Goal: Information Seeking & Learning: Find specific fact

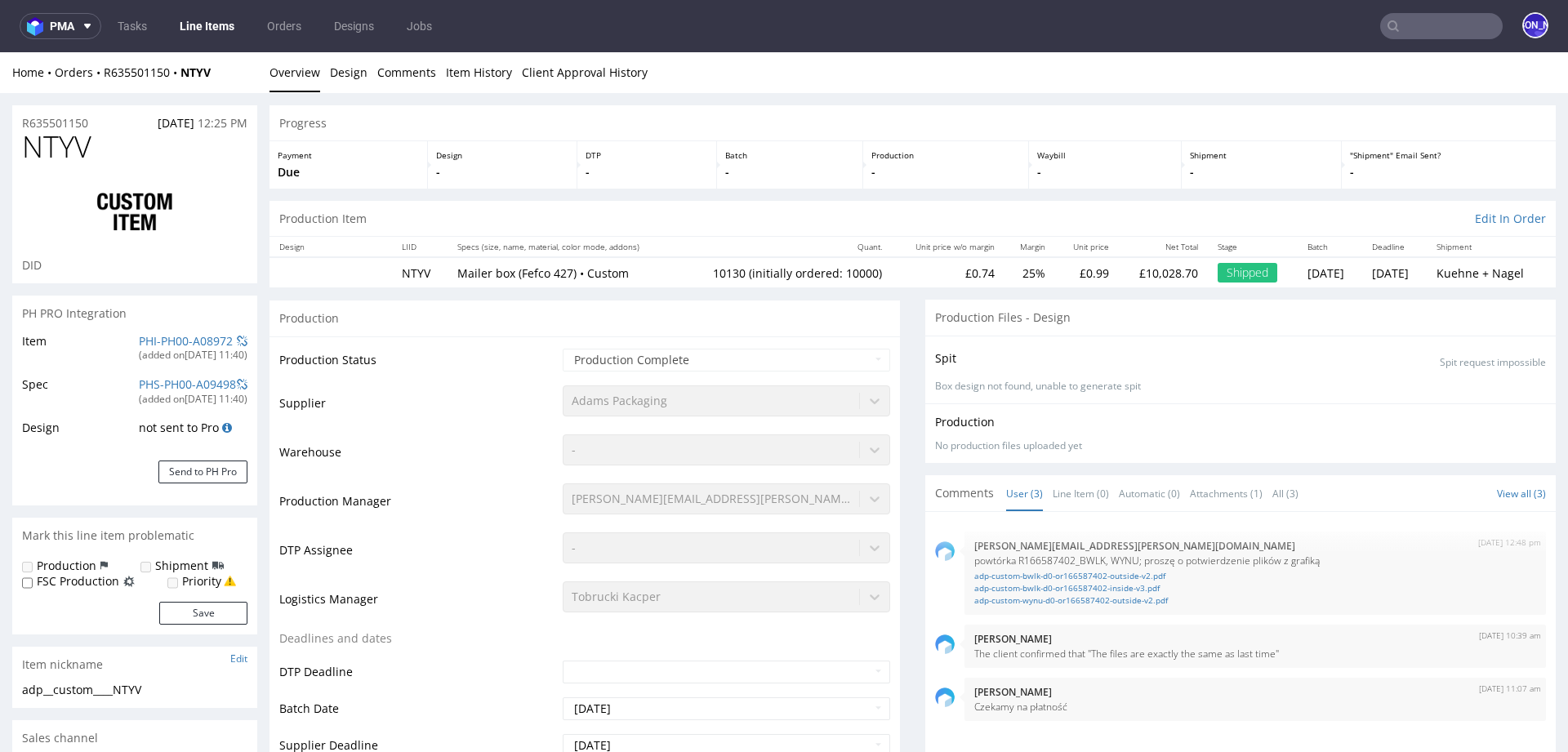
scroll to position [1071, 0]
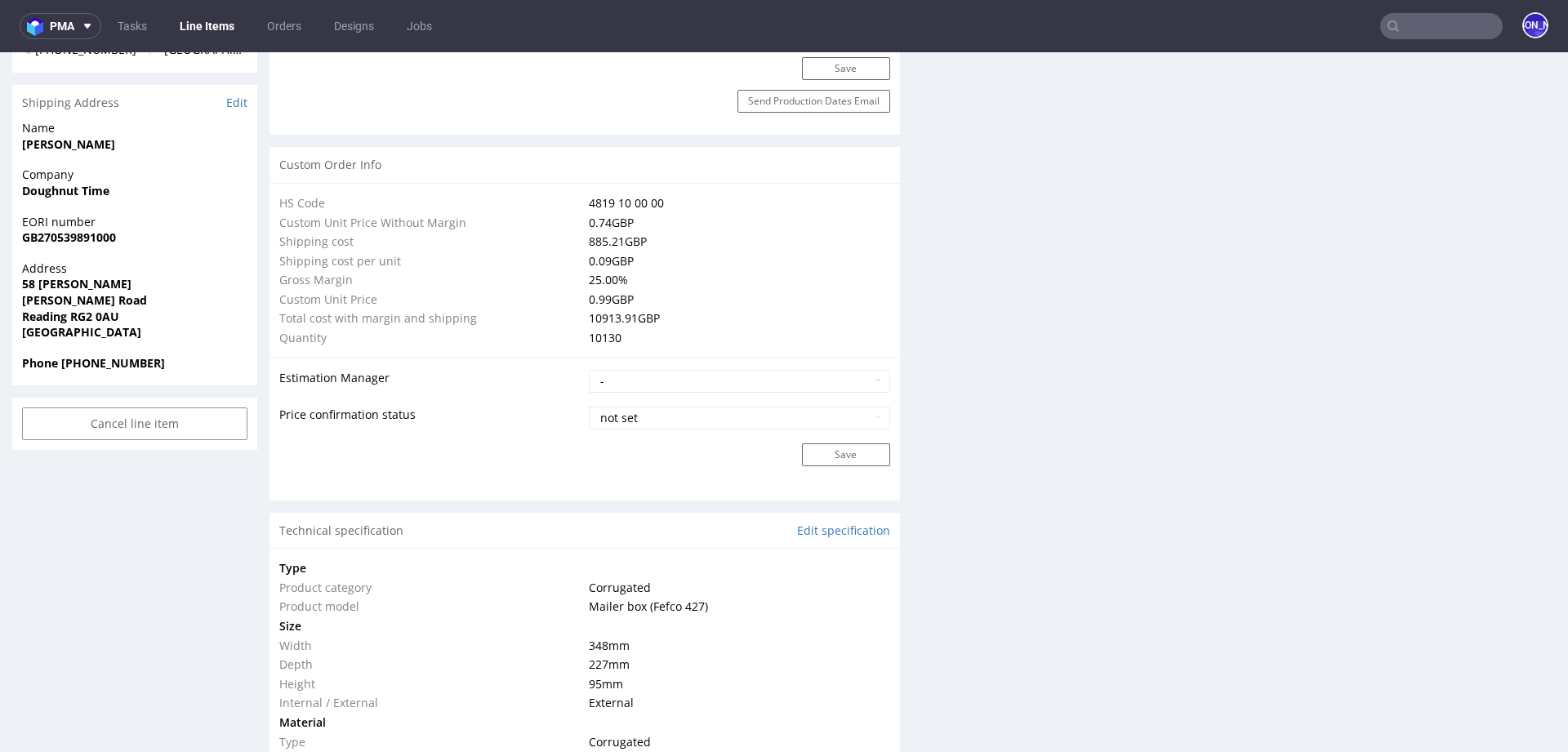
click at [1418, 18] on input "text" at bounding box center [1441, 26] width 122 height 26
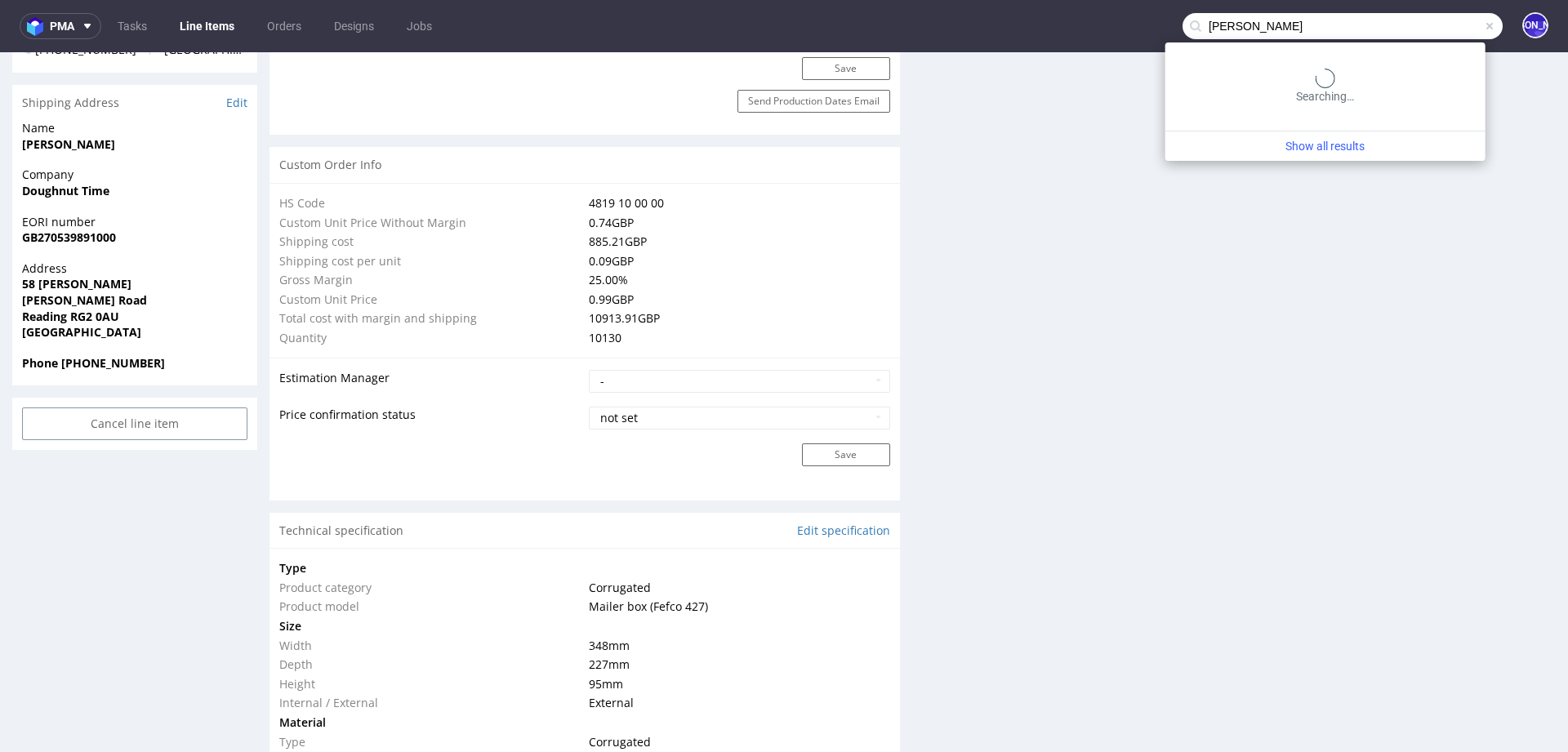
type input "ursulo"
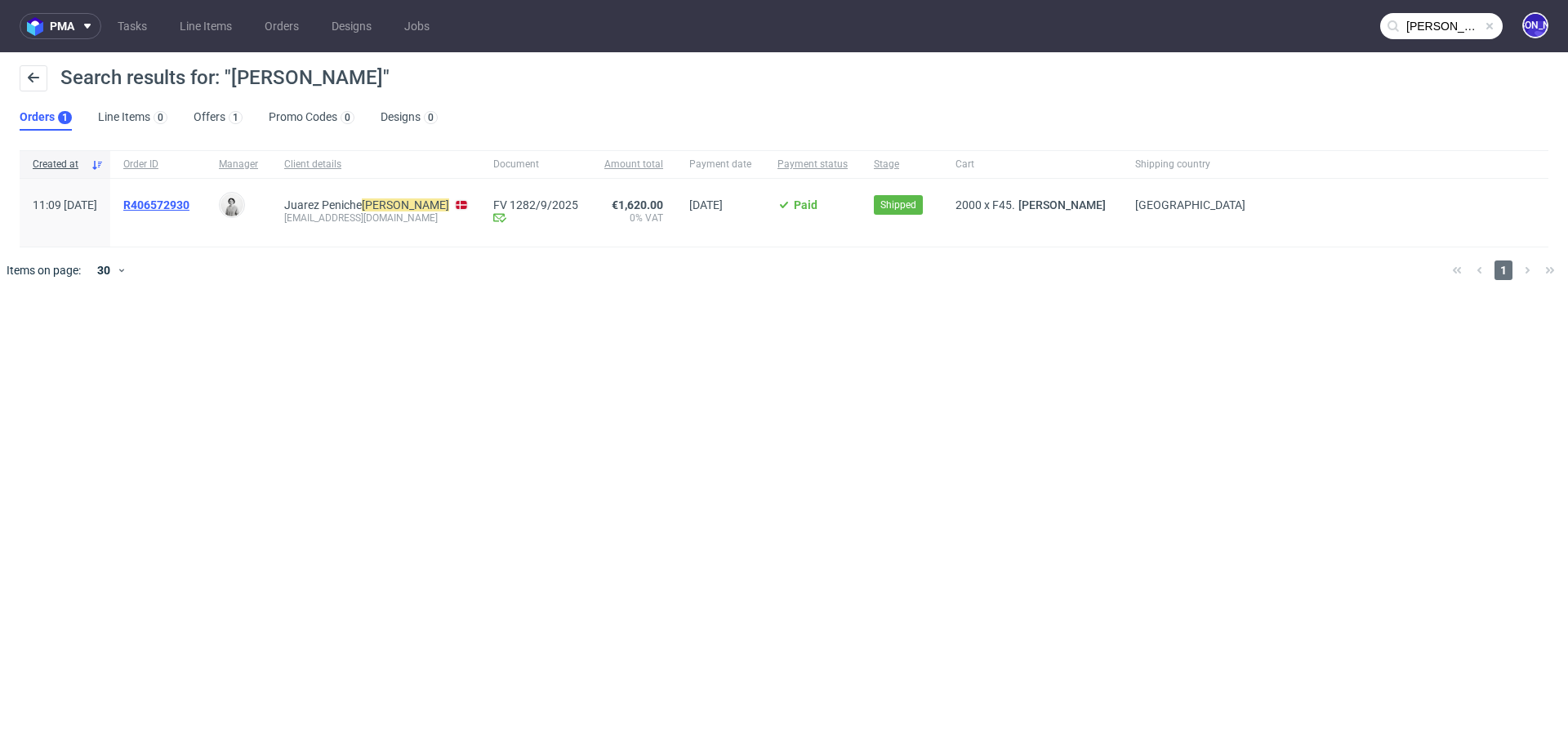
click at [190, 209] on span "R406572930" at bounding box center [155, 204] width 66 height 13
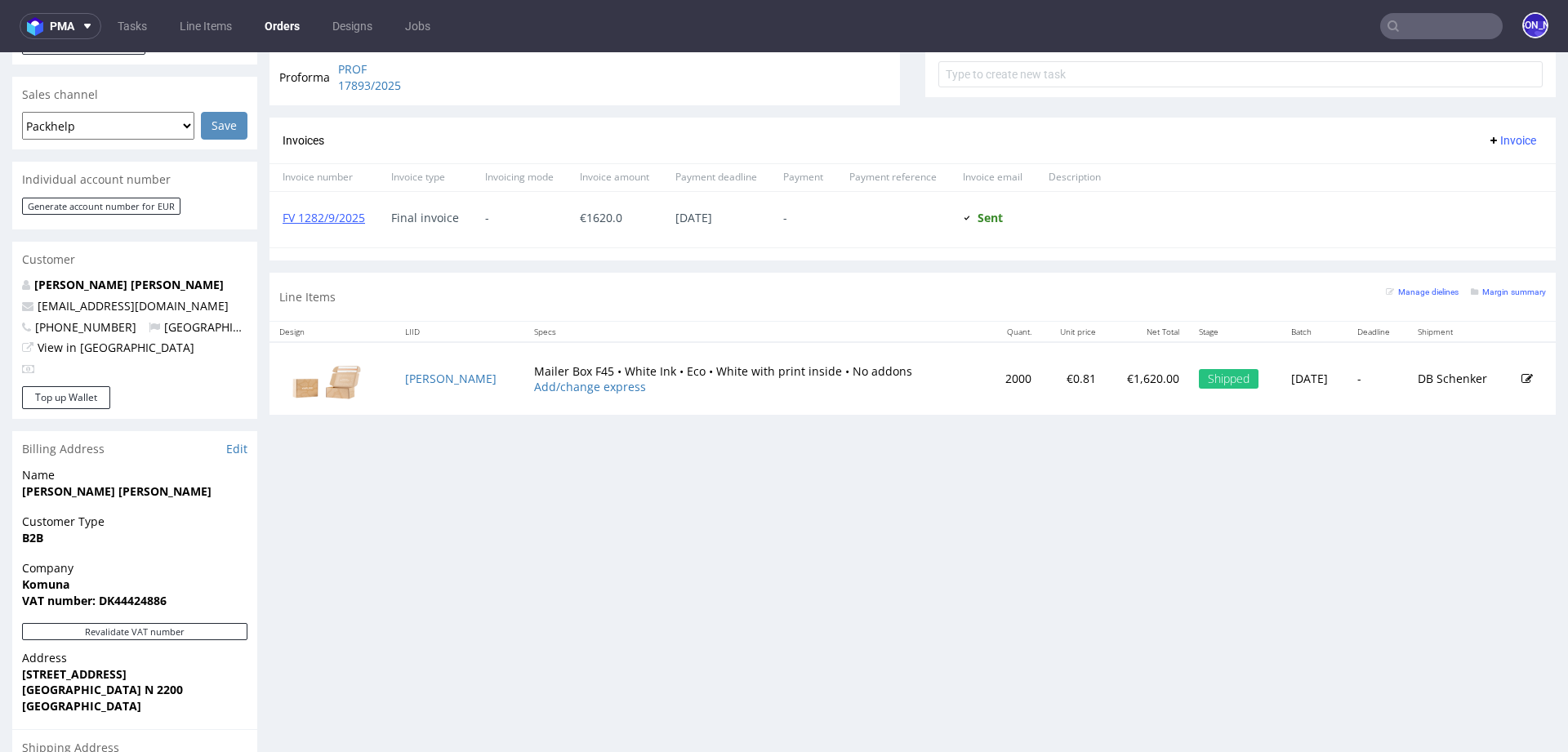
scroll to position [636, 0]
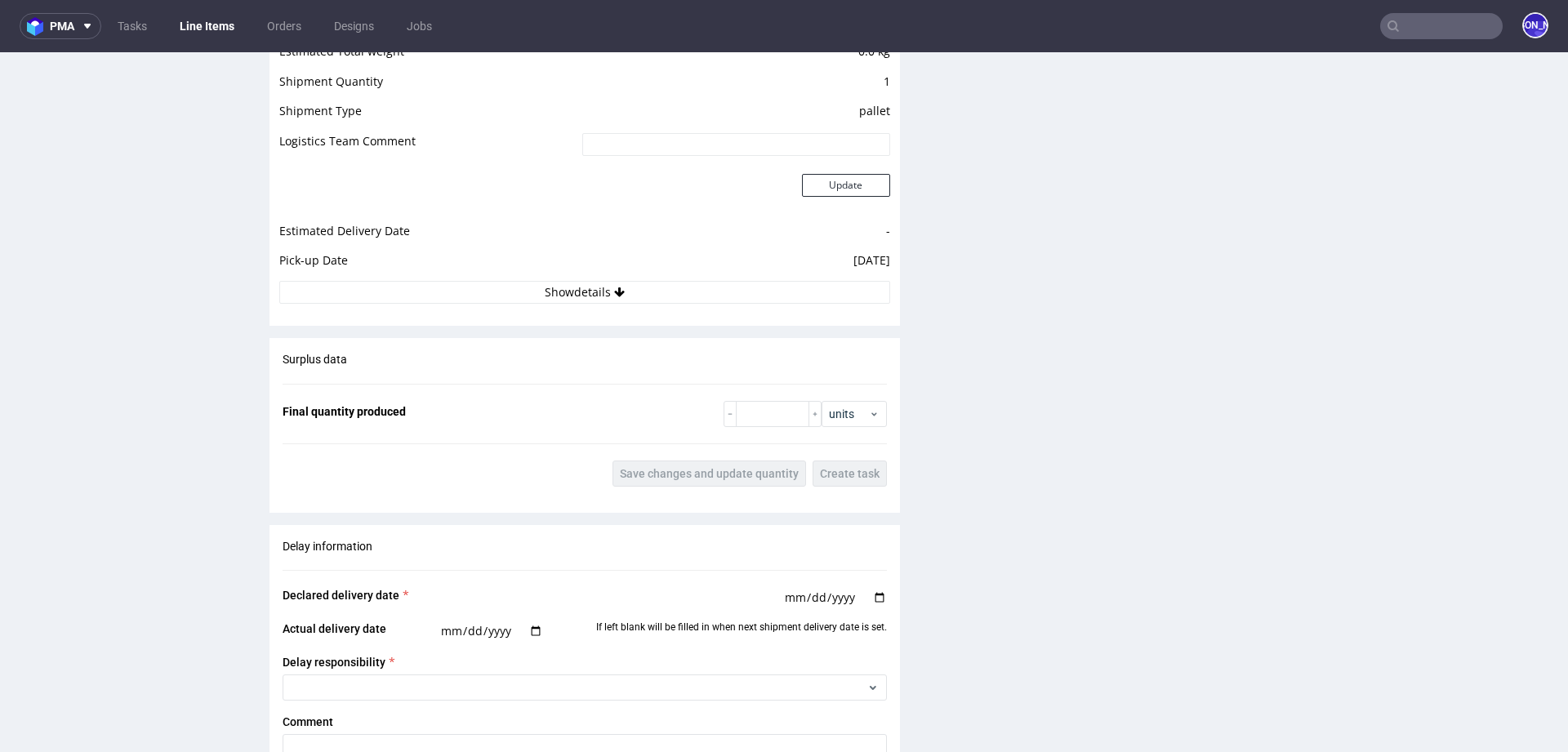
scroll to position [2150, 0]
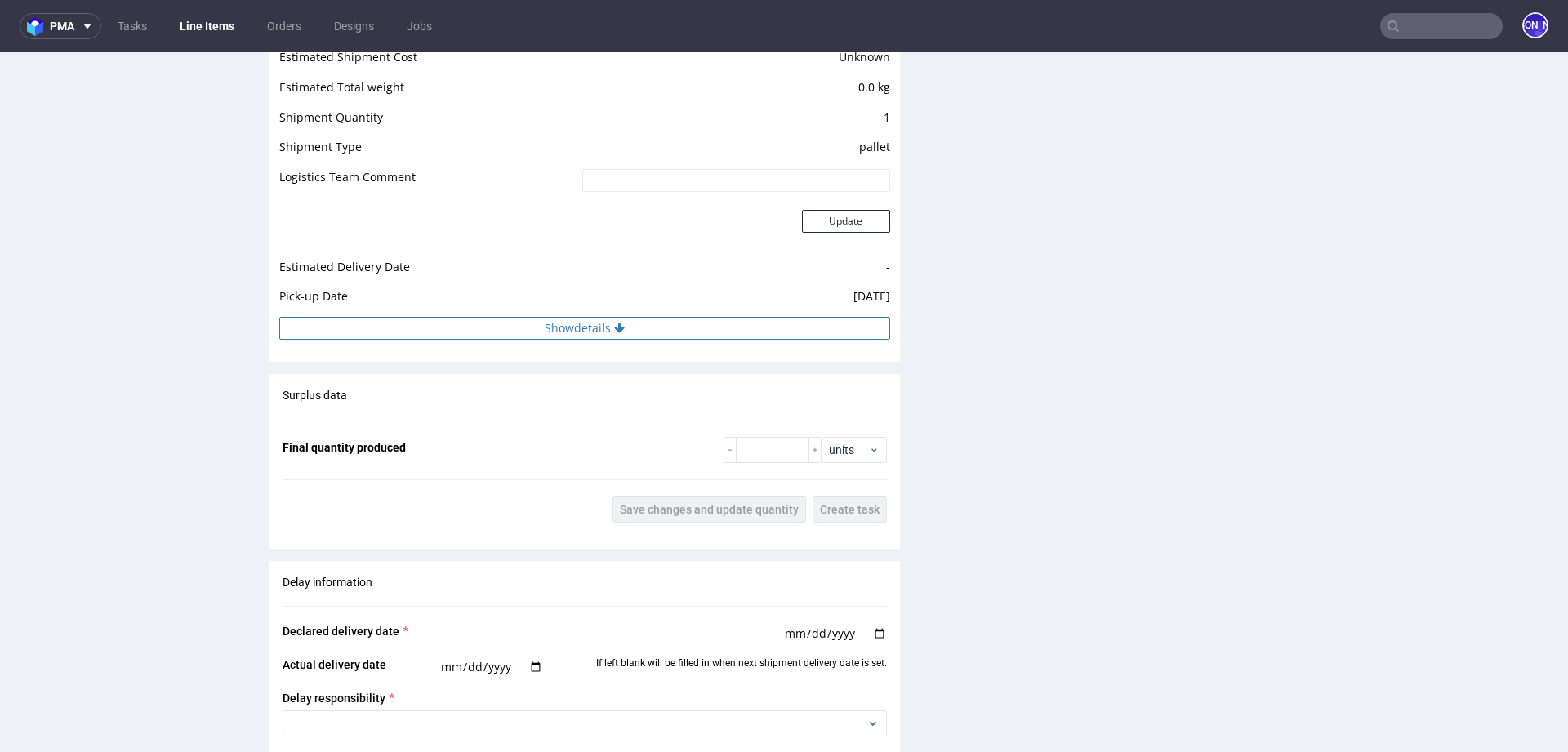
click at [596, 317] on button "Show details" at bounding box center [585, 328] width 611 height 23
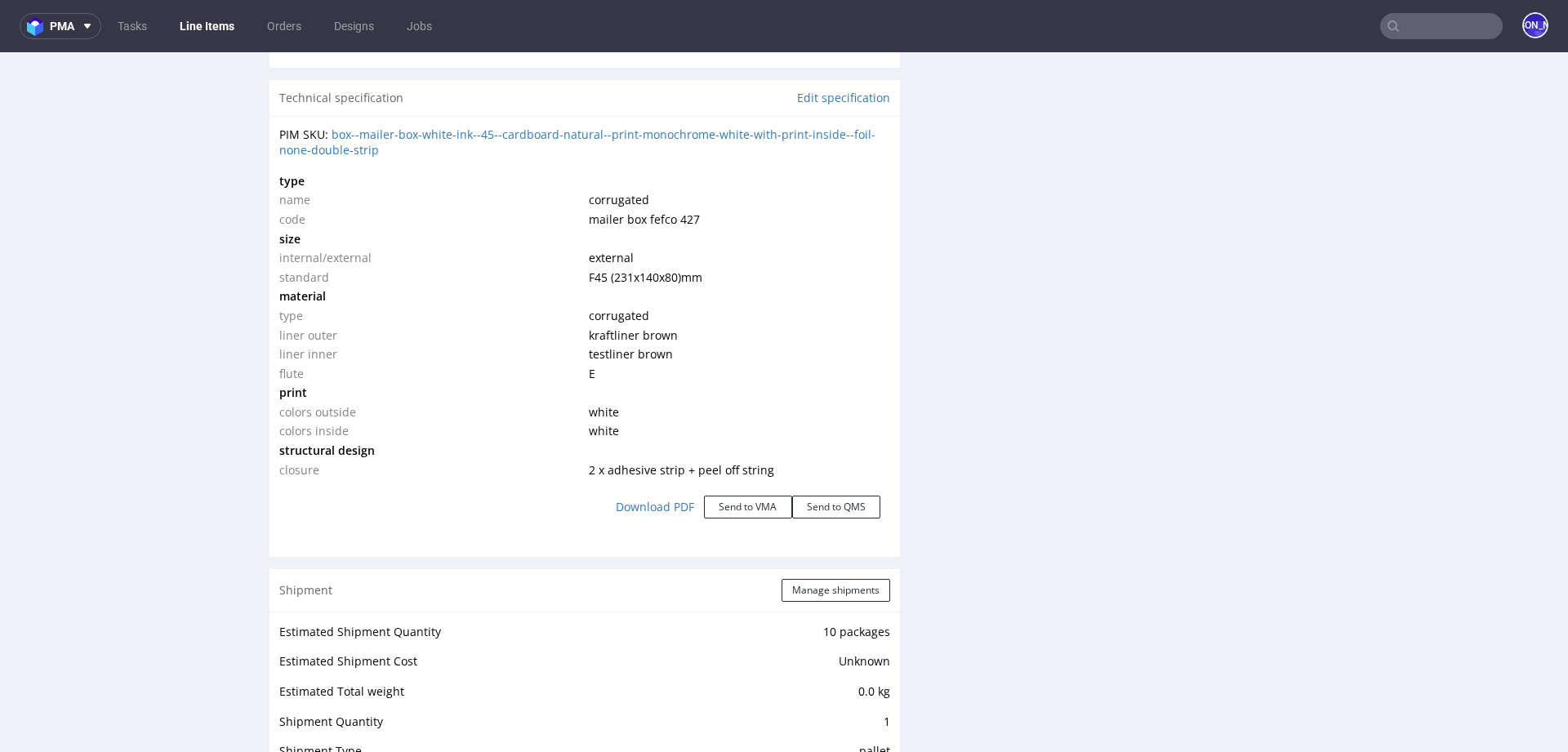
scroll to position [1539, 0]
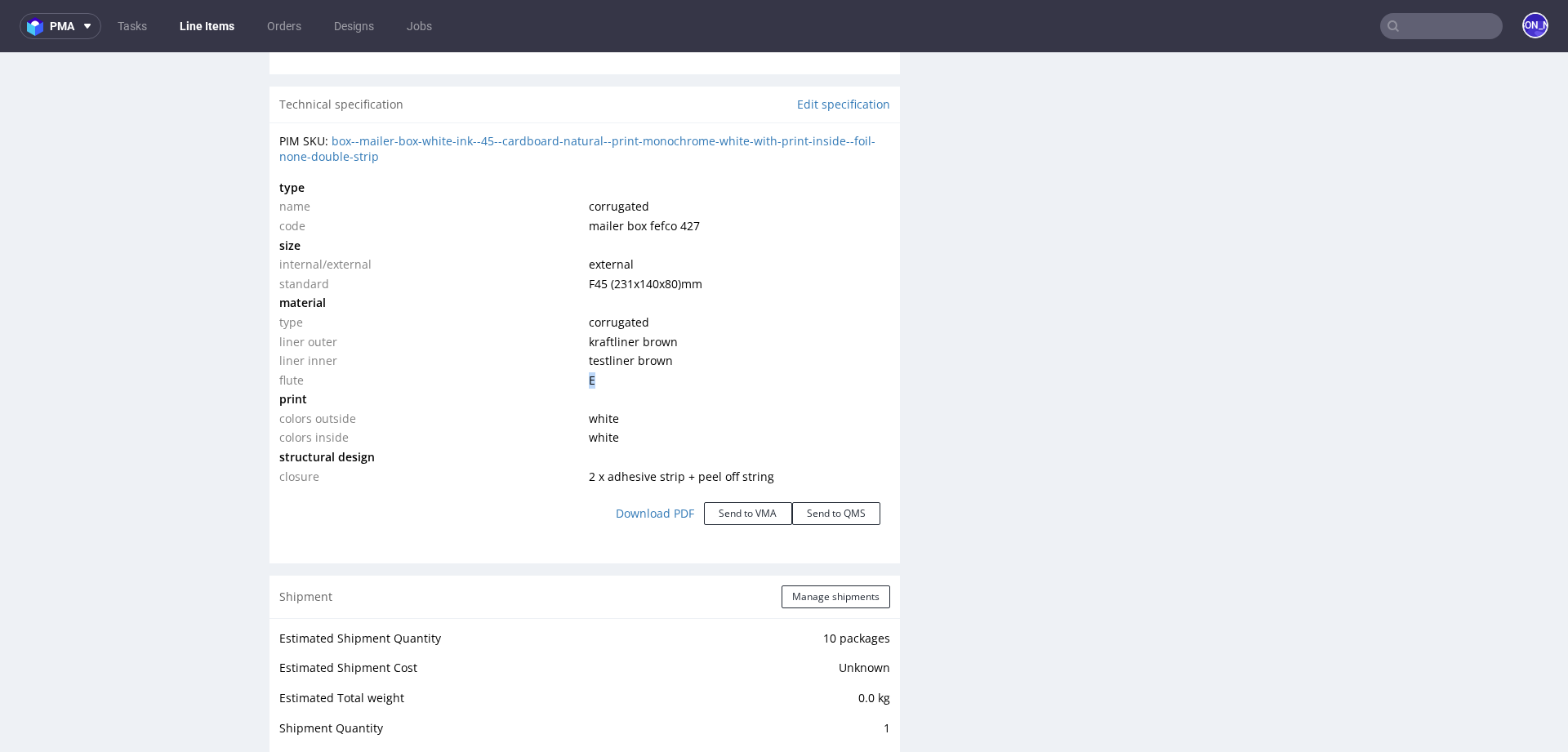
drag, startPoint x: 594, startPoint y: 355, endPoint x: 565, endPoint y: 354, distance: 29.0
click at [565, 370] on tr "flute E" at bounding box center [585, 380] width 611 height 19
copy tr "E"
click at [1421, 18] on input "text" at bounding box center [1441, 26] width 122 height 26
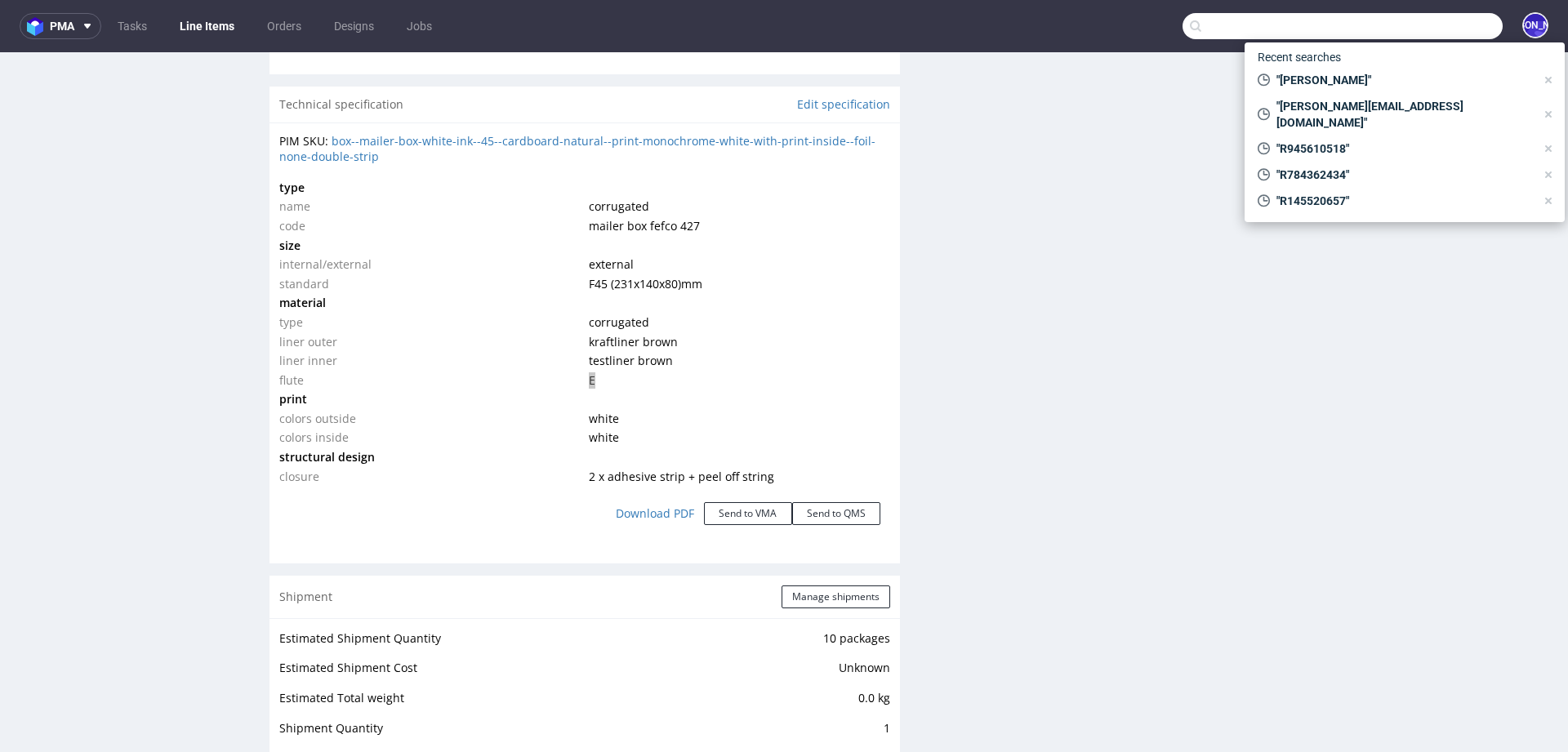
paste input "beth.evans@classicfootballshirts.co.uk"
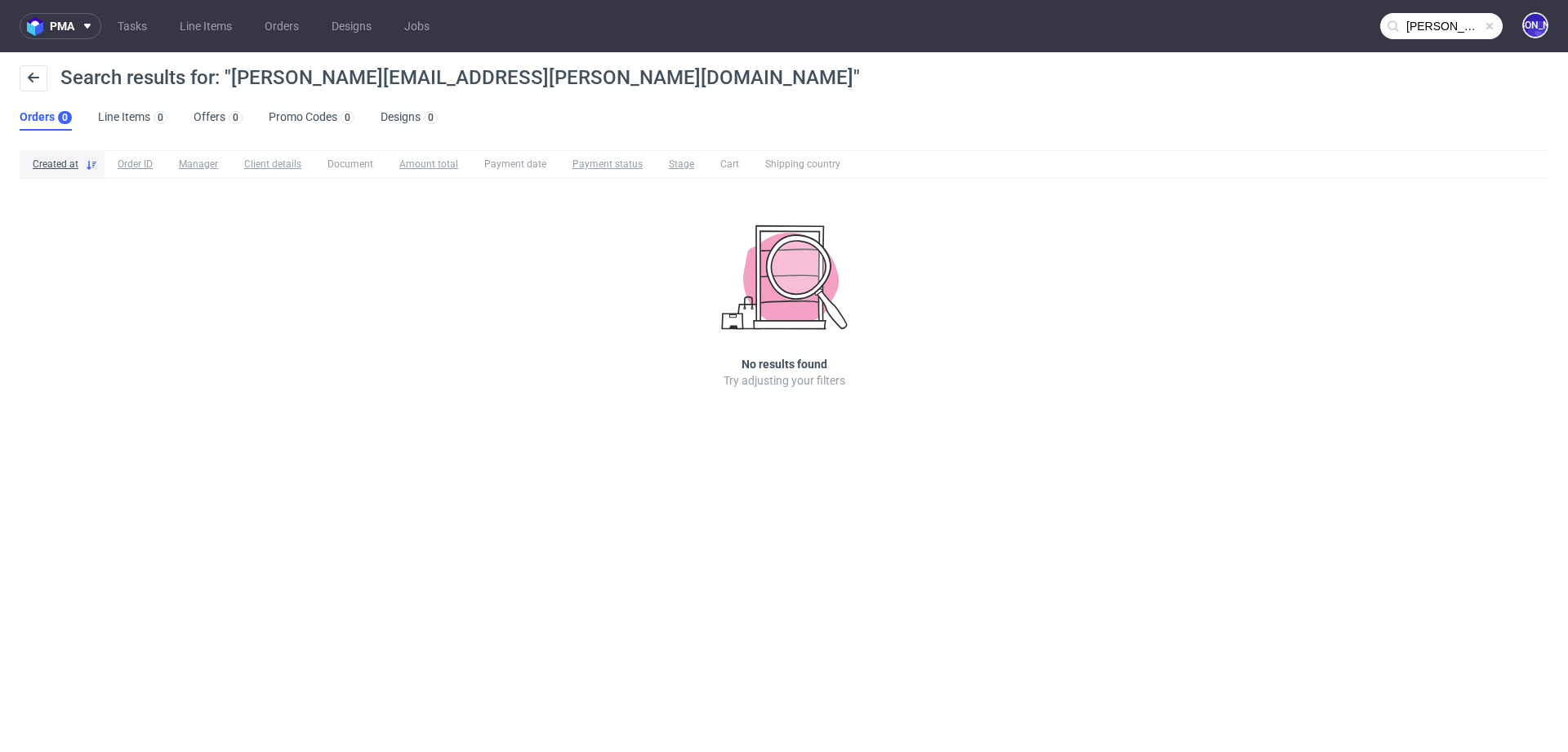
click at [1417, 29] on input "beth.evans@classicfootballshirts.co.uk" at bounding box center [1441, 26] width 122 height 26
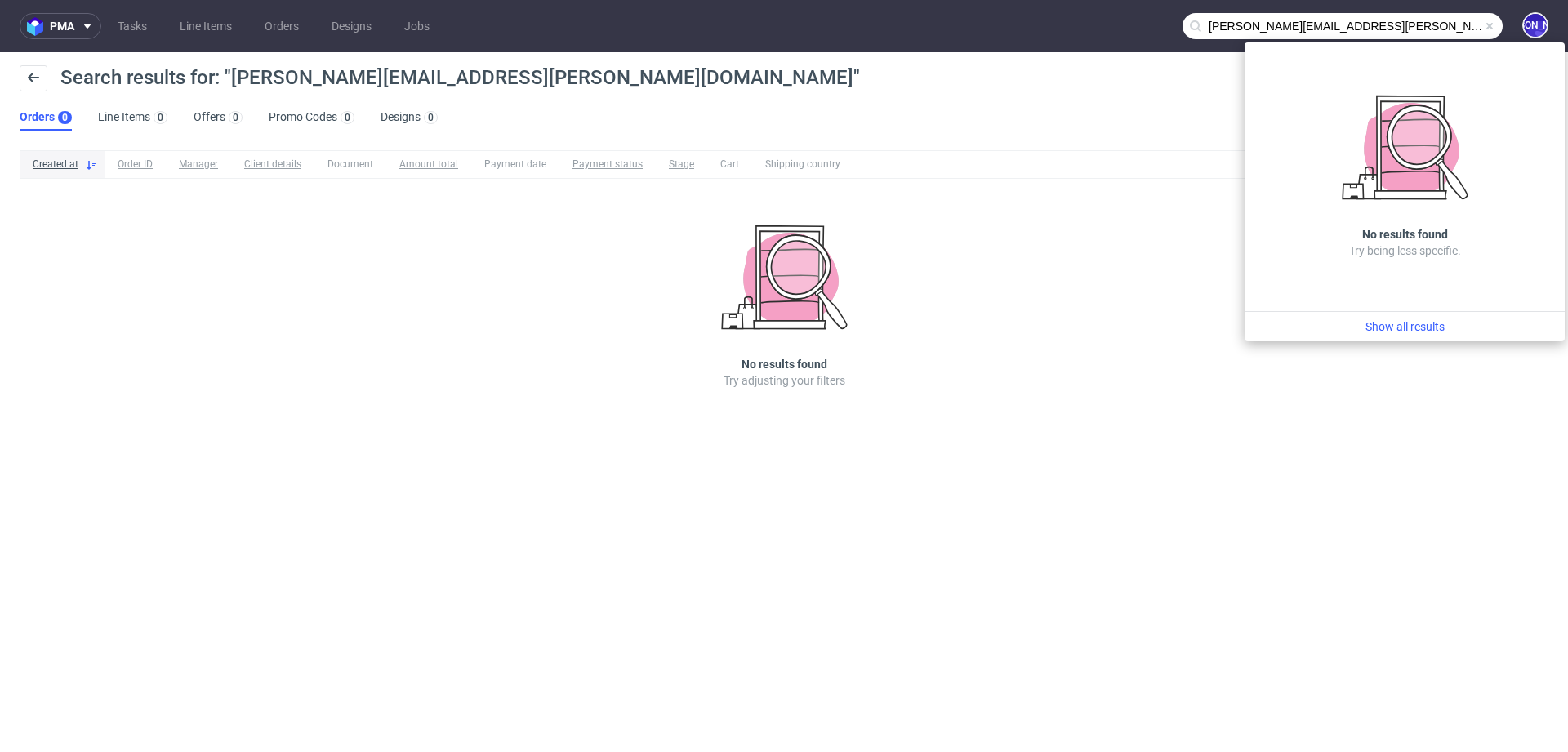
drag, startPoint x: 1265, startPoint y: 26, endPoint x: 1043, endPoint y: 21, distance: 222.1
click at [1043, 21] on nav "pma Tasks Line Items Orders Designs Jobs beth.evans@classicfootballshirts.co.uk…" at bounding box center [784, 26] width 1568 height 53
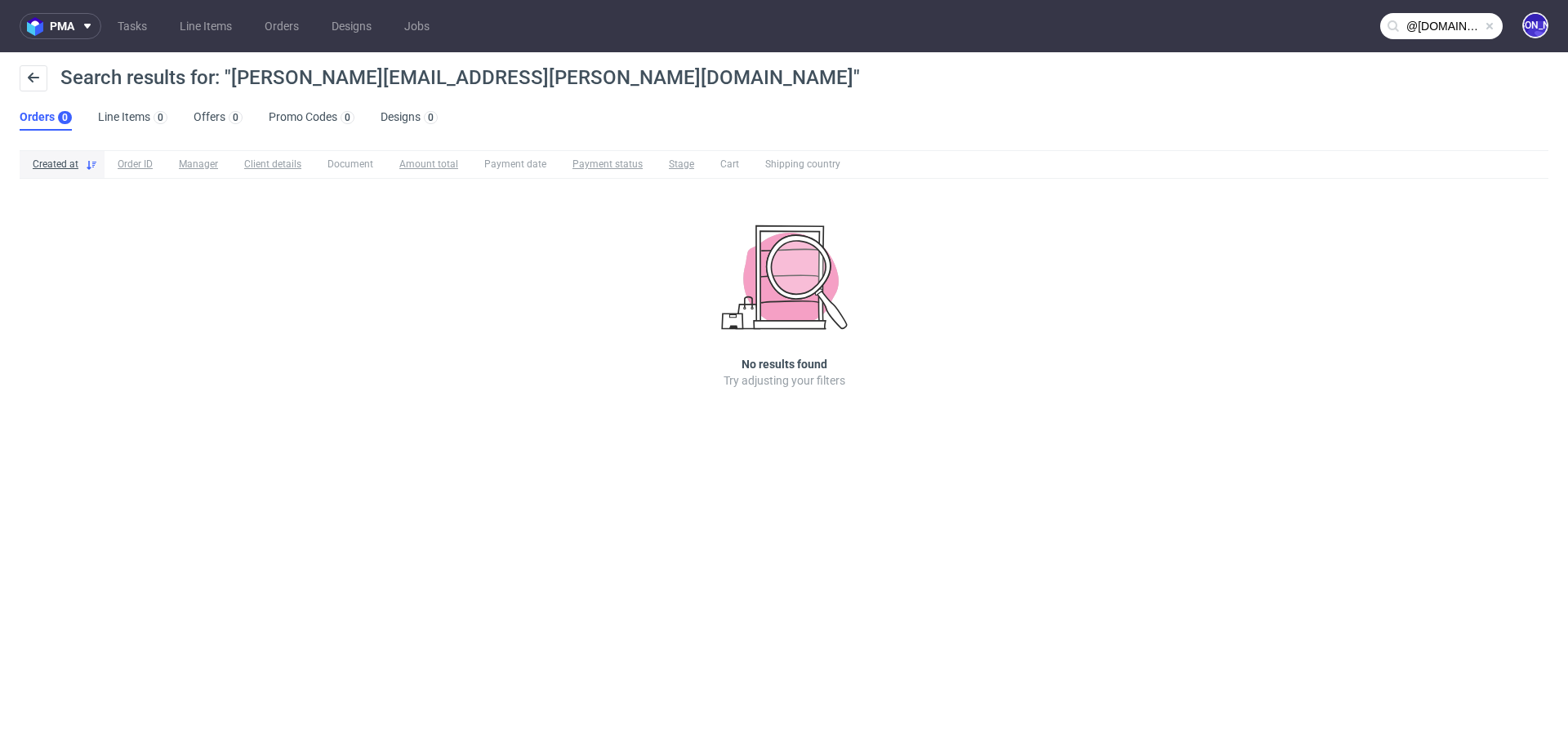
type input "@classicfootballshirts.co.uk"
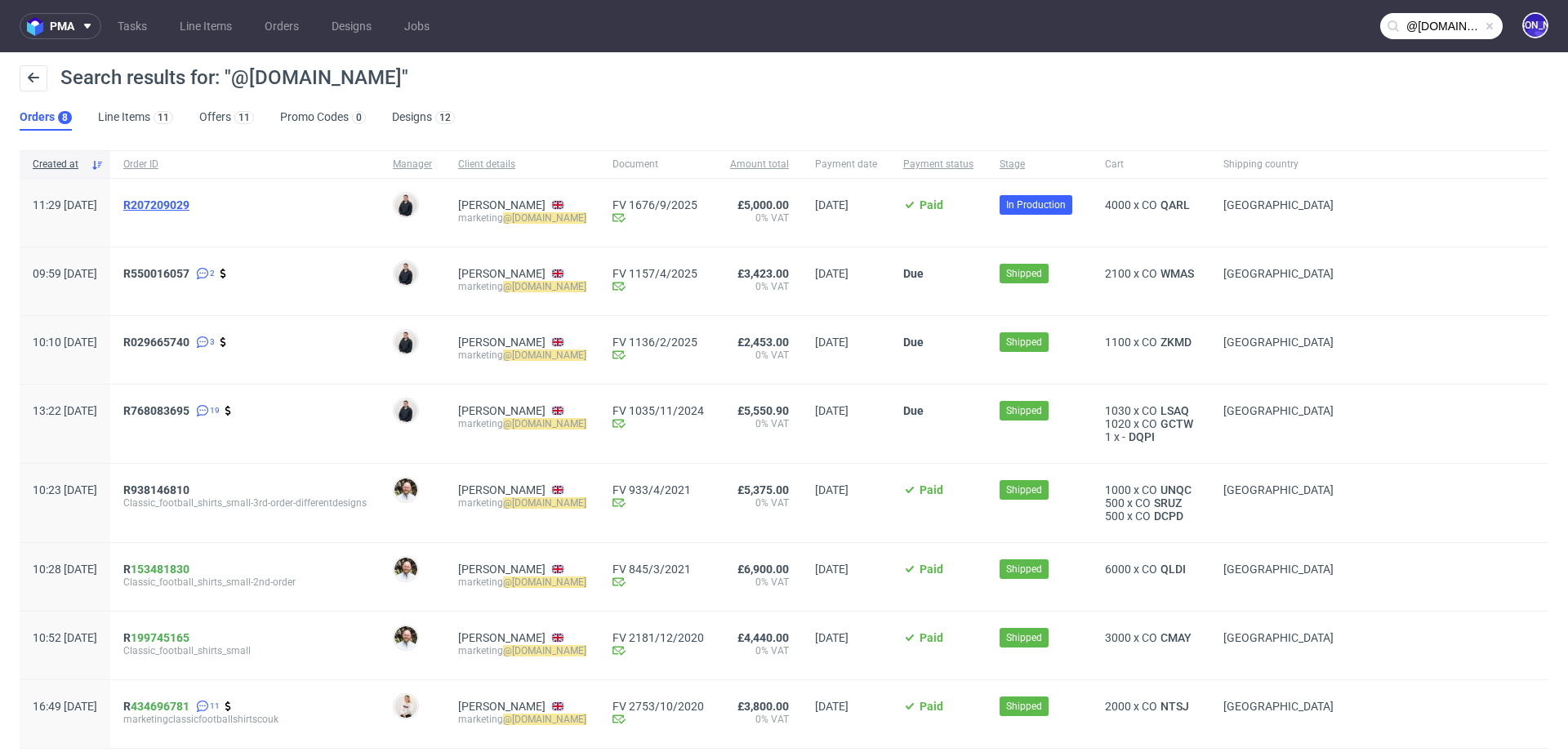
click at [190, 204] on span "R207209029" at bounding box center [155, 204] width 66 height 13
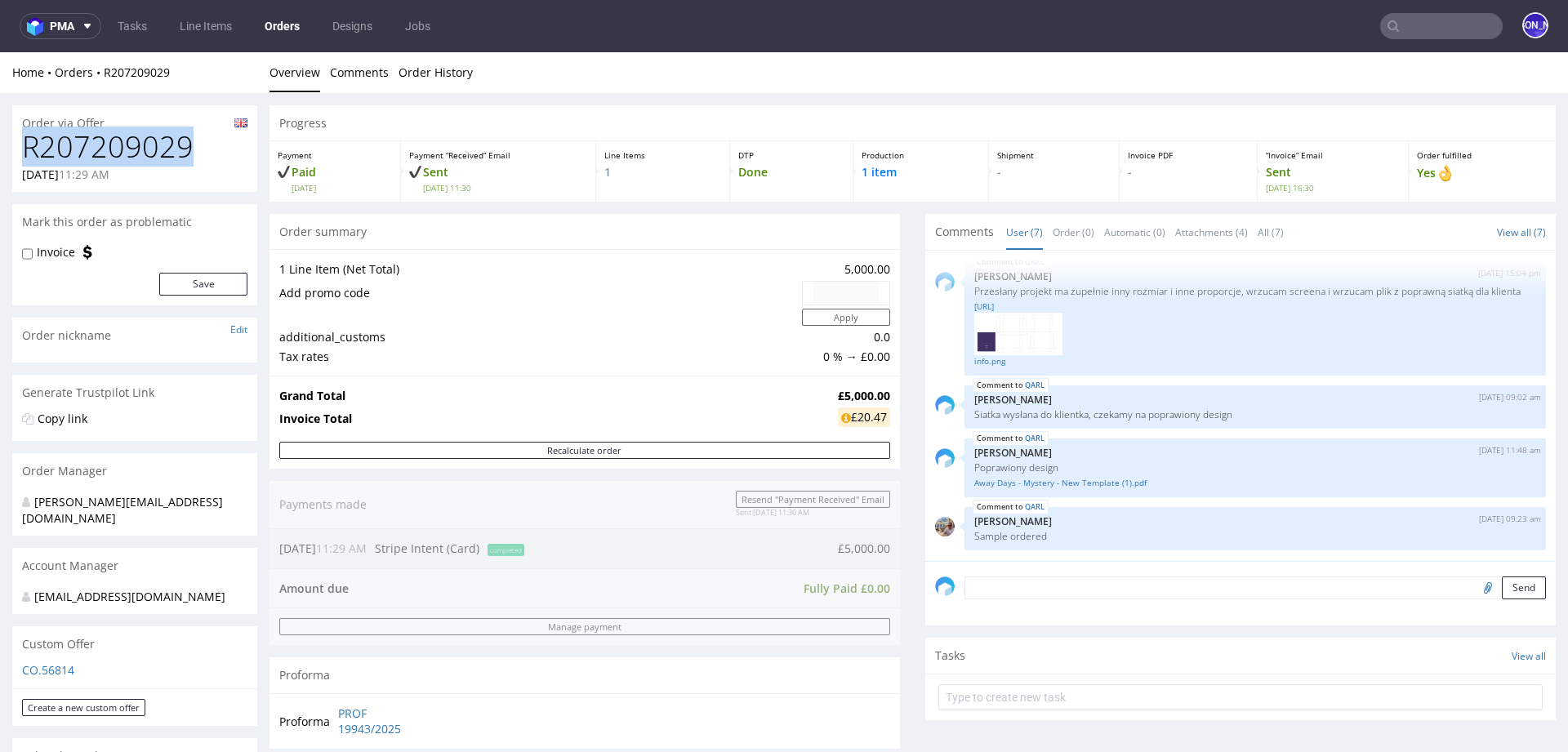
drag, startPoint x: 221, startPoint y: 154, endPoint x: 0, endPoint y: 154, distance: 221.0
copy h1 "R207209029"
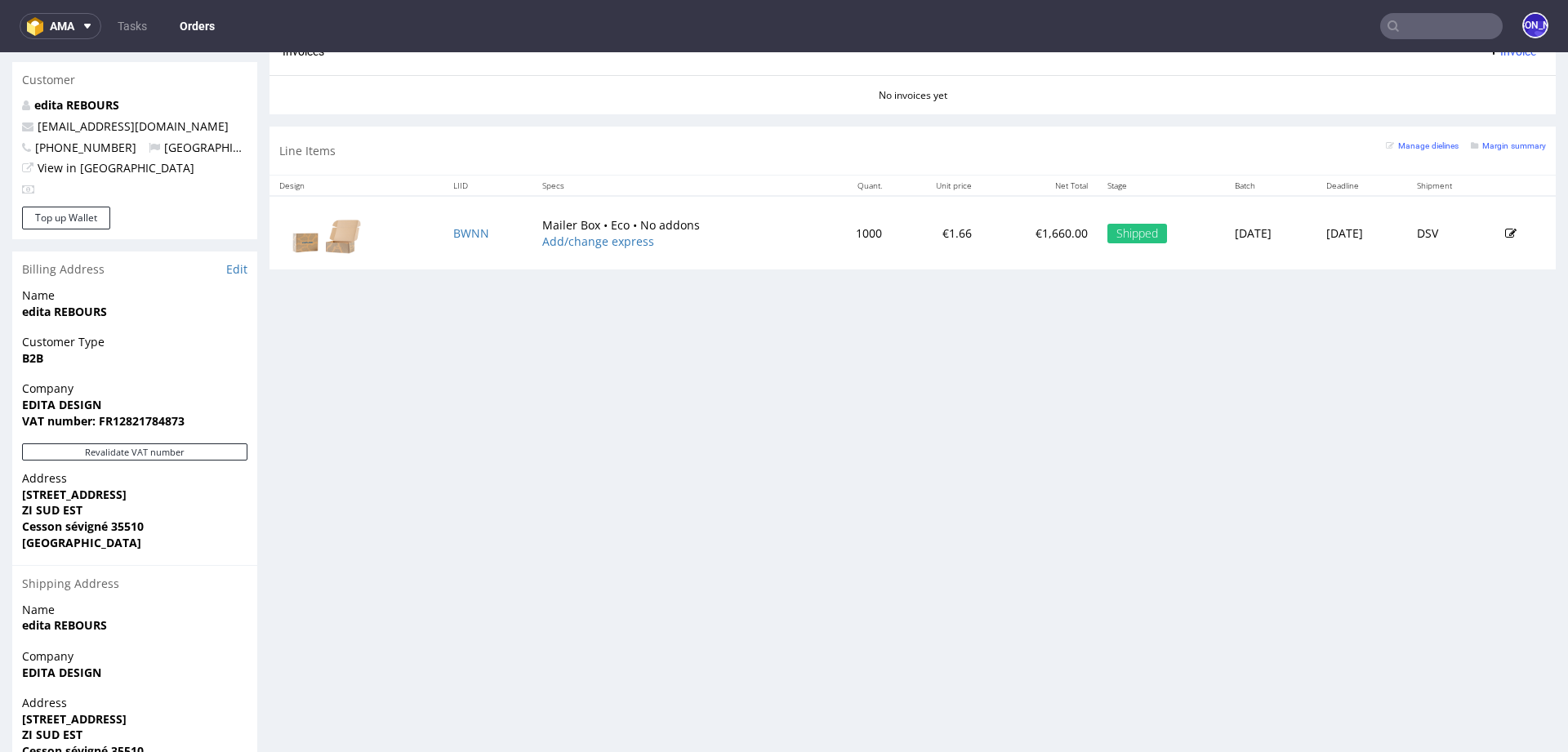
scroll to position [913, 0]
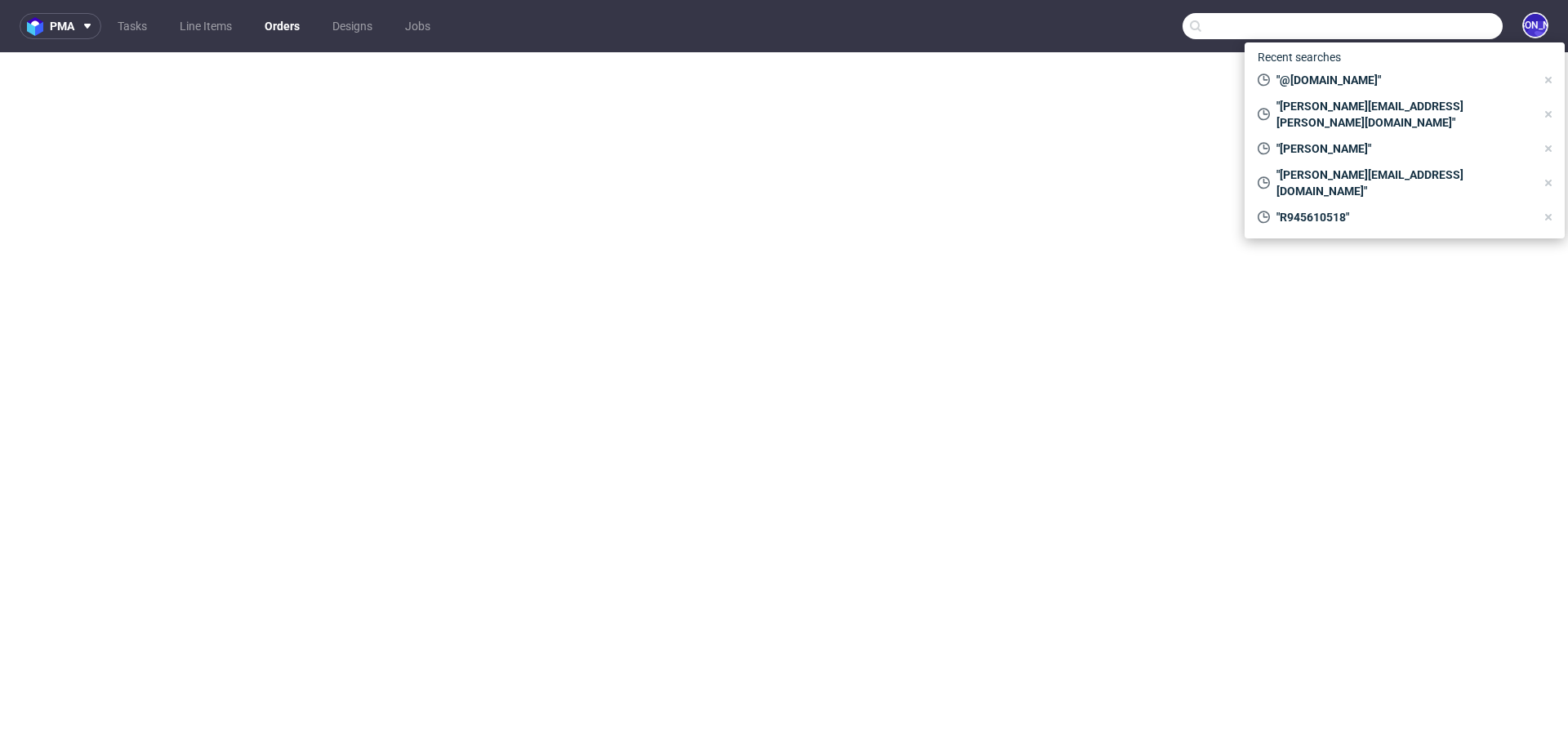
click at [1442, 21] on input "text" at bounding box center [1342, 26] width 320 height 26
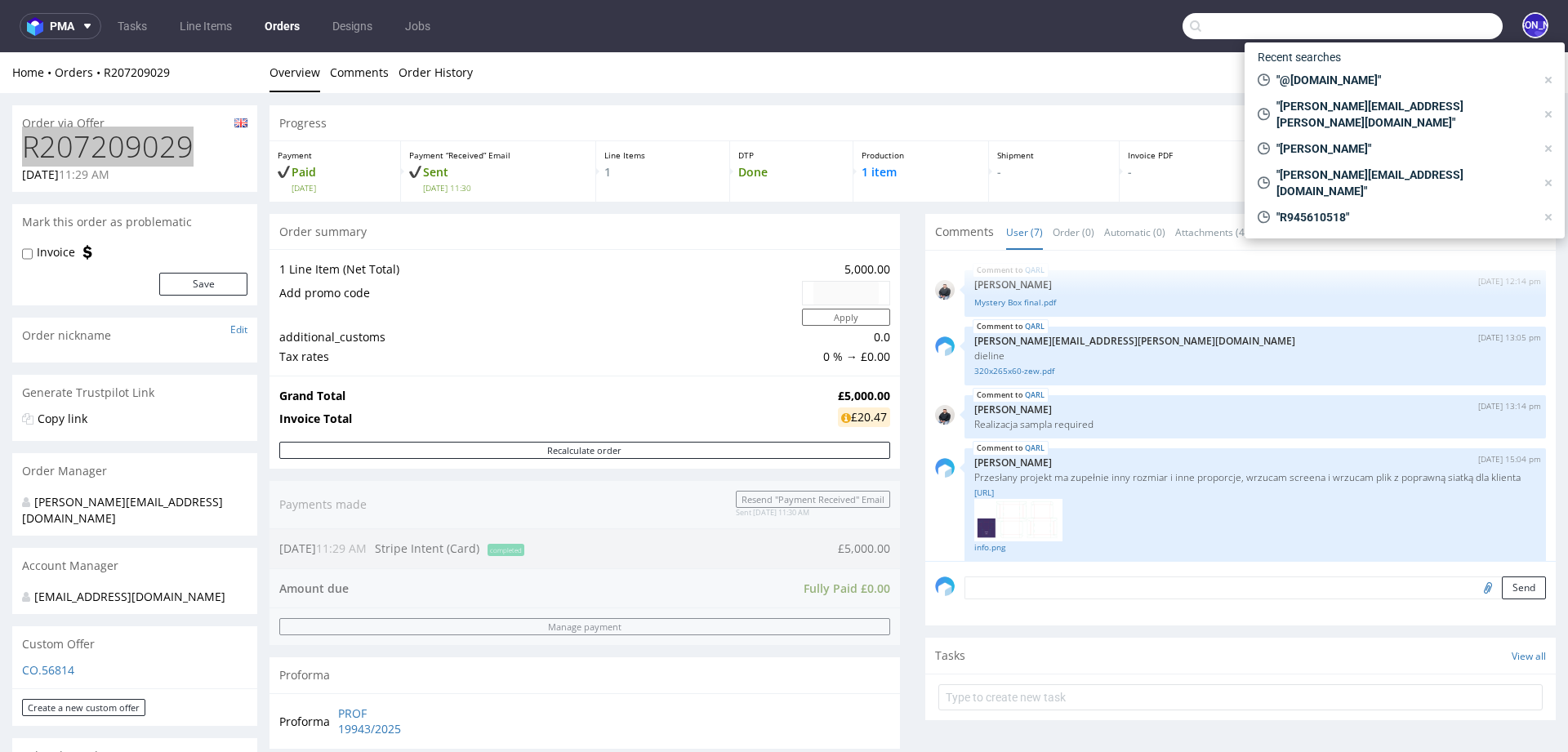
scroll to position [197, 0]
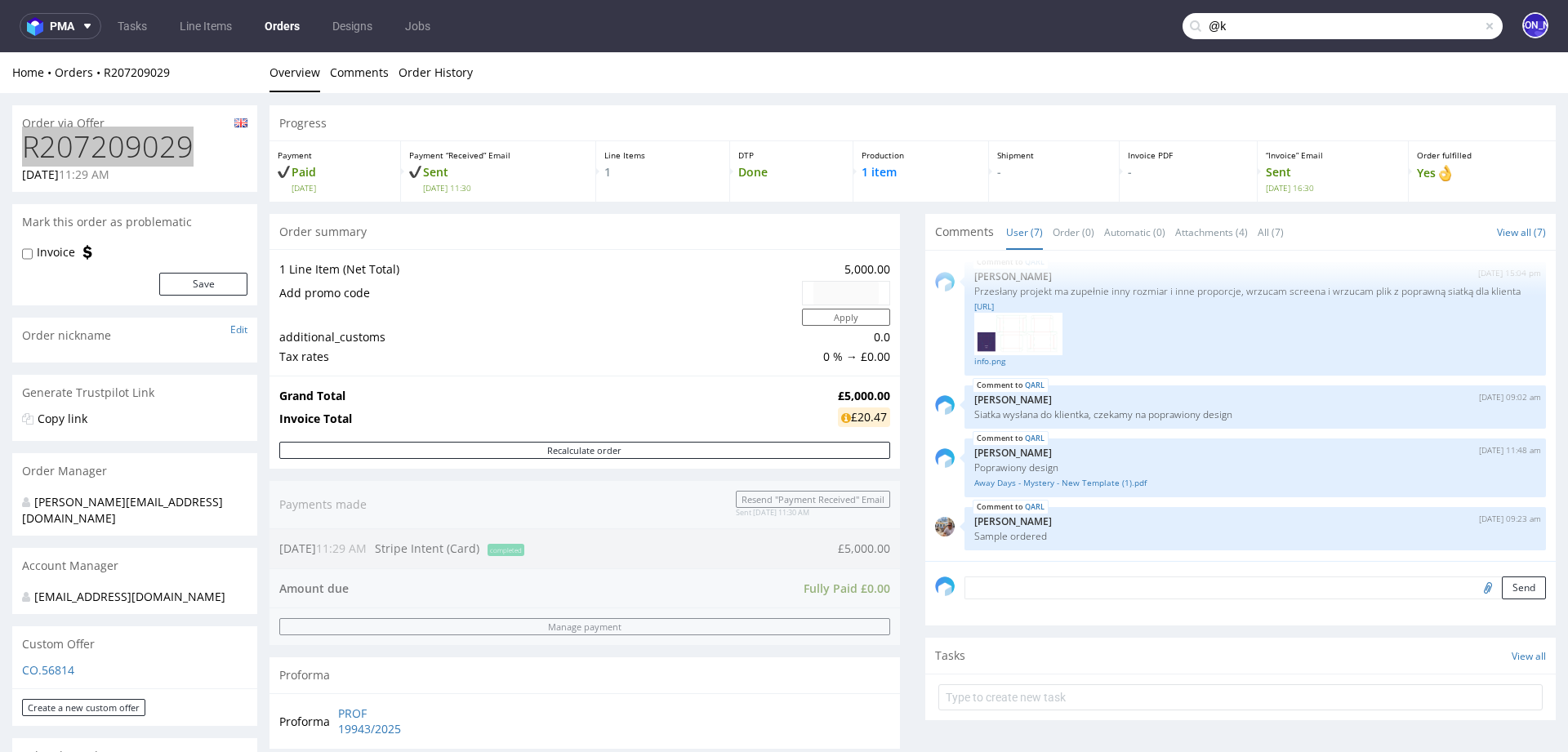
type input "@"
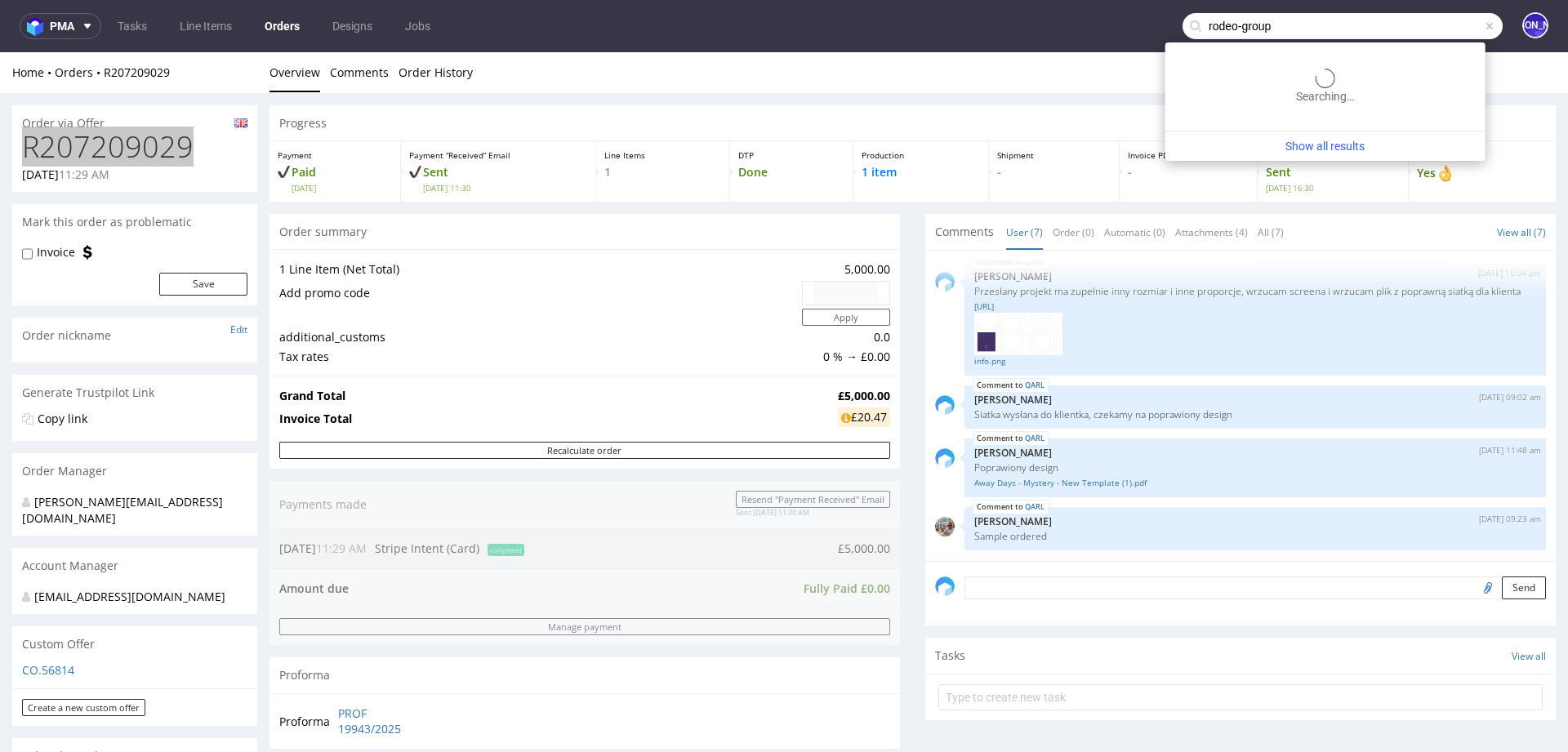
type input "rodeo-group"
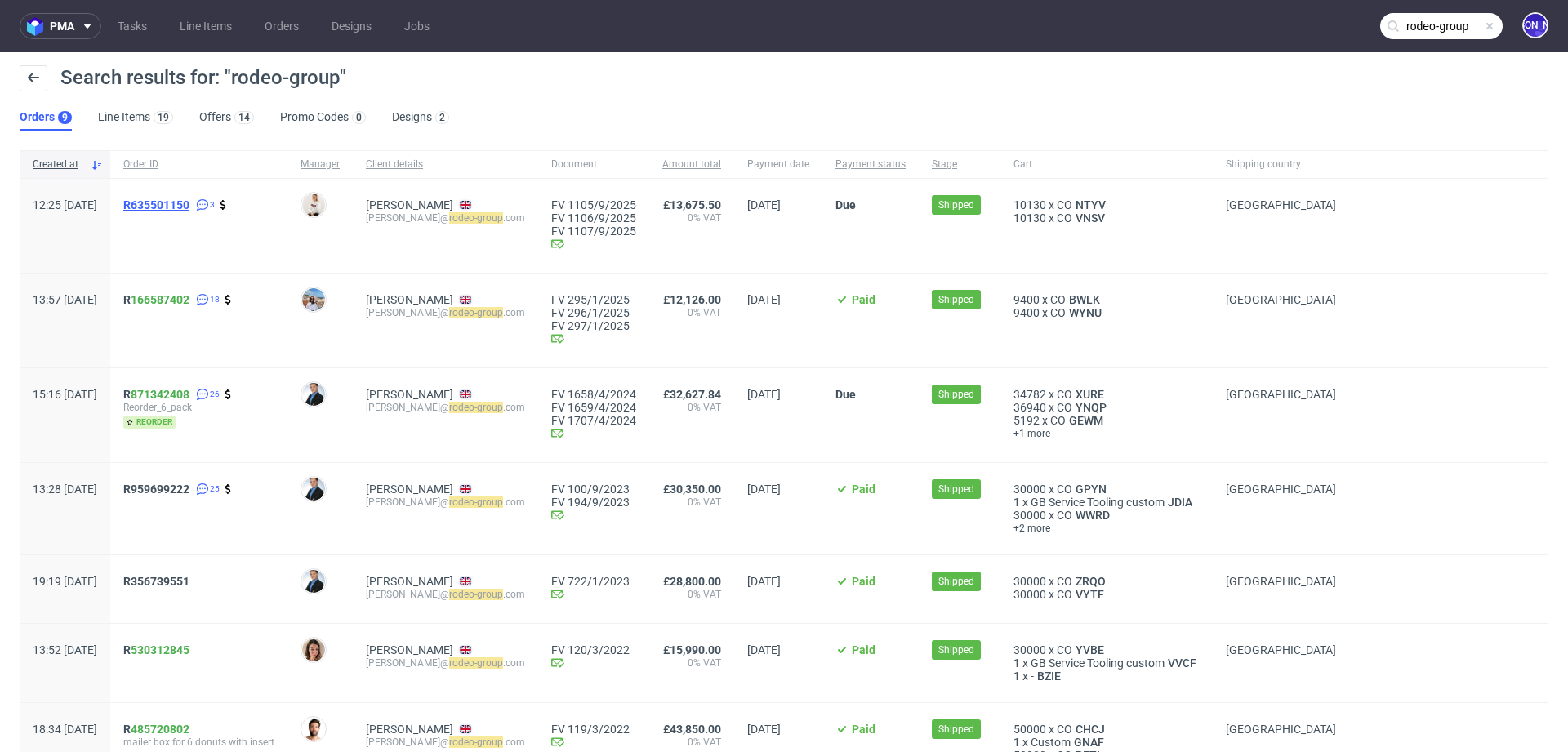
click at [190, 204] on span "R635501150" at bounding box center [155, 204] width 66 height 13
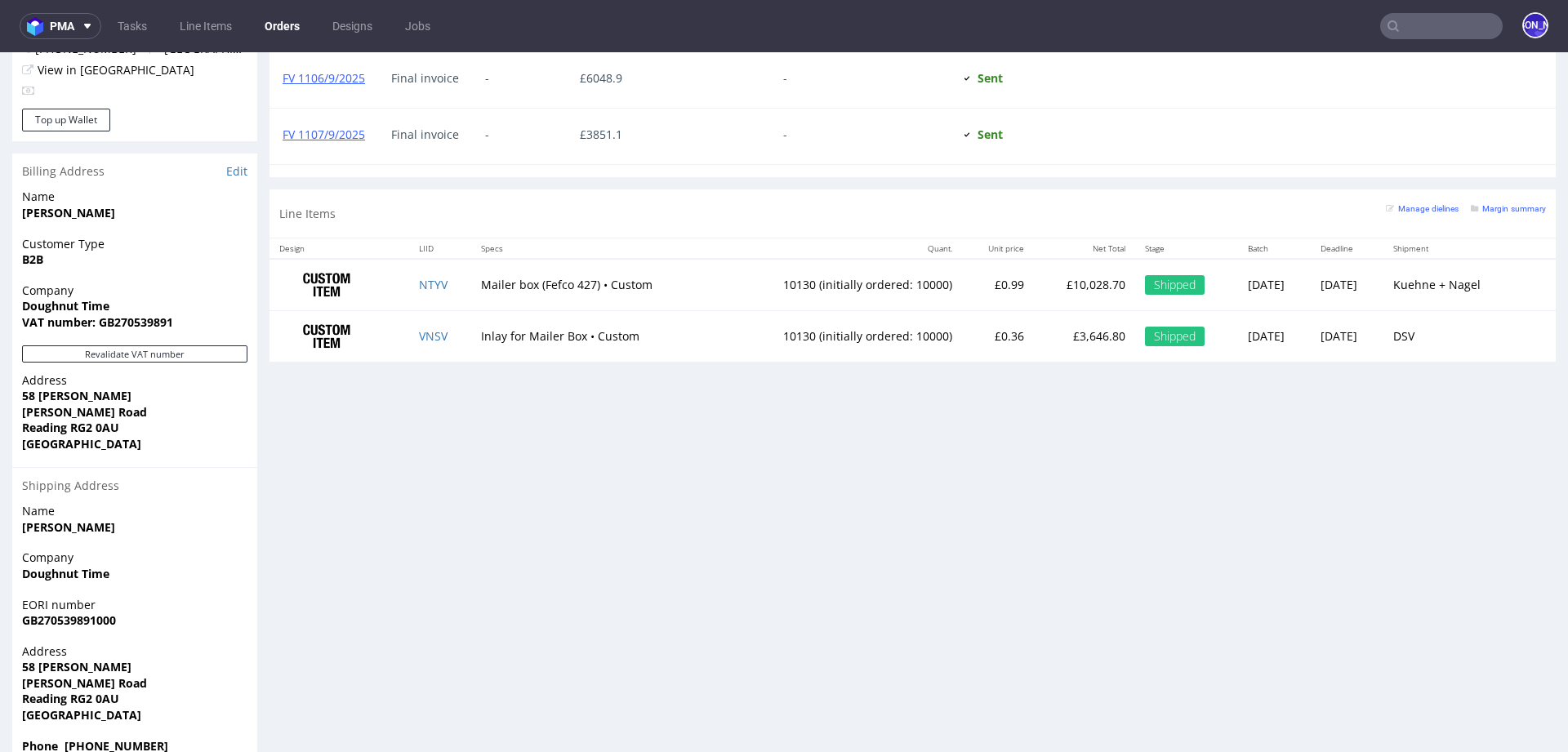
scroll to position [959, 0]
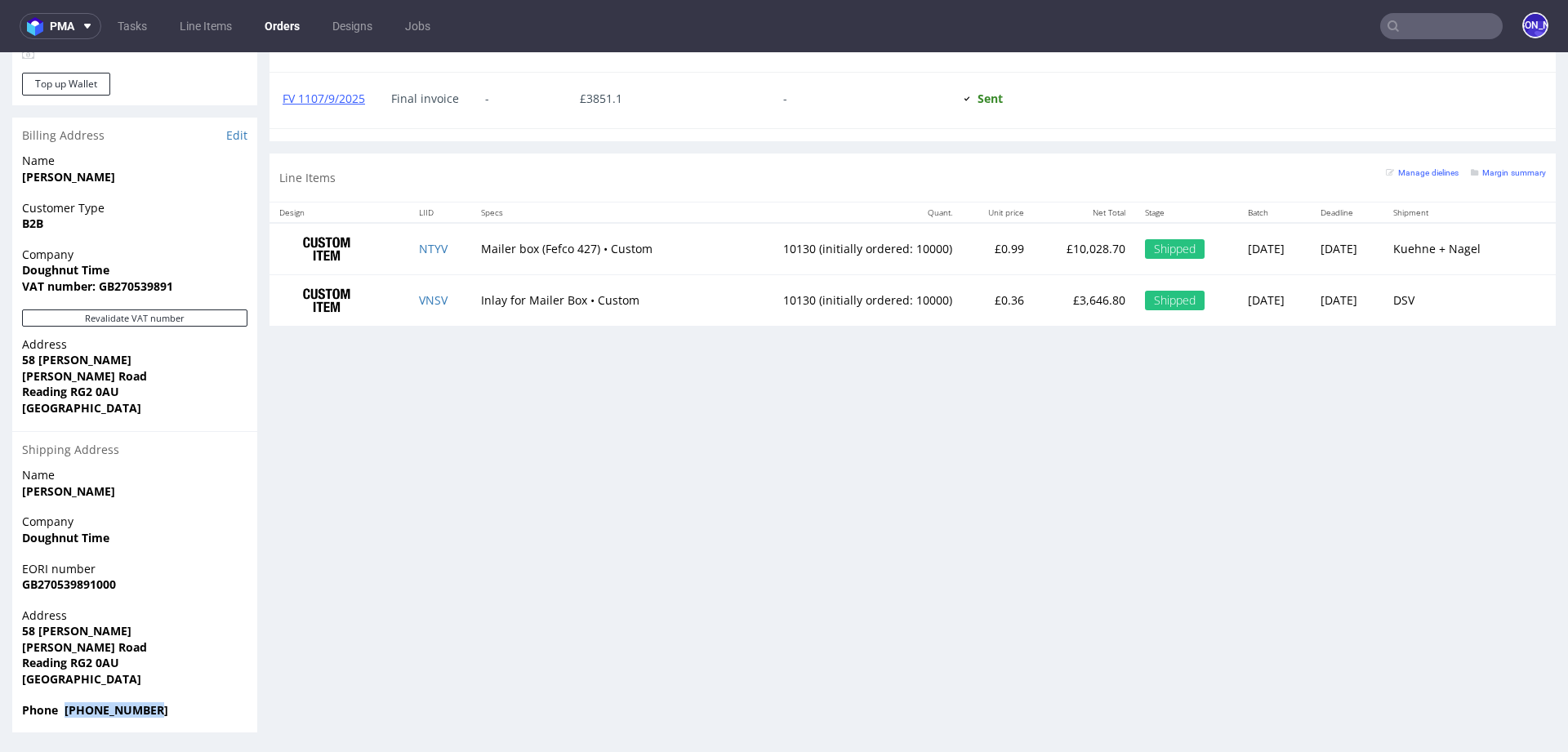
drag, startPoint x: 161, startPoint y: 712, endPoint x: 64, endPoint y: 711, distance: 97.0
click at [64, 711] on span "Phone +447921101707" at bounding box center [134, 710] width 226 height 17
copy strong "+447921101707"
click at [432, 296] on link "VNSV" at bounding box center [433, 300] width 29 height 16
click at [428, 292] on link "VNSV" at bounding box center [433, 300] width 29 height 16
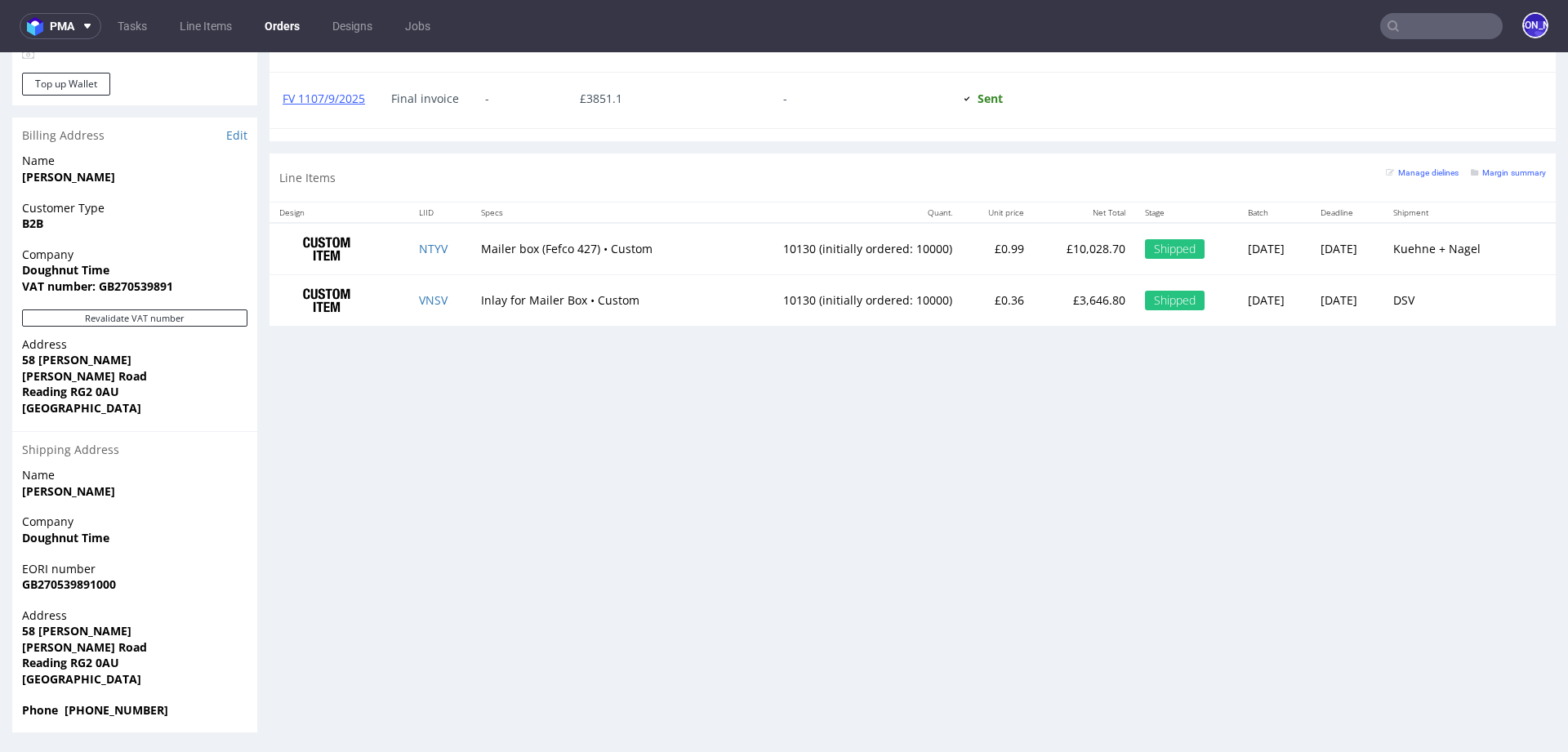
click at [1412, 18] on input "text" at bounding box center [1441, 26] width 122 height 26
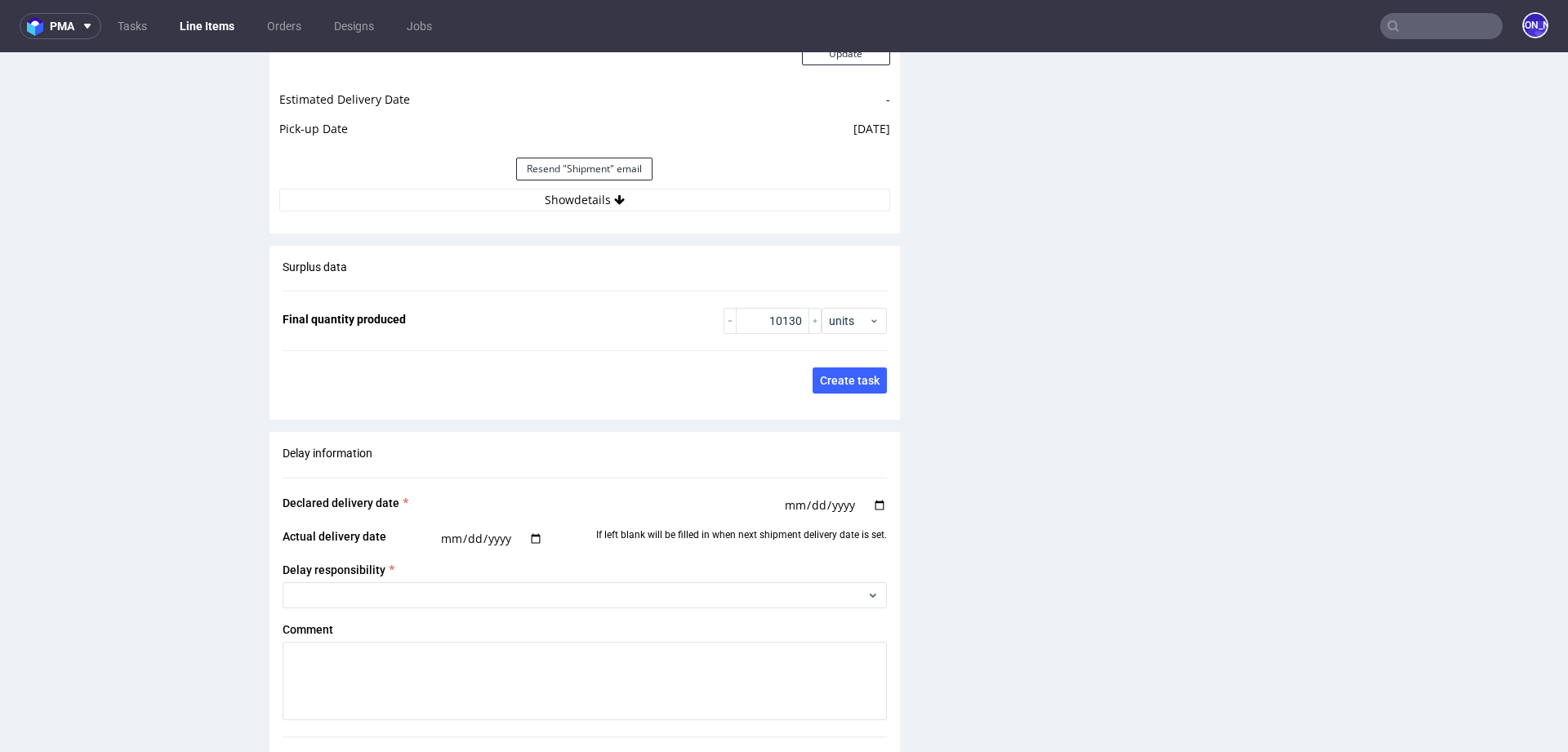
scroll to position [2406, 0]
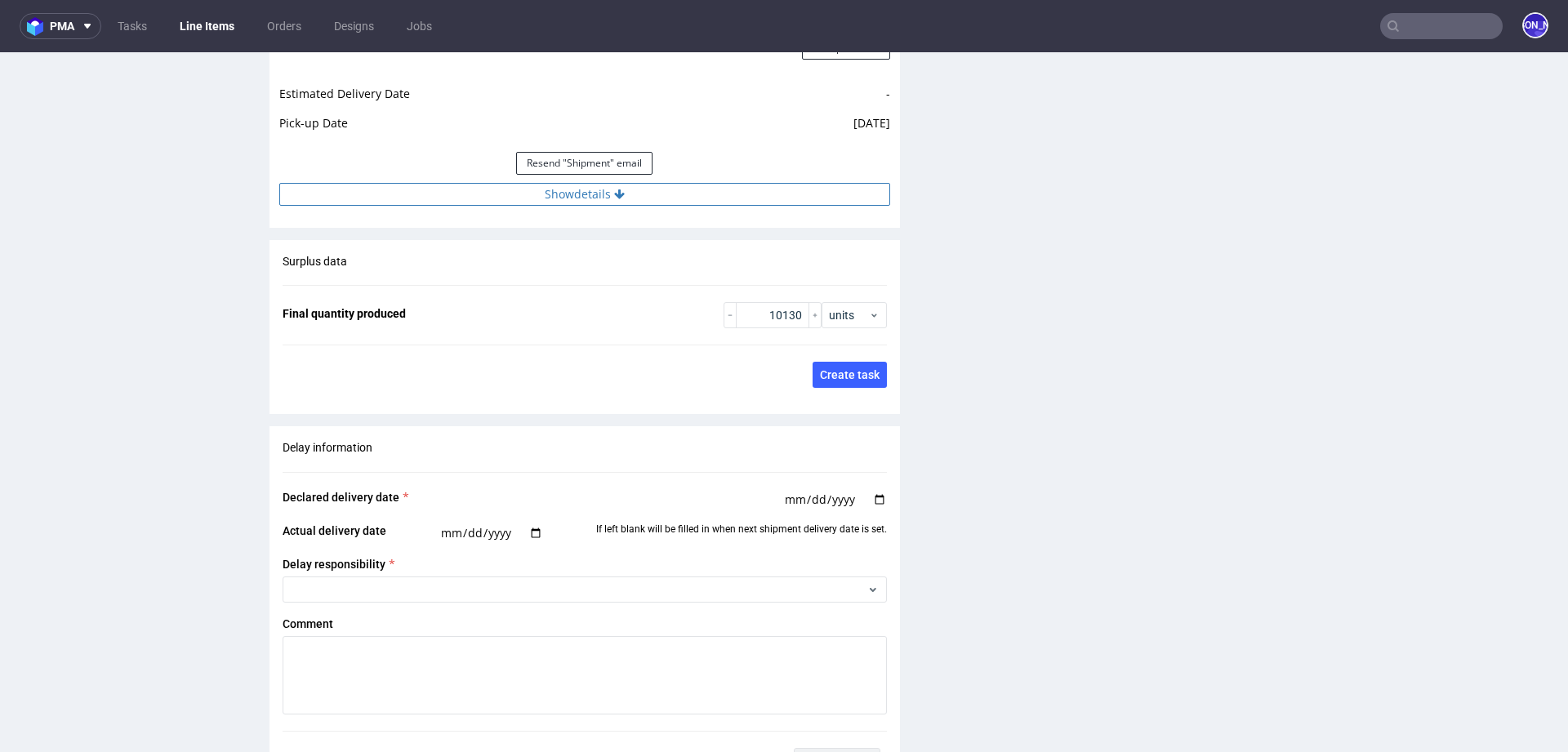
click at [649, 195] on button "Show details" at bounding box center [585, 194] width 611 height 23
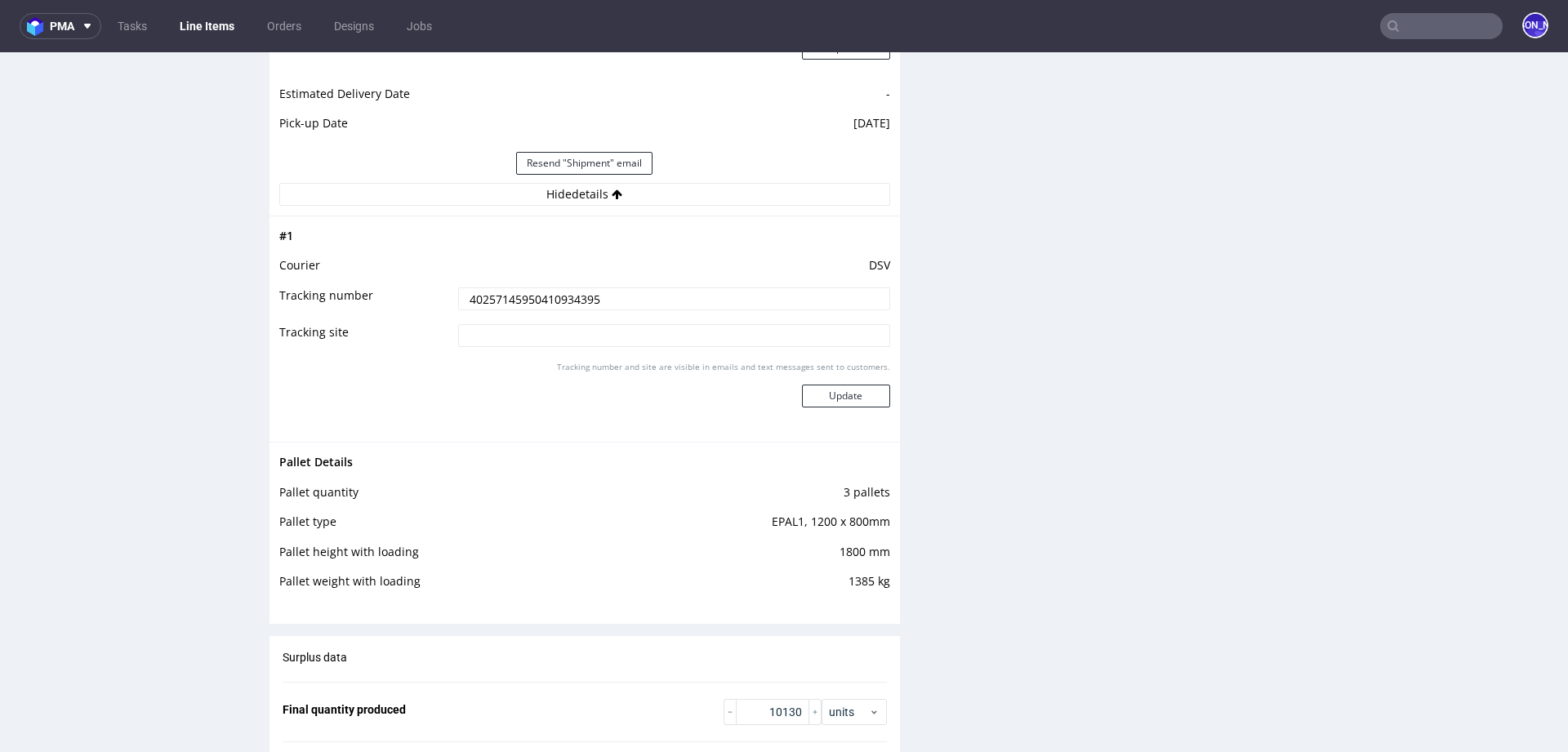
click at [508, 299] on input "40257145950410934395" at bounding box center [674, 298] width 432 height 23
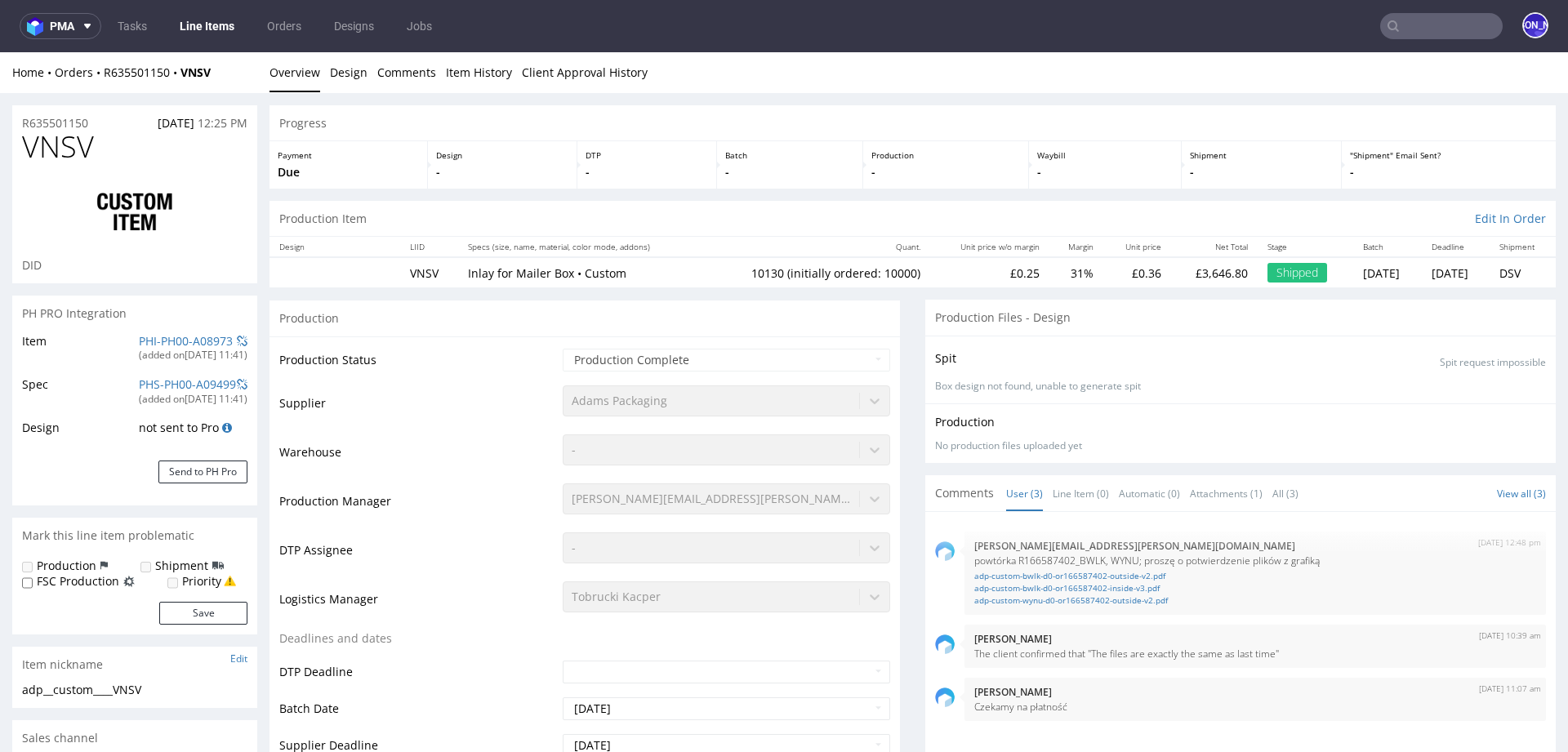
click at [1400, 29] on input "text" at bounding box center [1441, 26] width 122 height 26
type input "d"
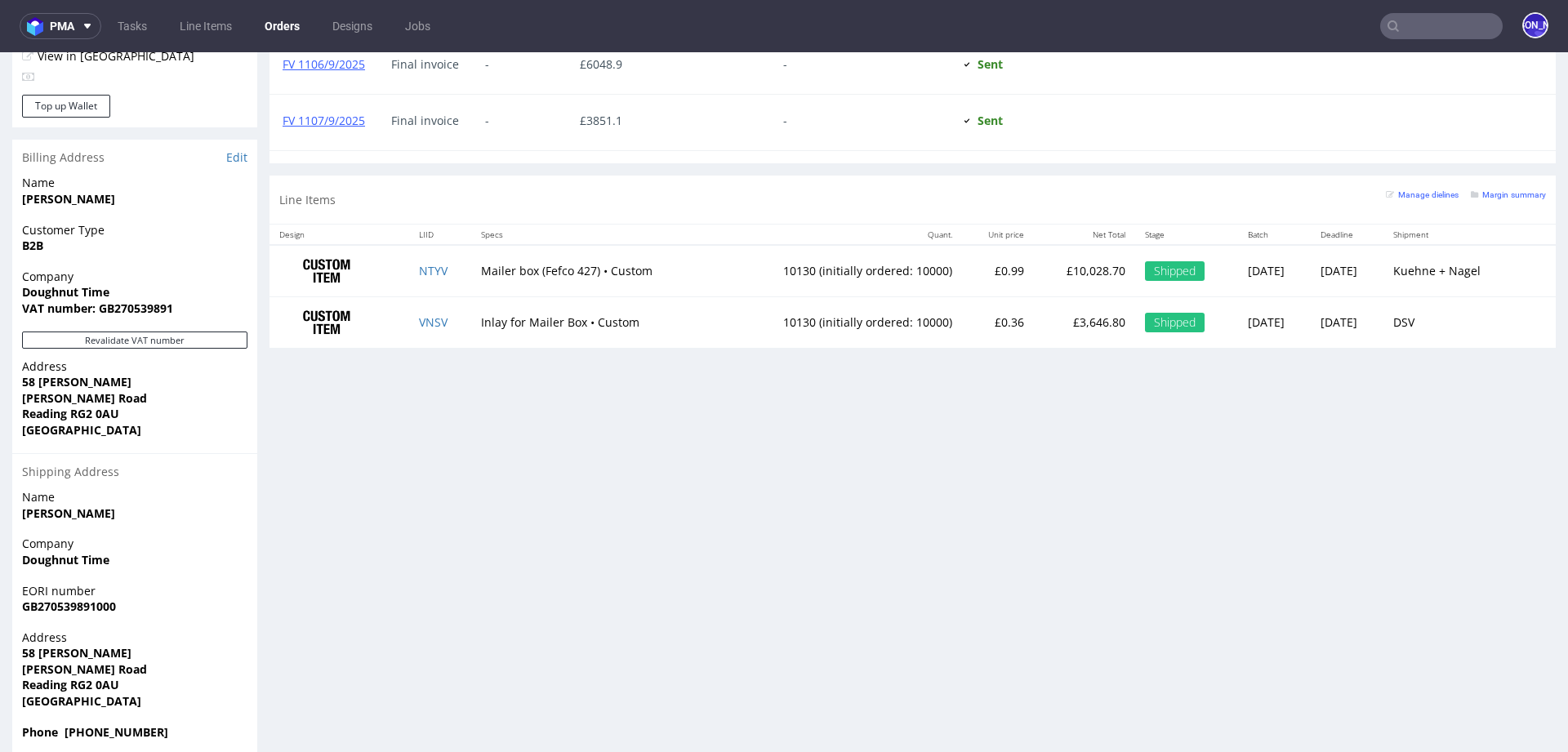
scroll to position [932, 0]
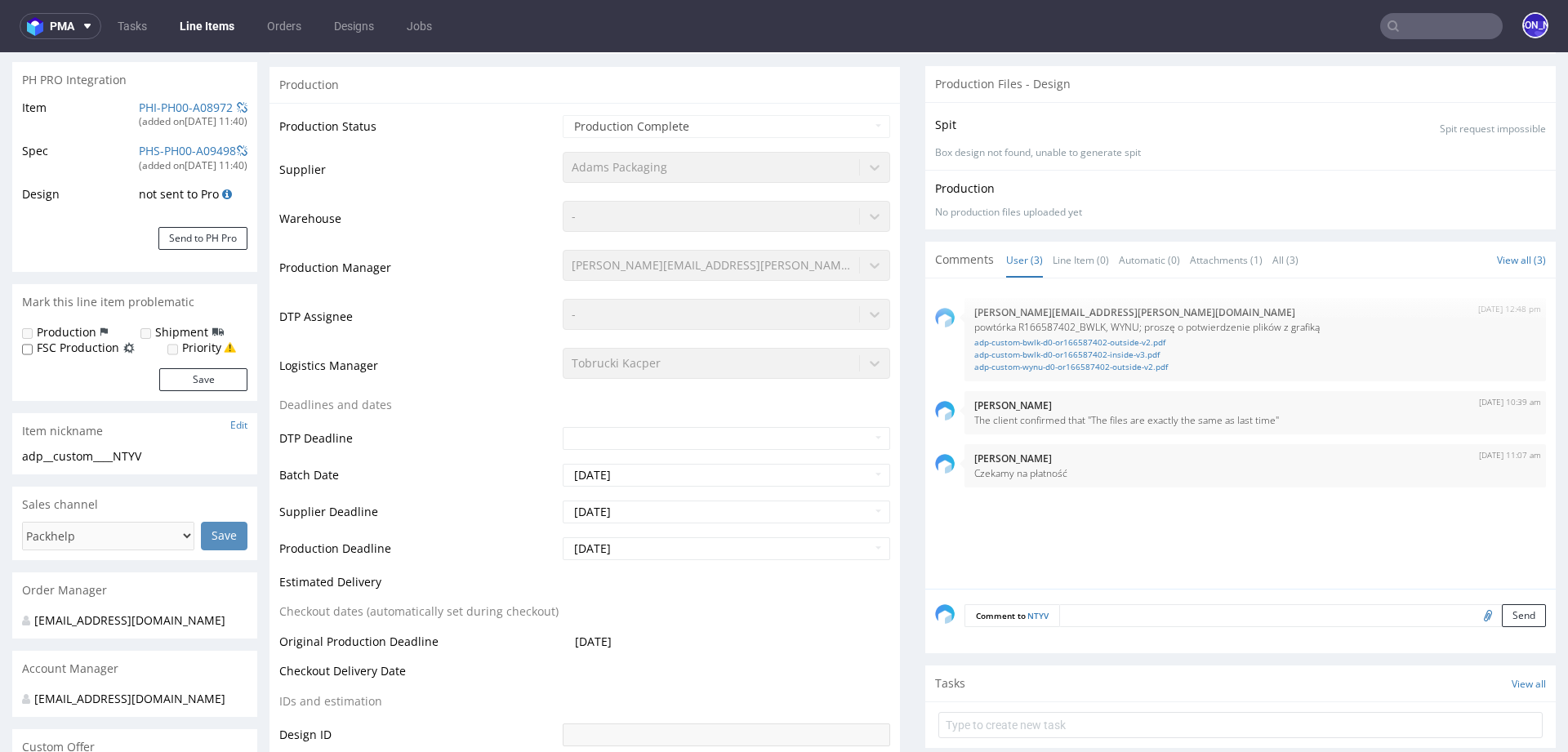
scroll to position [239, 0]
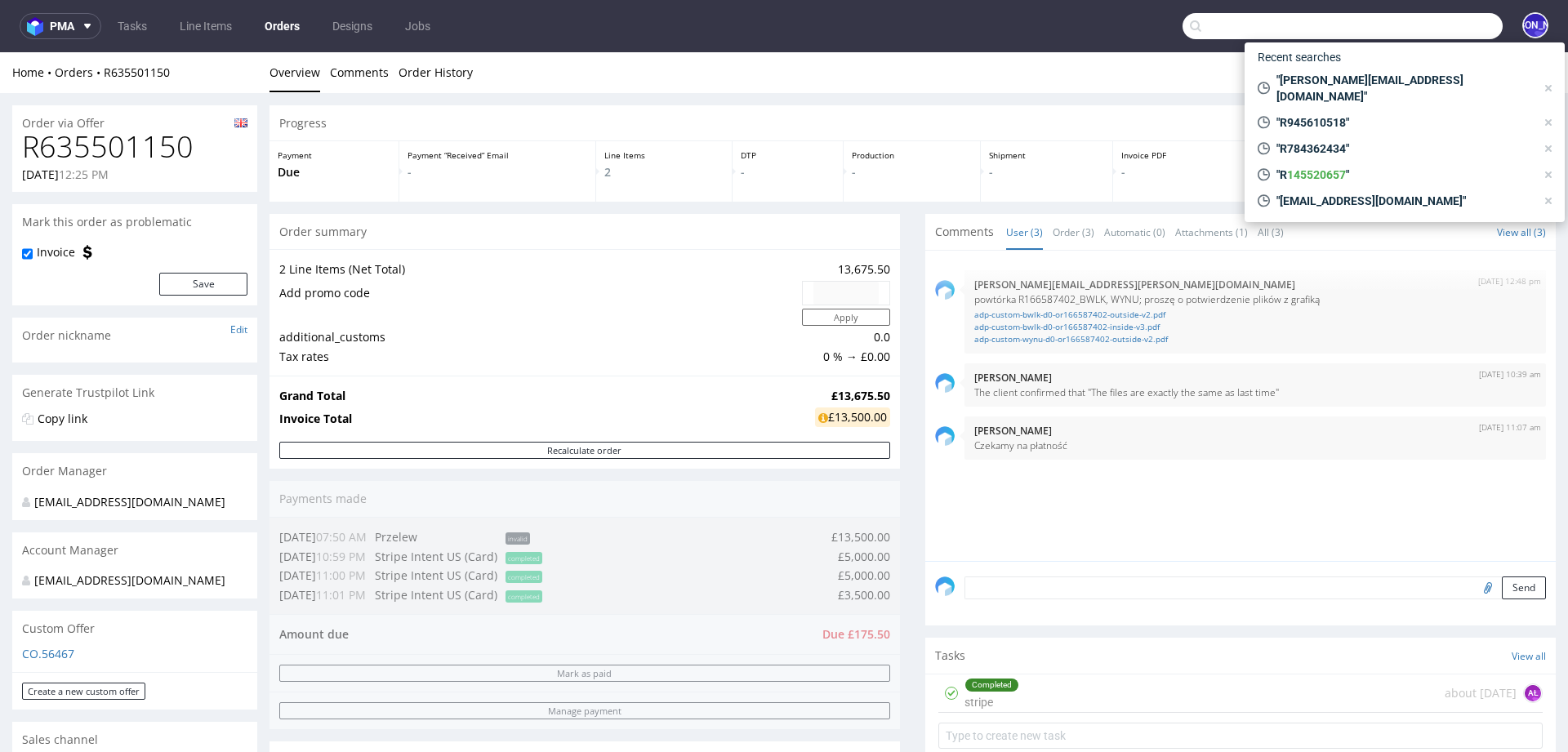
scroll to position [791, 0]
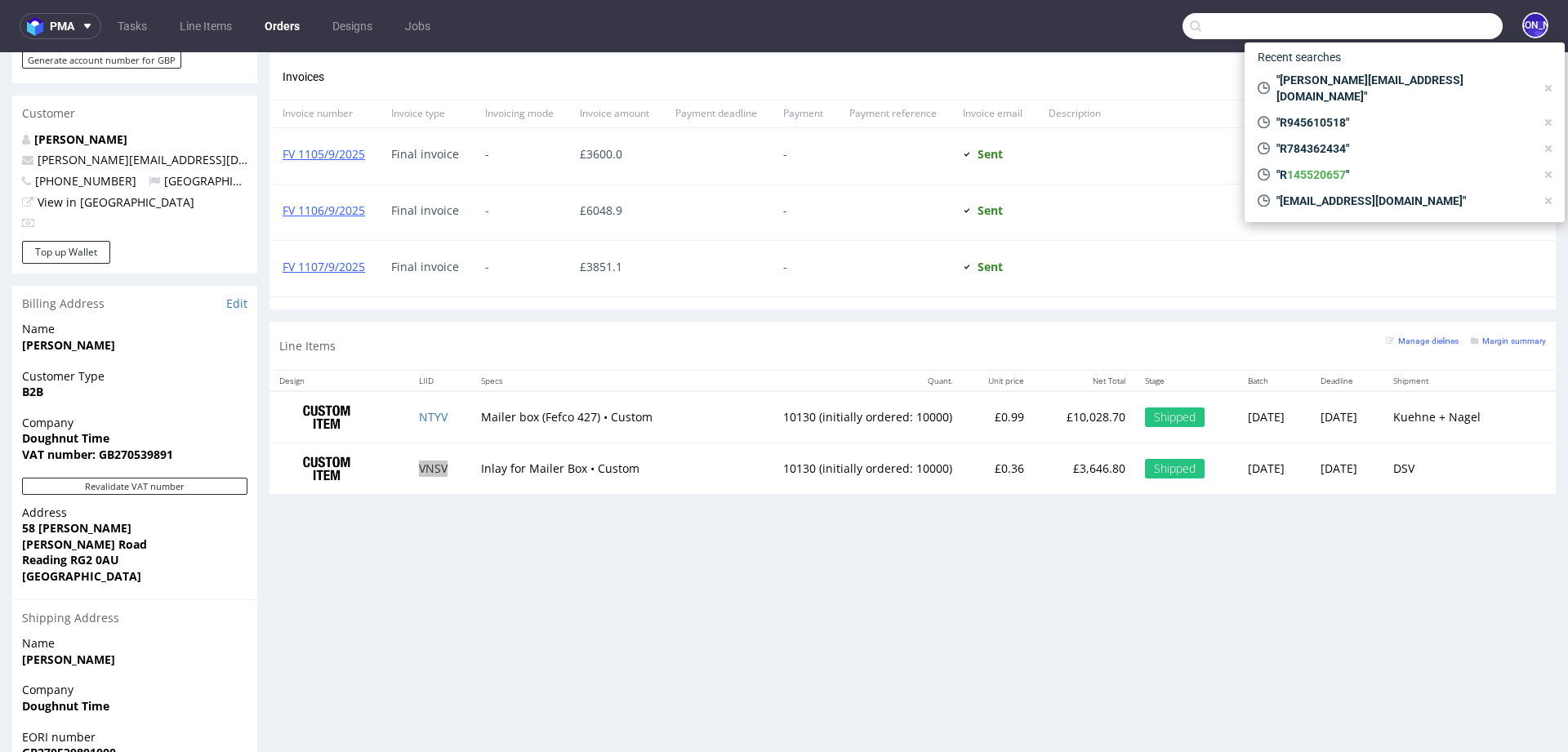
click at [1347, 23] on input "text" at bounding box center [1342, 26] width 320 height 26
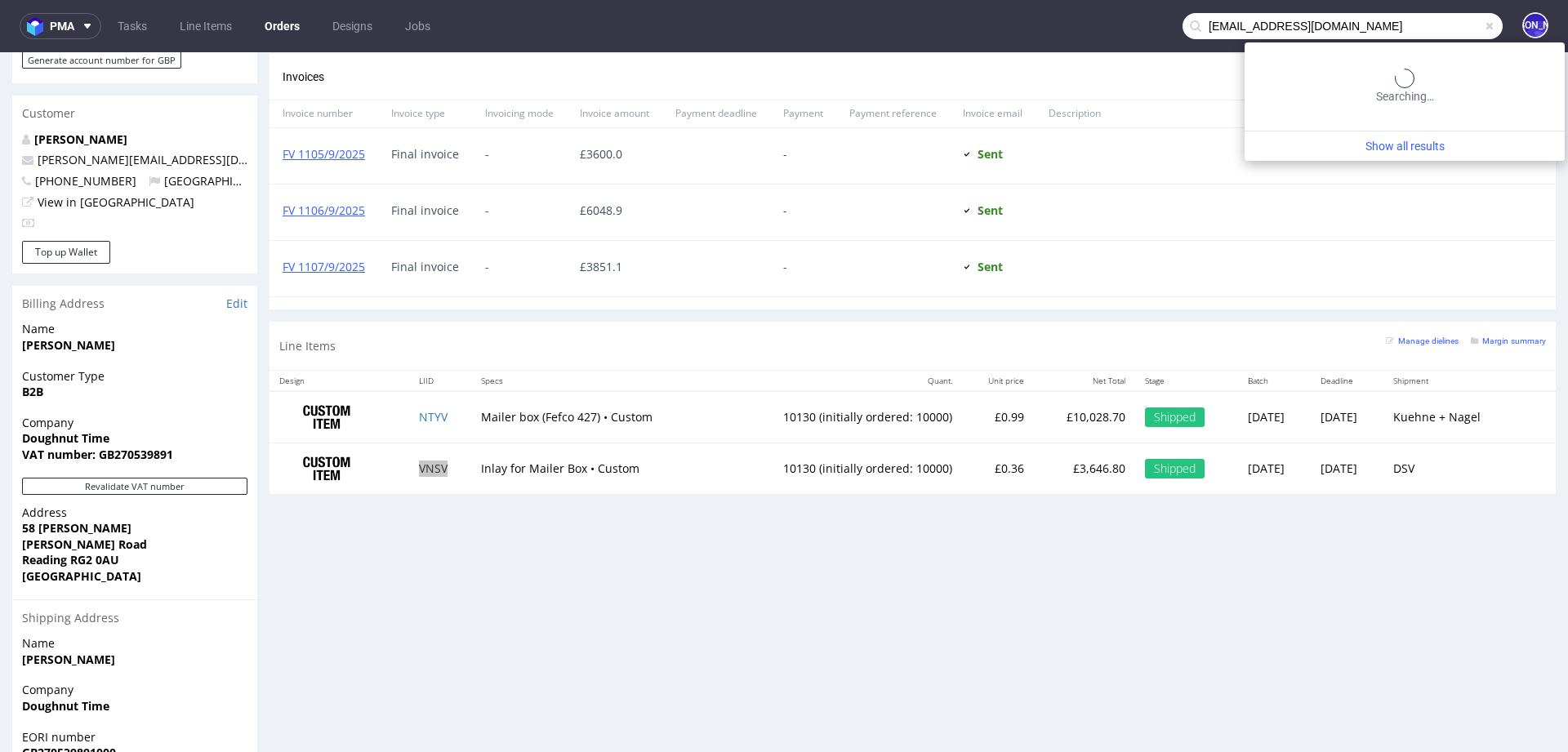
type input "[EMAIL_ADDRESS][DOMAIN_NAME]"
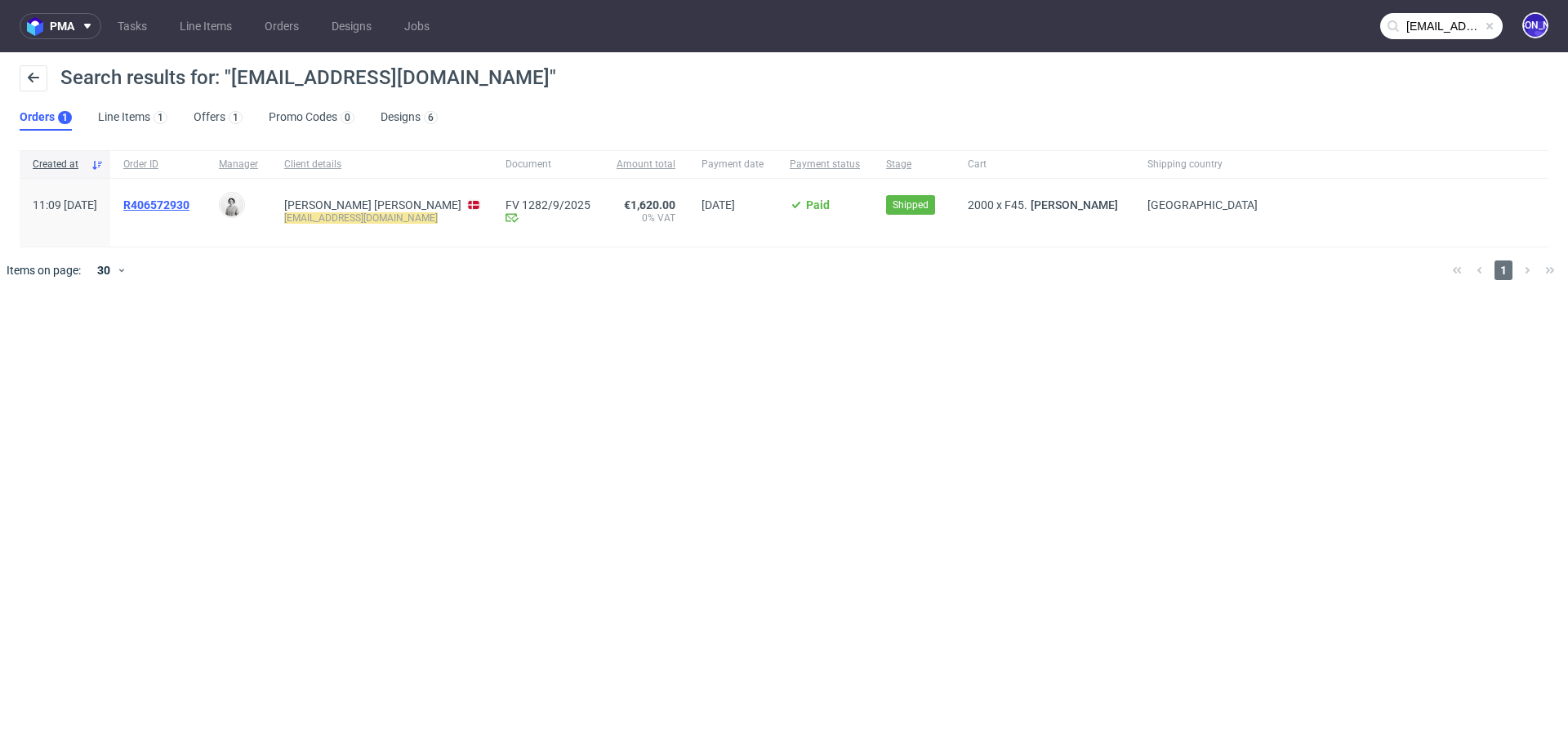
click at [185, 206] on span "R406572930" at bounding box center [155, 204] width 66 height 13
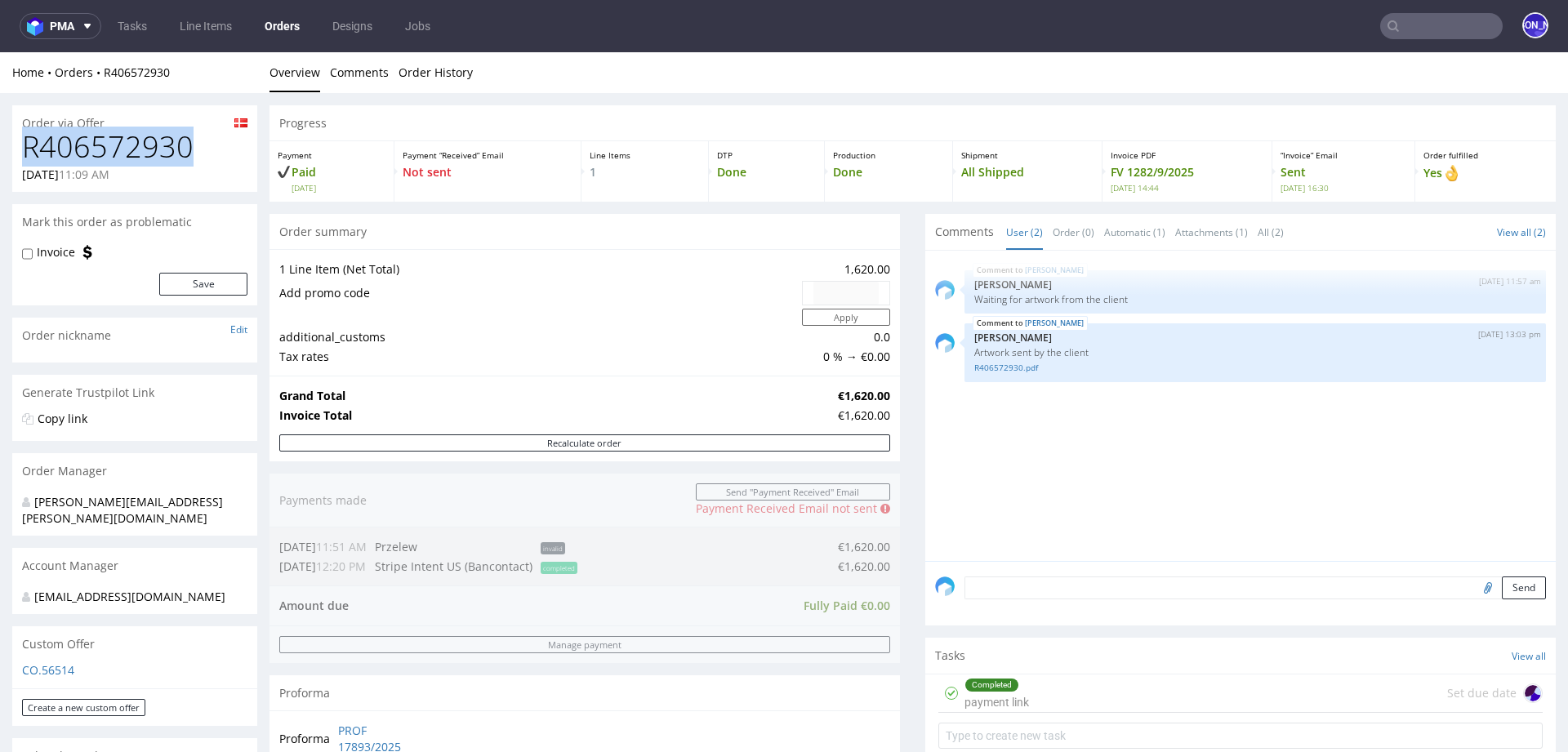
drag, startPoint x: 198, startPoint y: 144, endPoint x: 0, endPoint y: 141, distance: 198.0
copy h1 "R406572930"
click at [122, 140] on h1 "R406572930" at bounding box center [134, 147] width 226 height 32
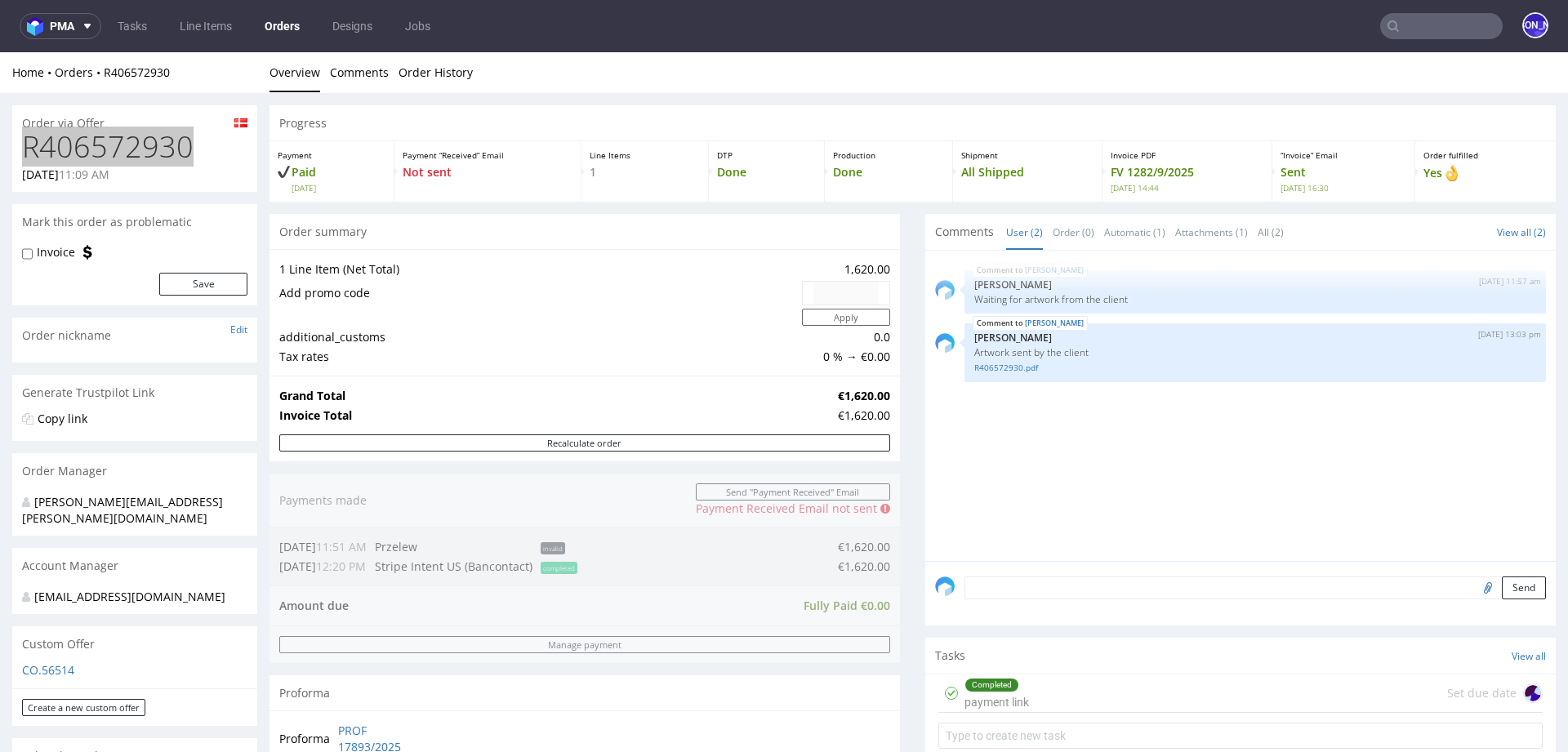
click at [1420, 18] on input "text" at bounding box center [1441, 26] width 122 height 26
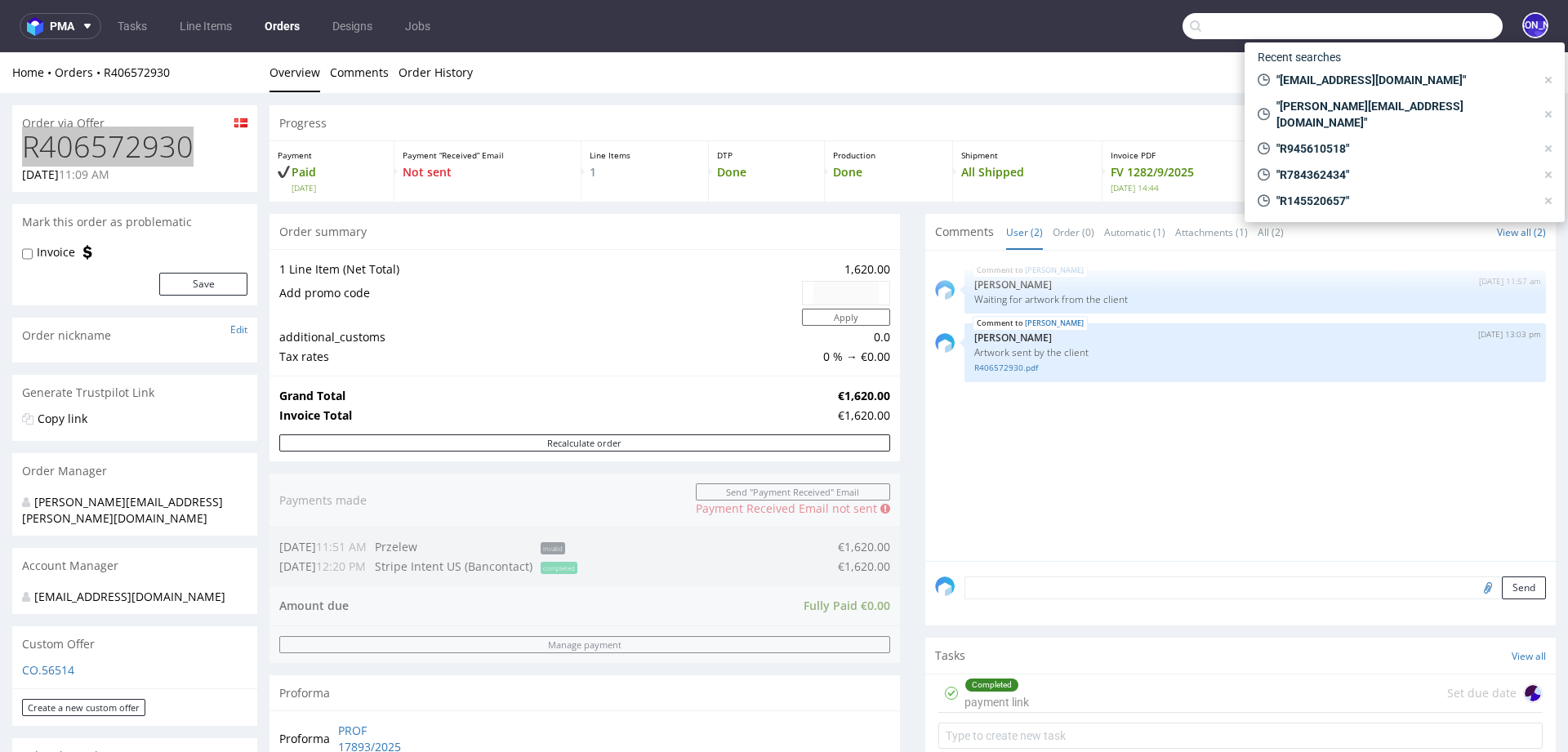
paste input "swan@blazingtail.com"
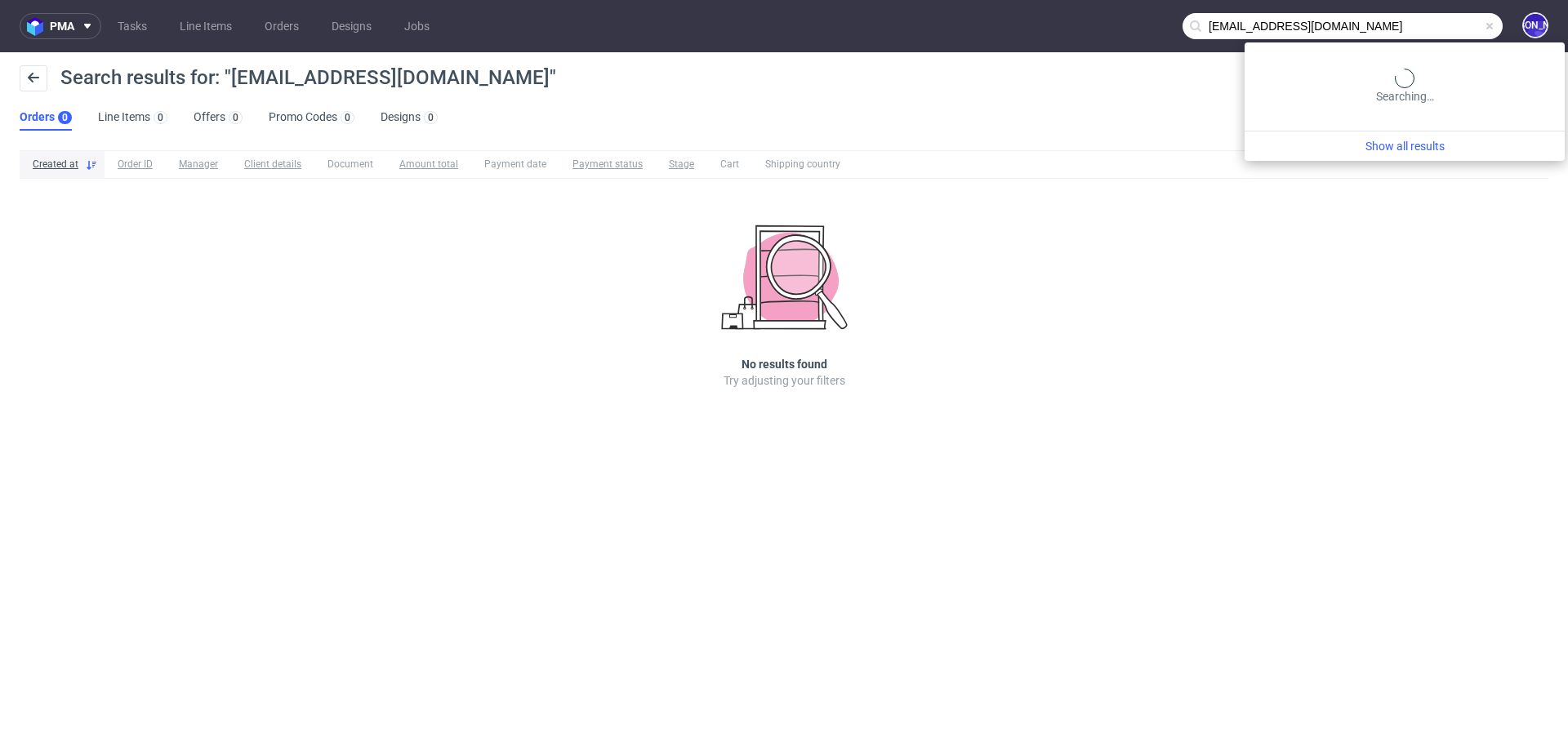
click at [1433, 28] on input "swan@blazingtail.com" at bounding box center [1342, 26] width 320 height 26
click at [1235, 26] on input "swan@blazingtail.com" at bounding box center [1342, 26] width 320 height 26
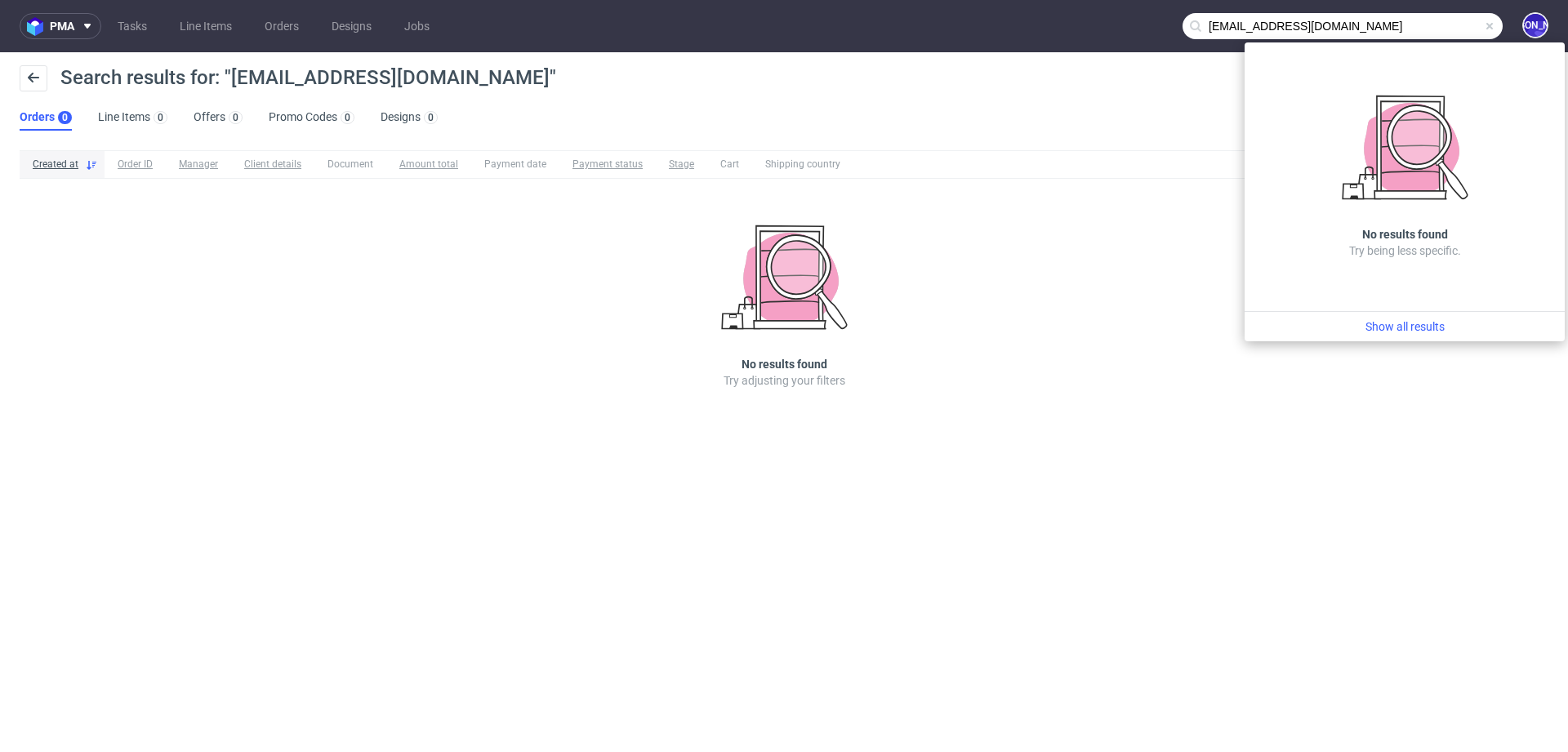
click at [1235, 26] on input "swan@blazingtail.com" at bounding box center [1342, 26] width 320 height 26
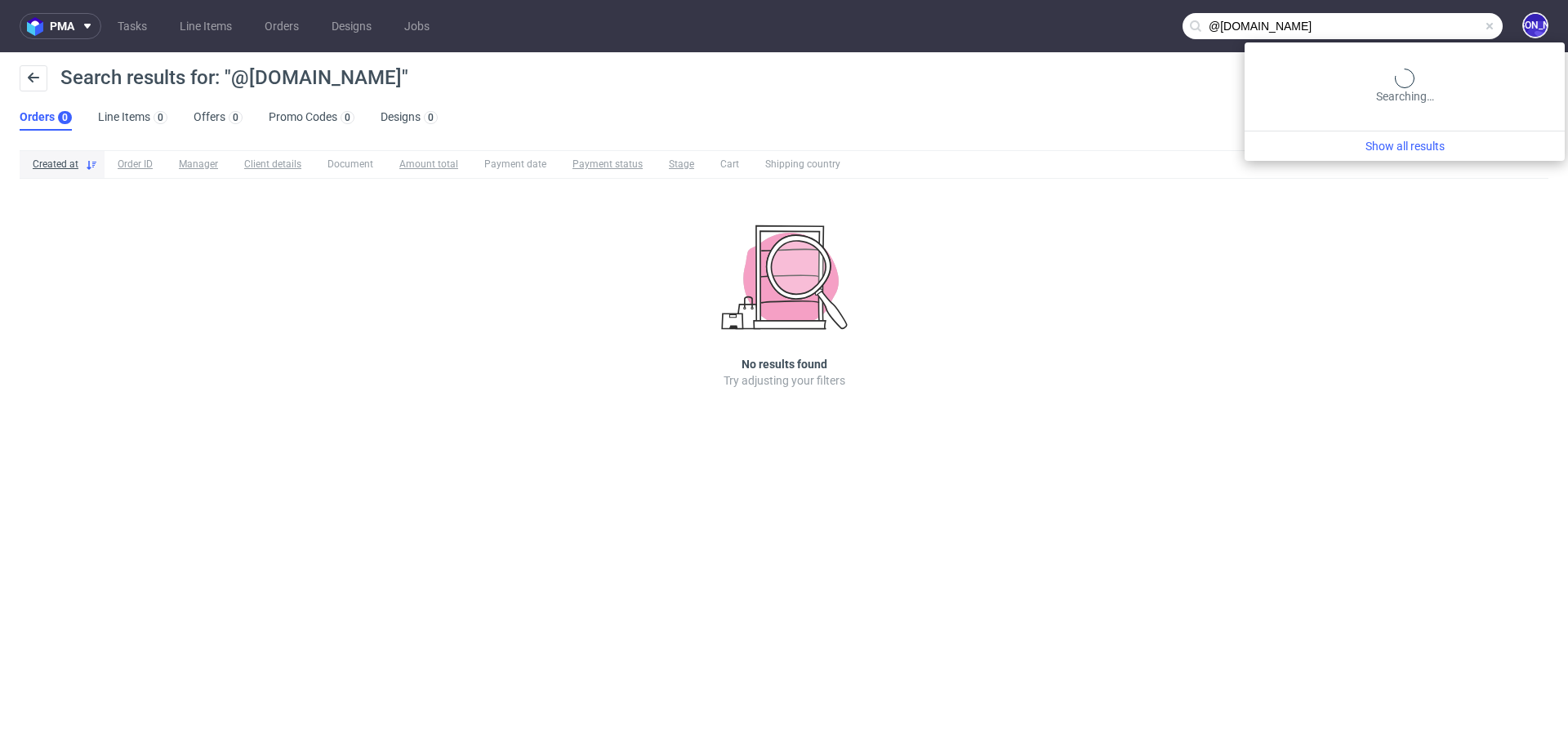
click at [1403, 21] on input "@blazingtail.com" at bounding box center [1342, 26] width 320 height 26
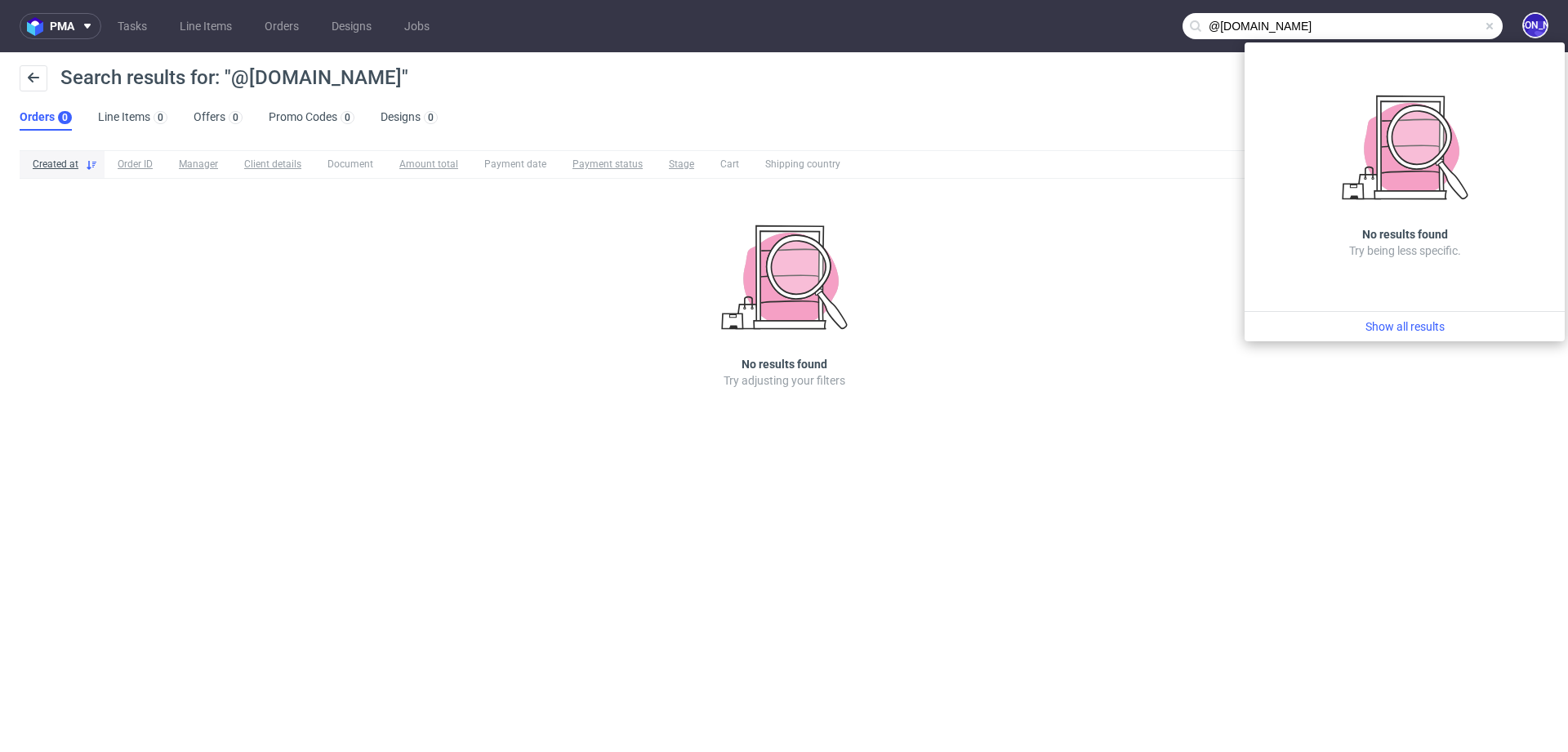
click at [1219, 25] on input "@blazingtail.com" at bounding box center [1342, 26] width 320 height 26
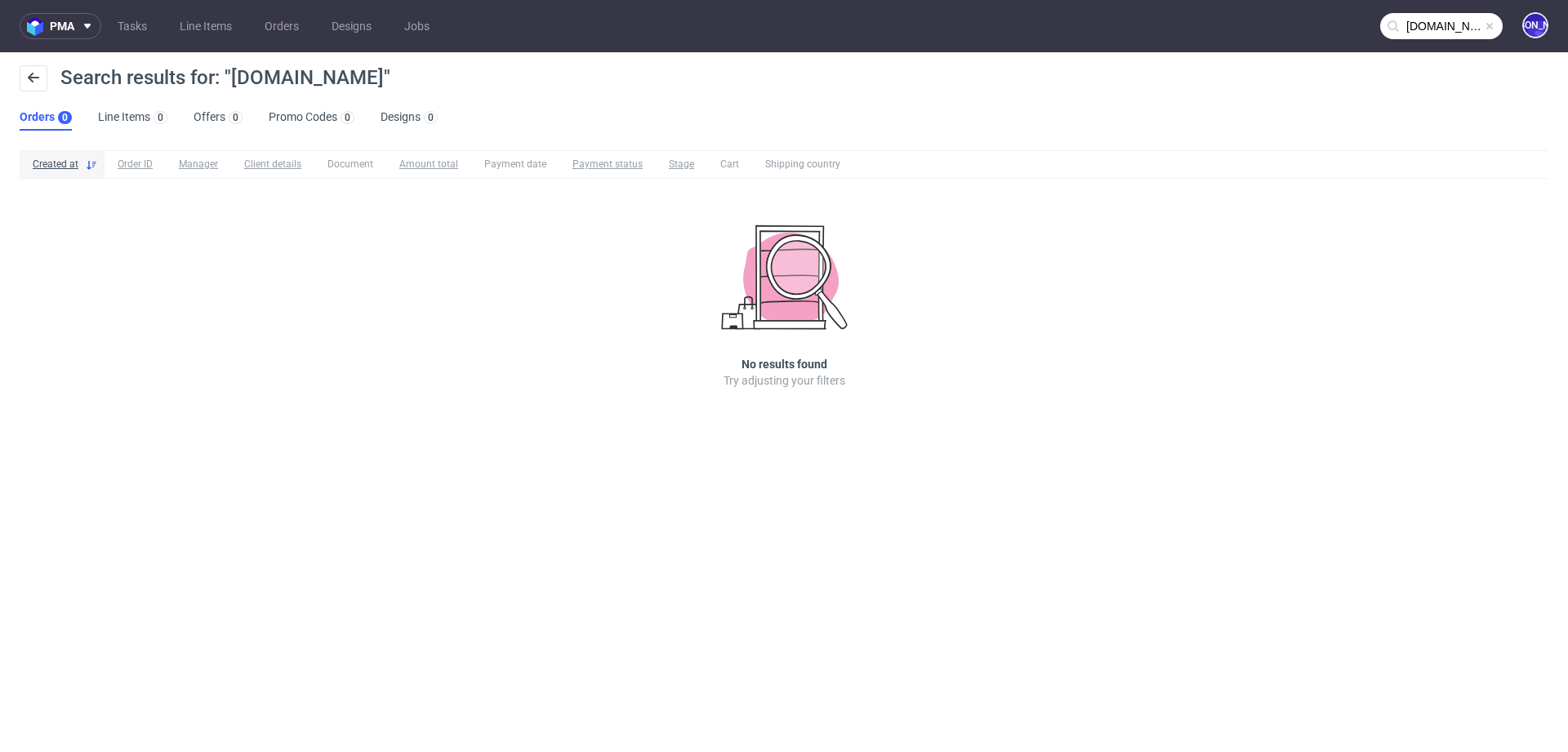
click at [1431, 21] on input "blazingtail.com" at bounding box center [1441, 26] width 122 height 26
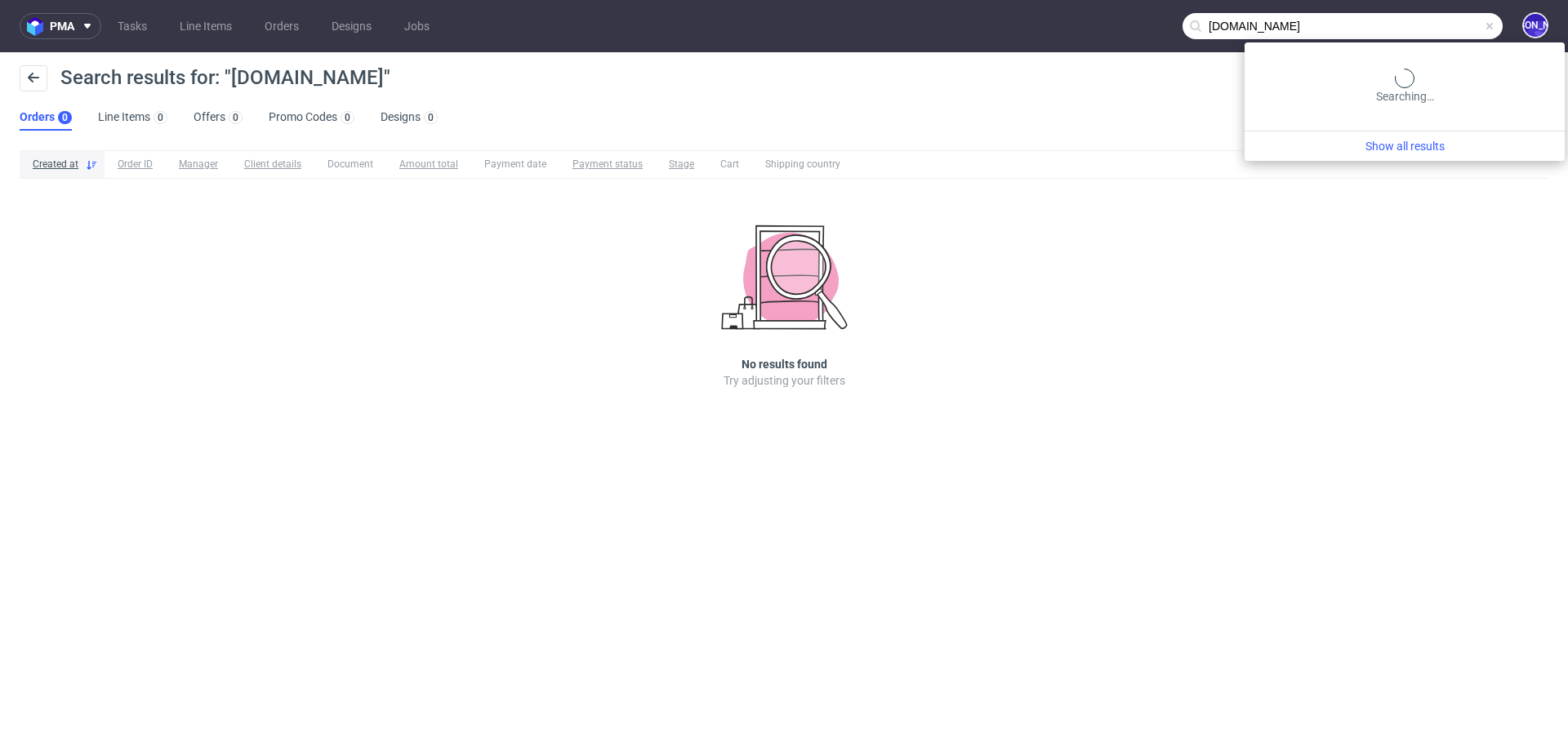
click at [1431, 21] on input "blazingtail.com" at bounding box center [1342, 26] width 320 height 26
type input "swan"
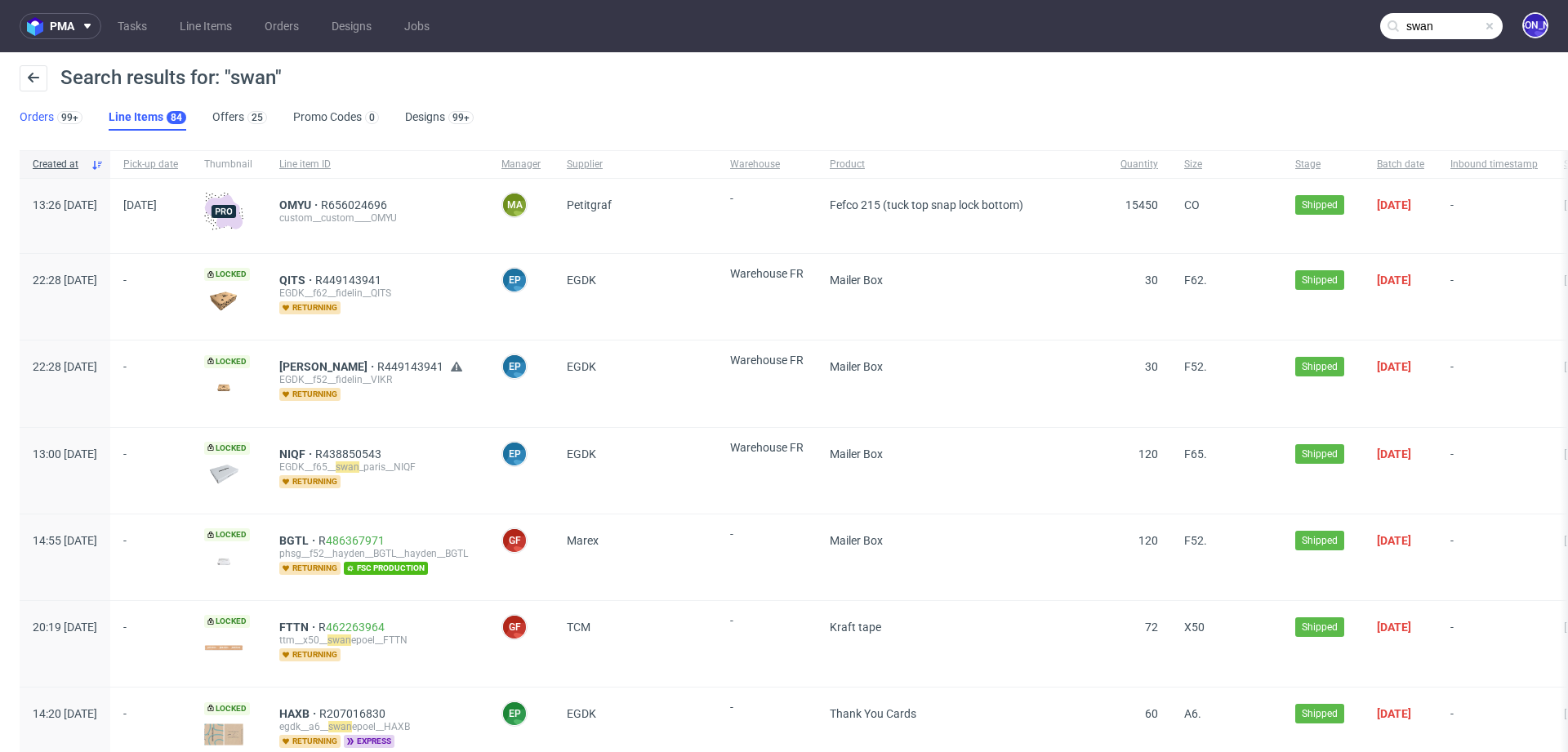
click at [48, 120] on link "Orders 99+" at bounding box center [51, 118] width 63 height 26
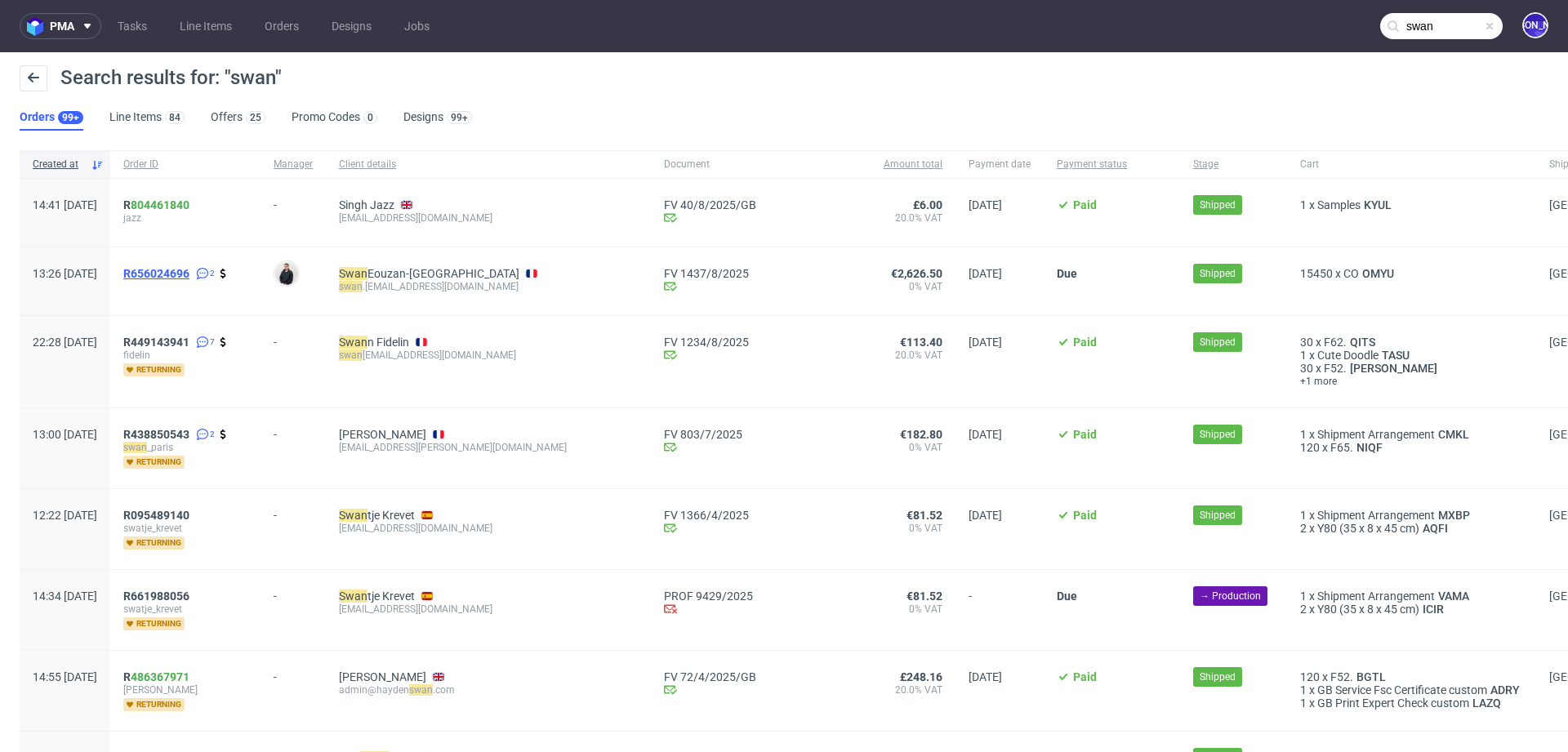
click at [179, 269] on span "R656024696" at bounding box center [155, 273] width 66 height 13
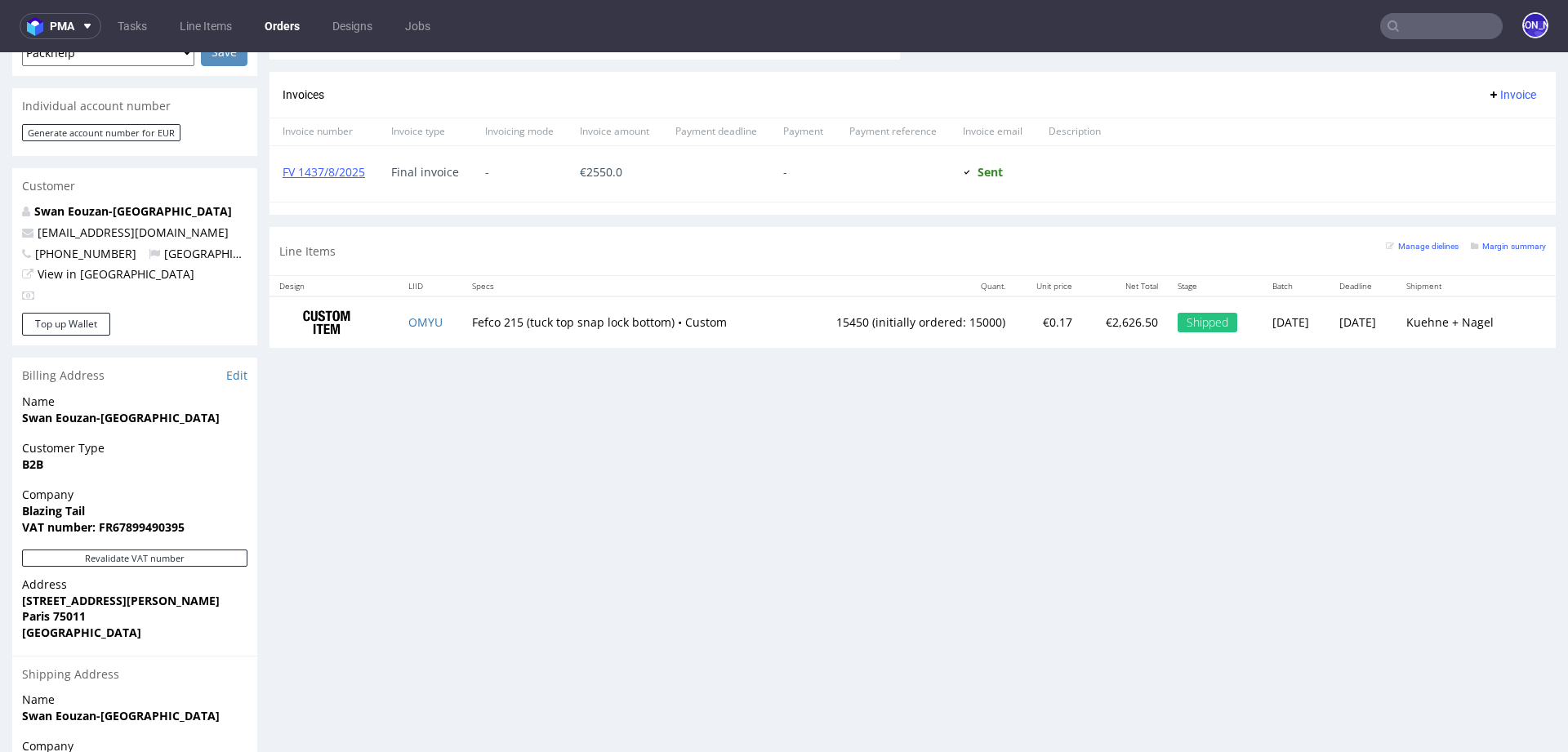
scroll to position [752, 0]
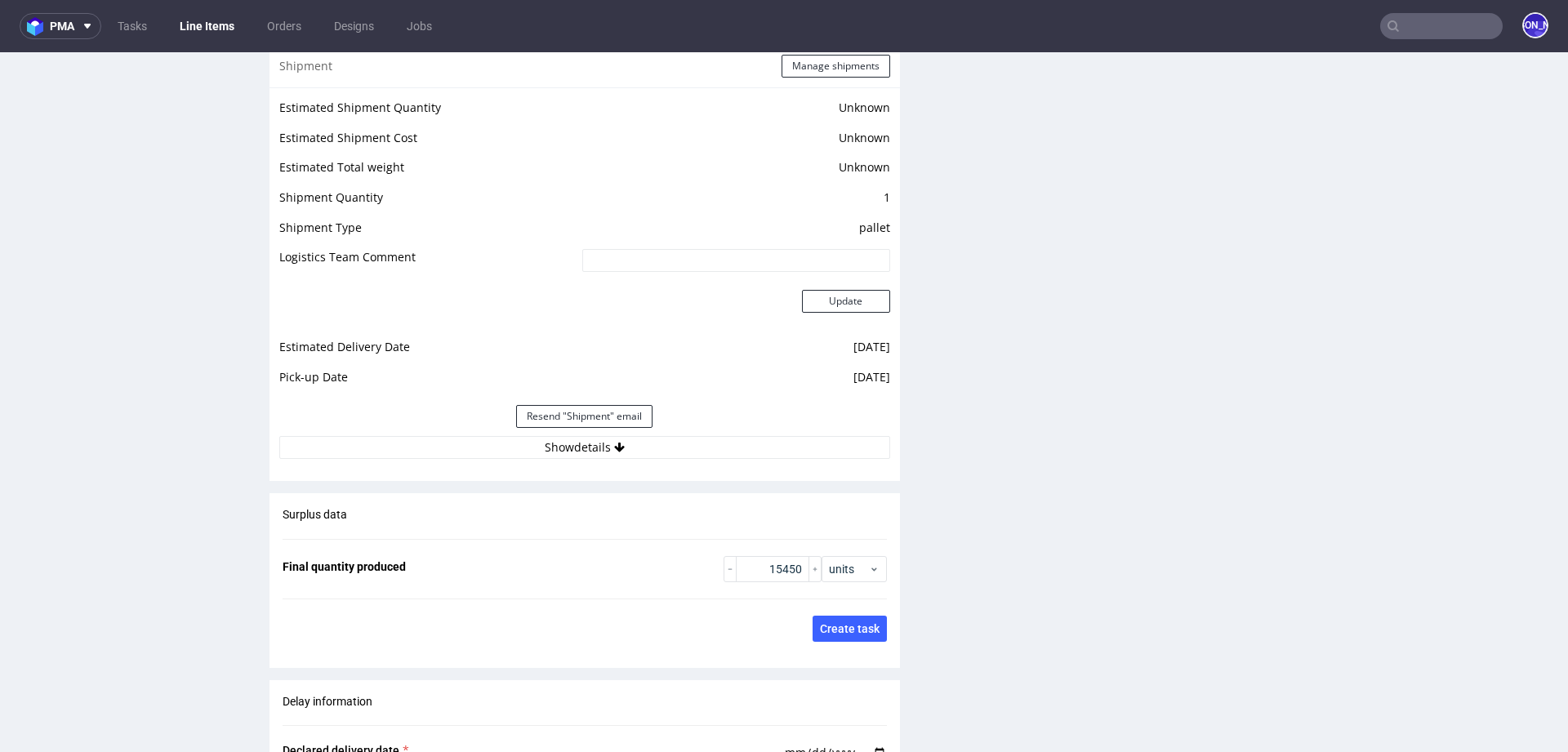
scroll to position [2028, 0]
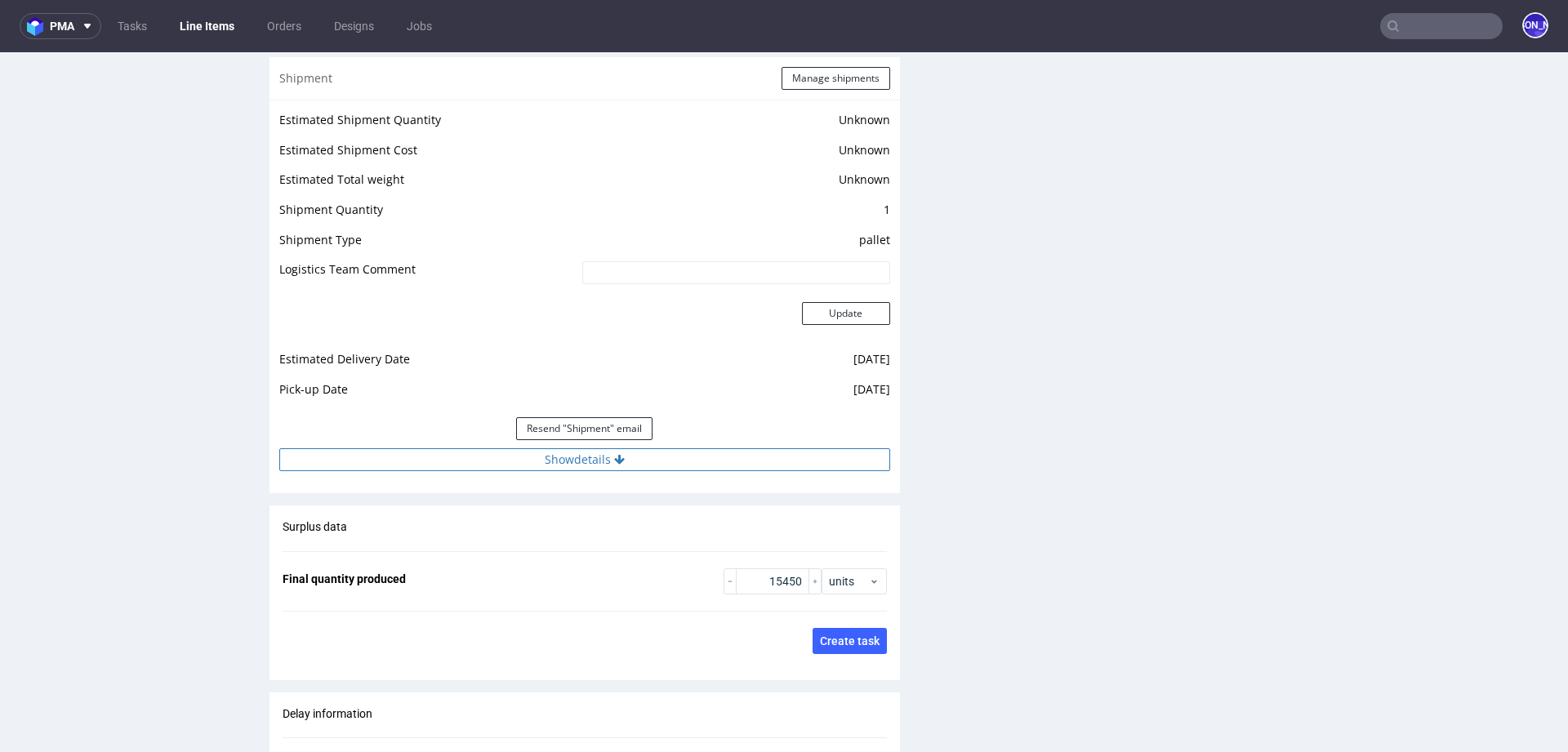
click at [614, 454] on icon at bounding box center [619, 459] width 11 height 11
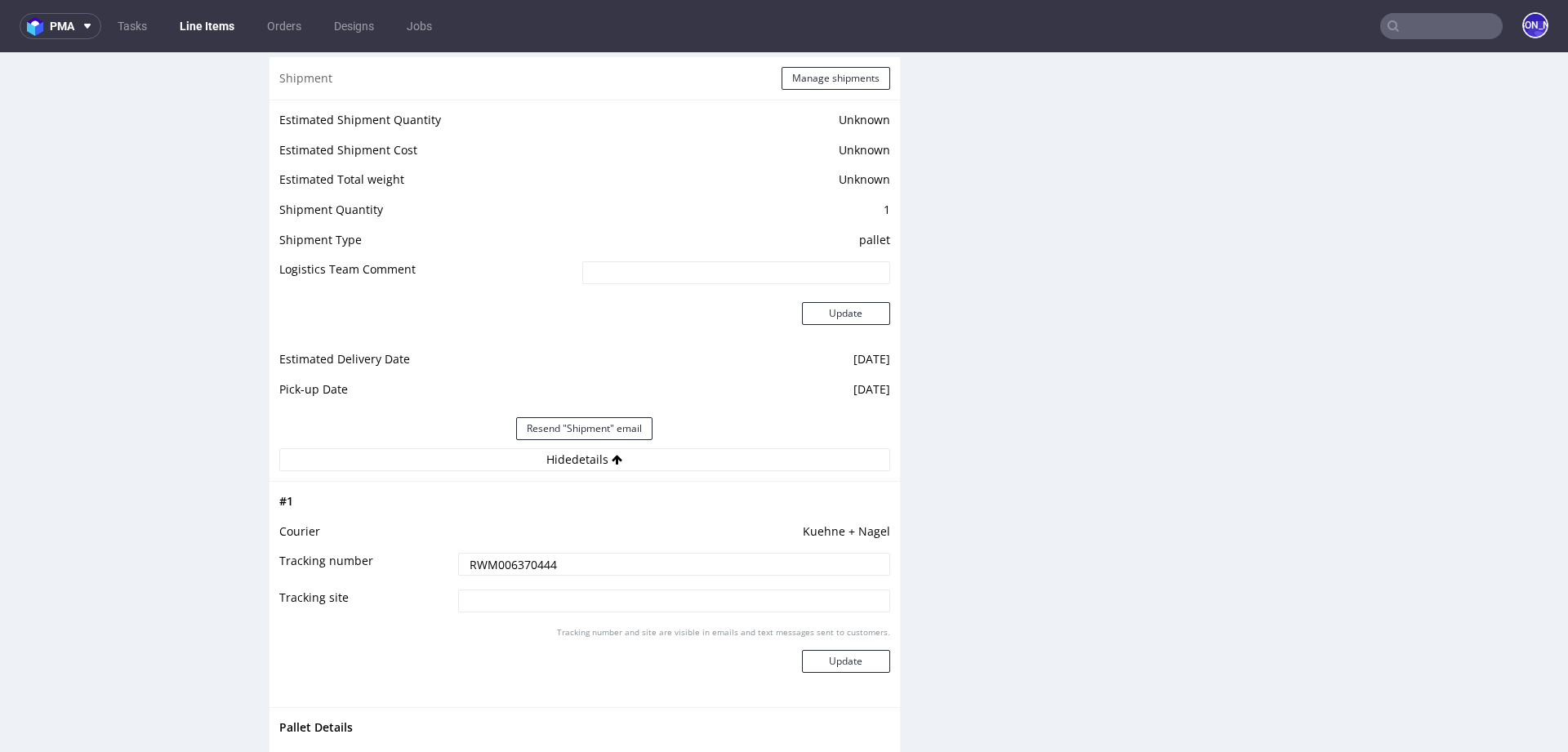
click at [487, 568] on input "RWM006370444" at bounding box center [674, 564] width 432 height 23
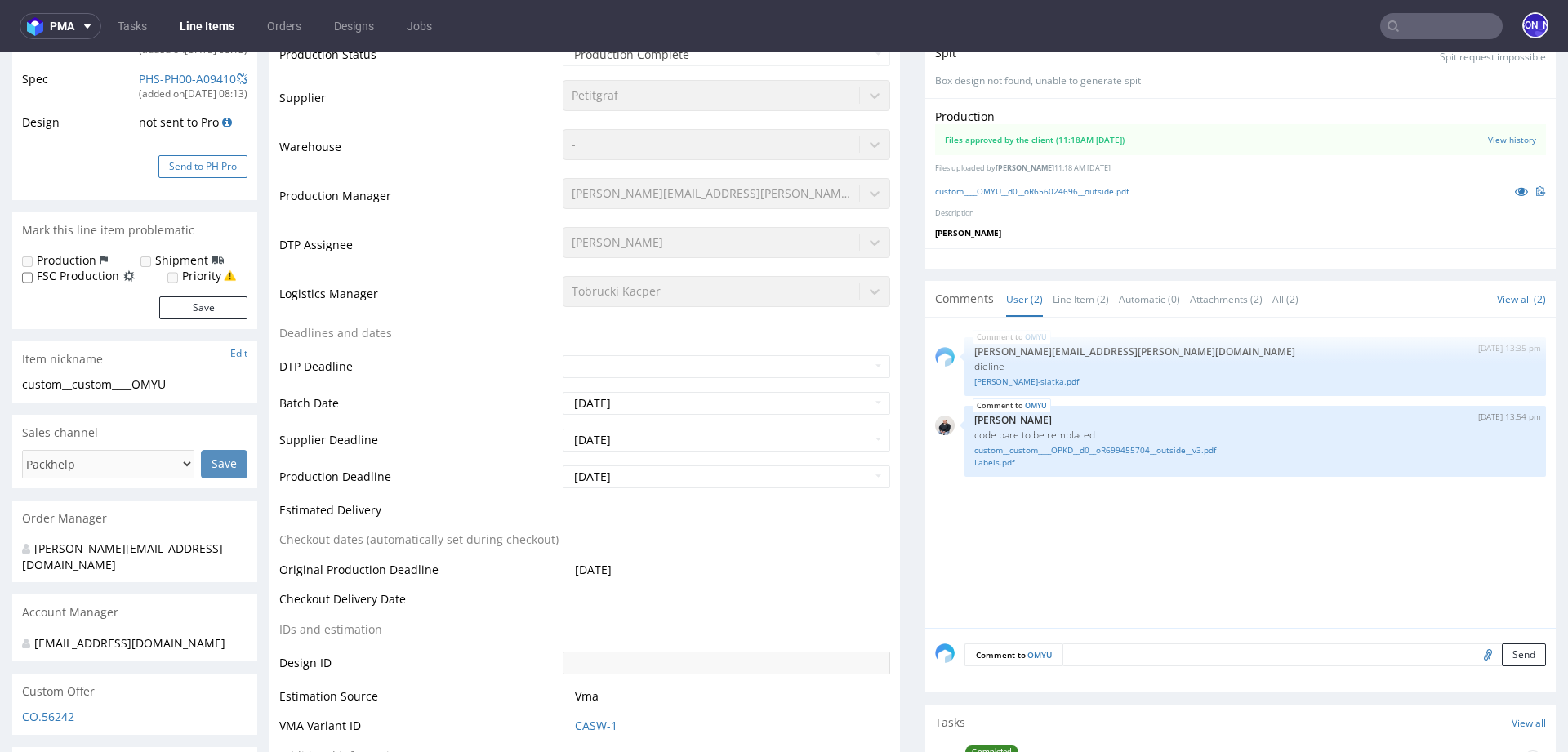
scroll to position [0, 0]
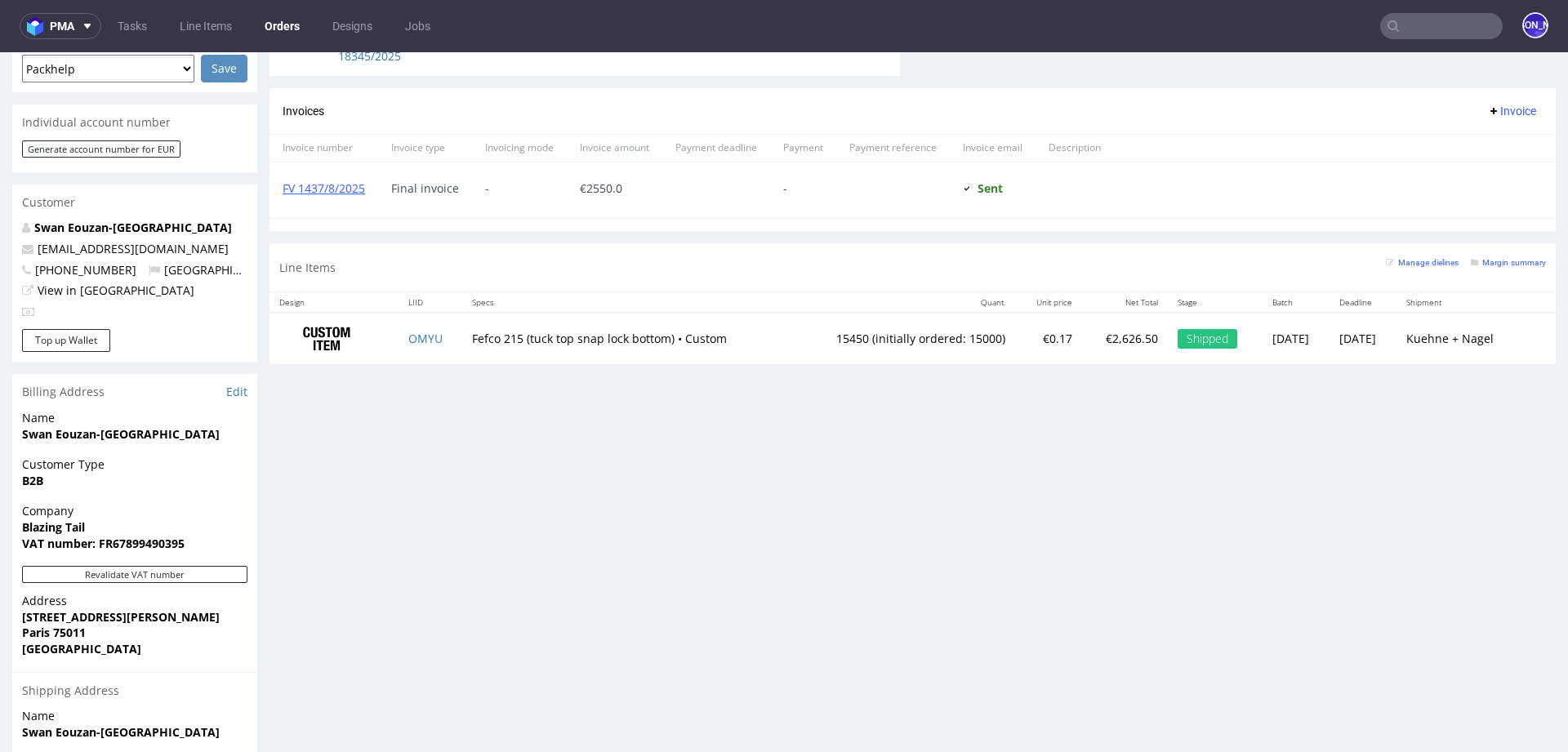
scroll to position [846, 0]
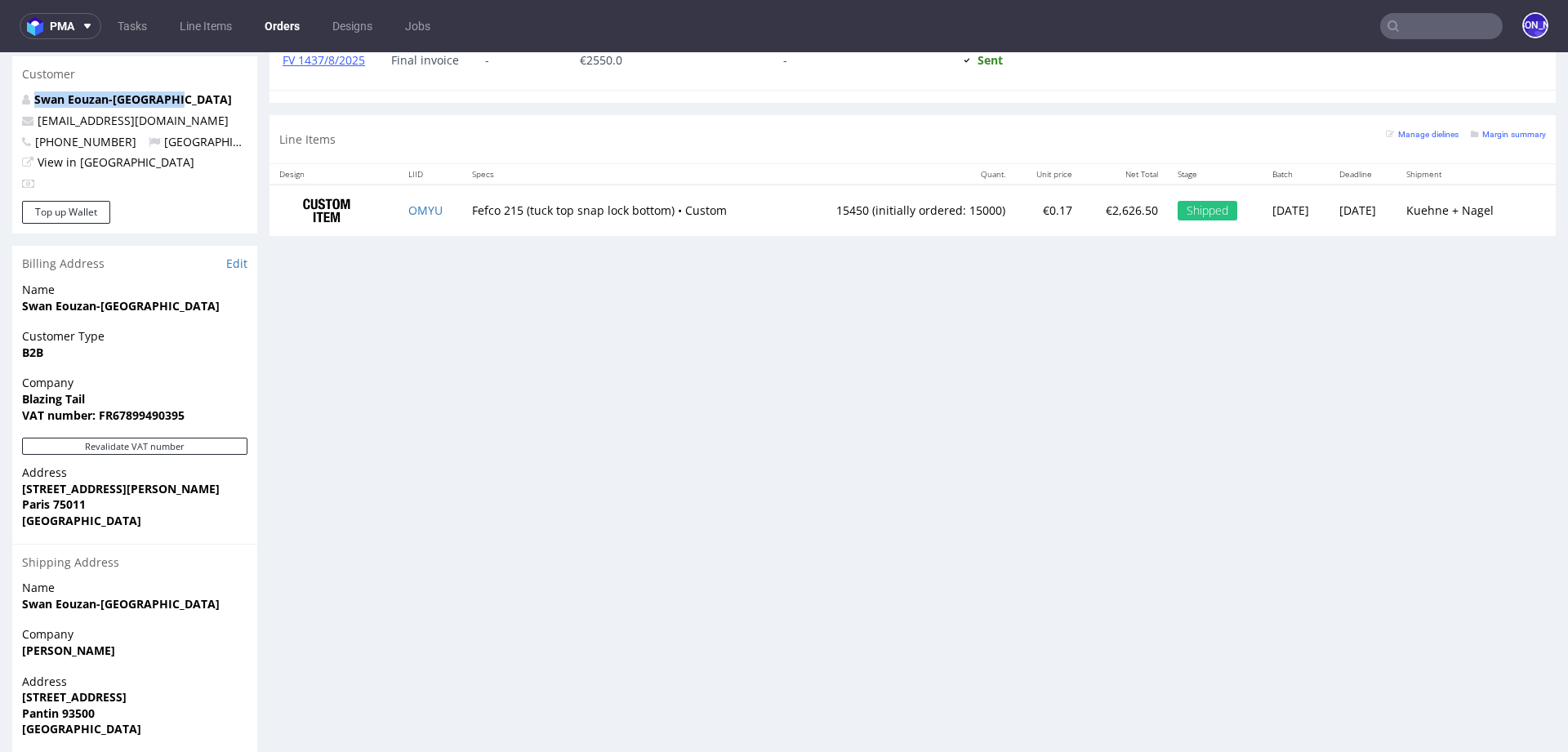
drag, startPoint x: 199, startPoint y: 87, endPoint x: 15, endPoint y: 87, distance: 184.0
click at [15, 91] on div "Swan Eouzan-Wollendorf swan.eouzan1994@gmail.com +33665242673 France View in Hu…" at bounding box center [134, 146] width 245 height 110
copy strong "Swan Eouzan-Wollendorf"
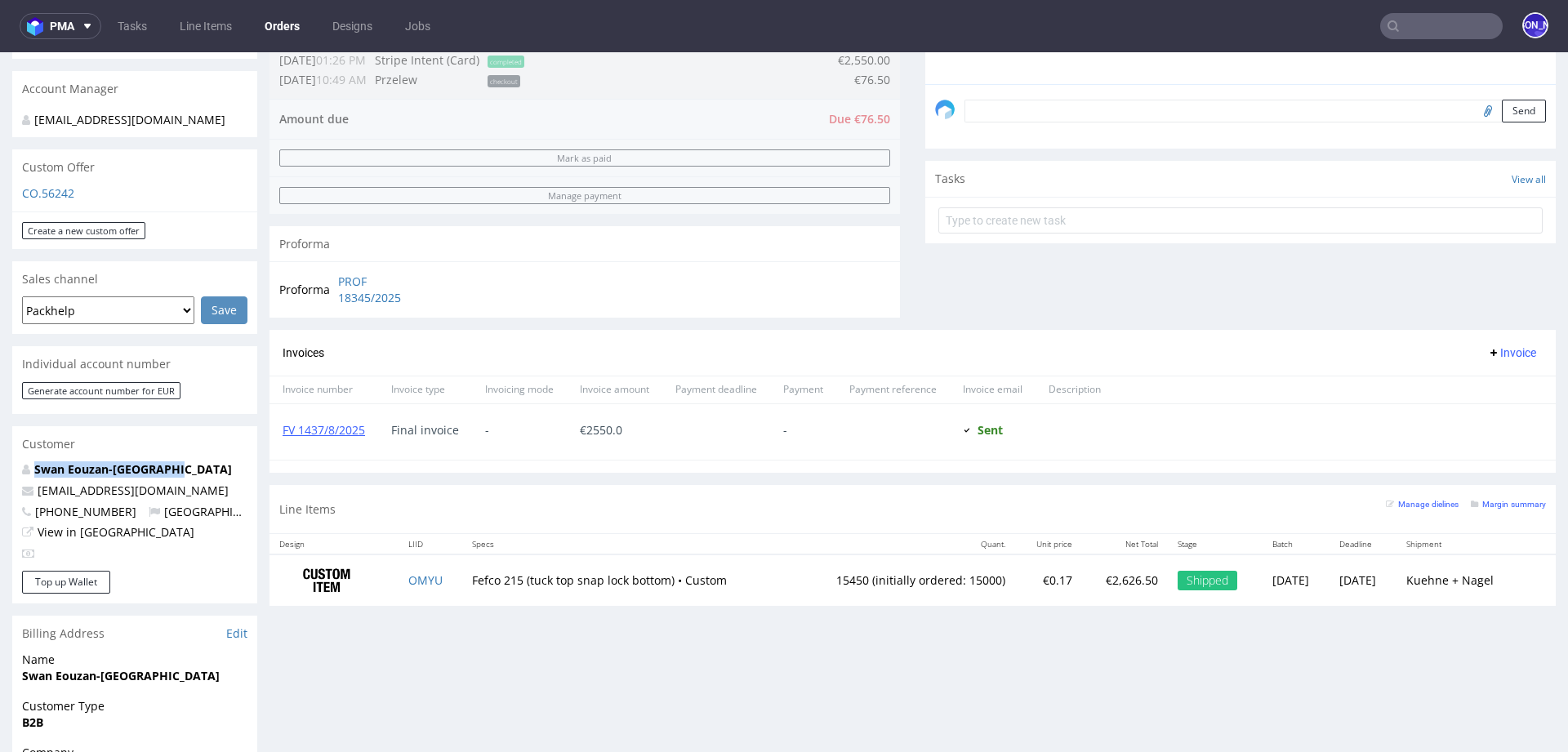
scroll to position [0, 0]
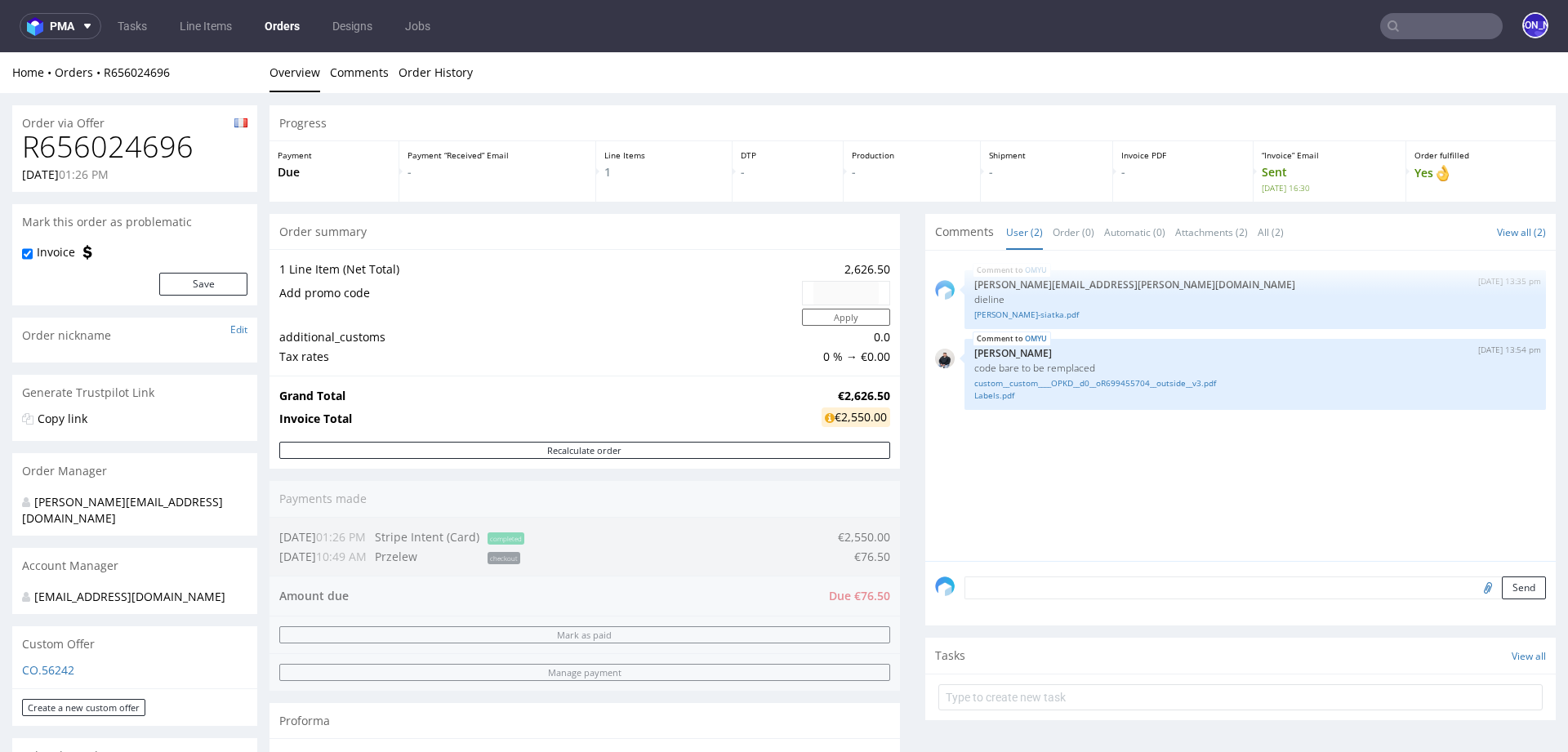
click at [1436, 28] on input "text" at bounding box center [1441, 26] width 122 height 26
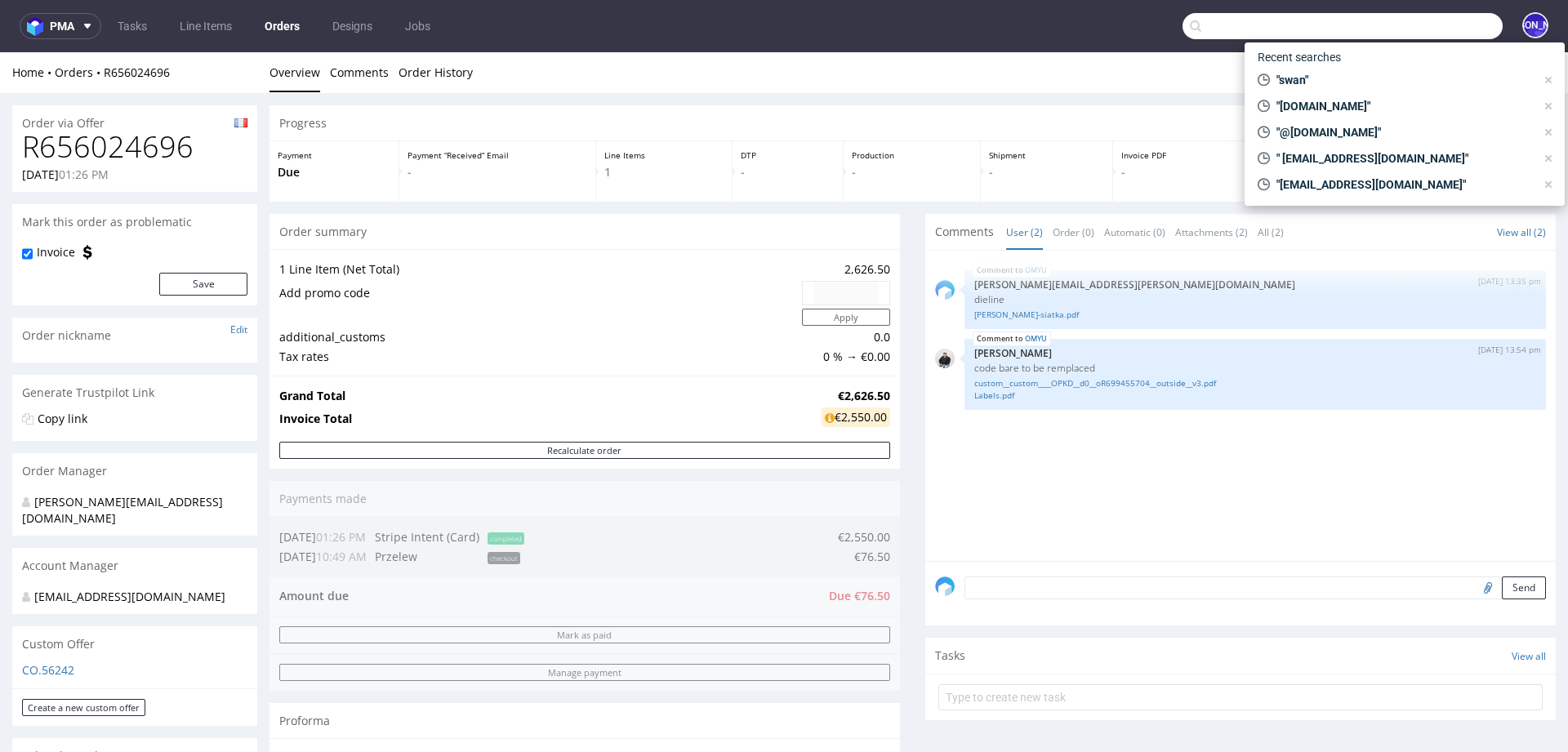
paste input "Swan Eouzan-Wollendorf"
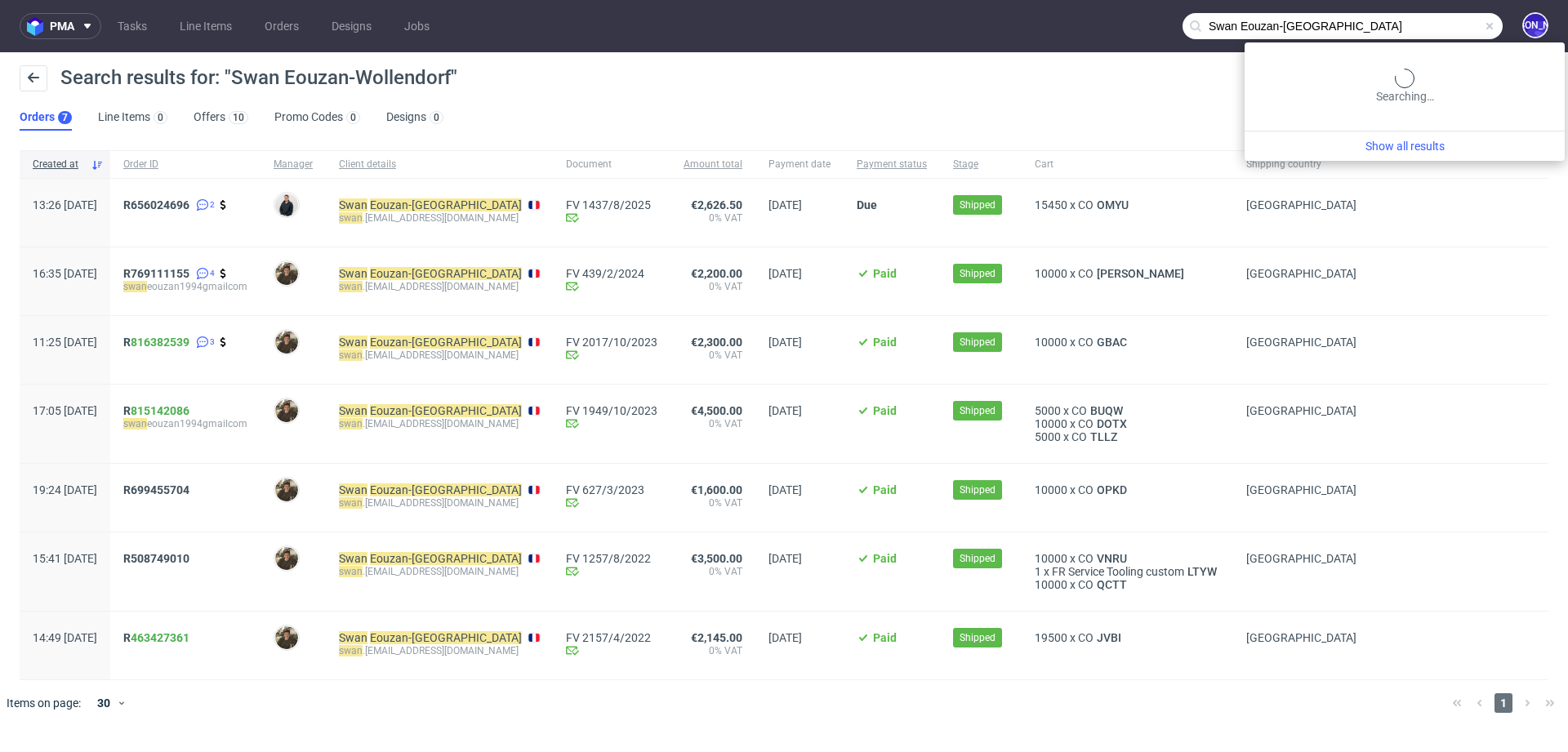
click at [1458, 25] on input "Swan Eouzan-Wollendorf" at bounding box center [1342, 26] width 320 height 26
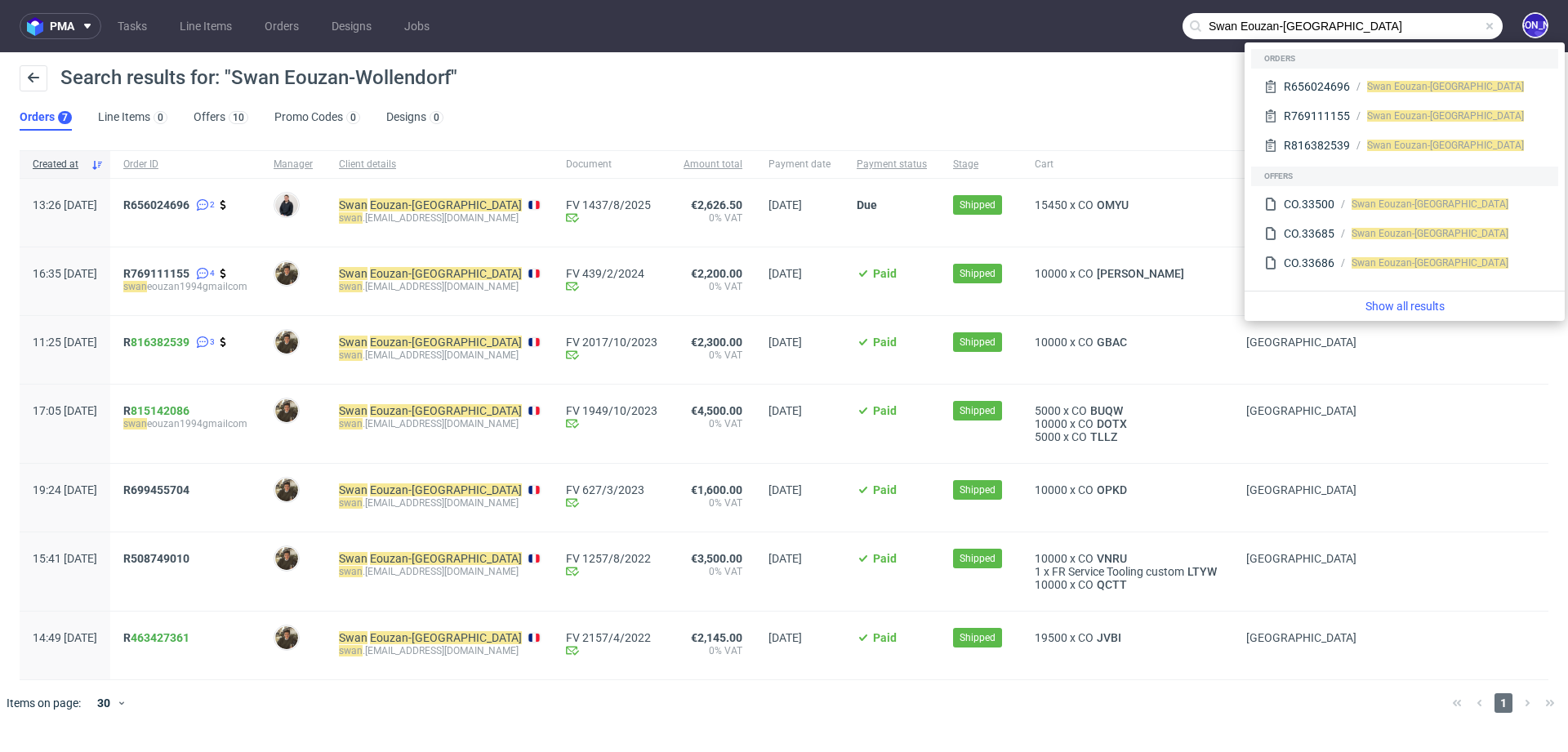
paste input "[PERSON_NAME][EMAIL_ADDRESS][DOMAIN_NAME]"
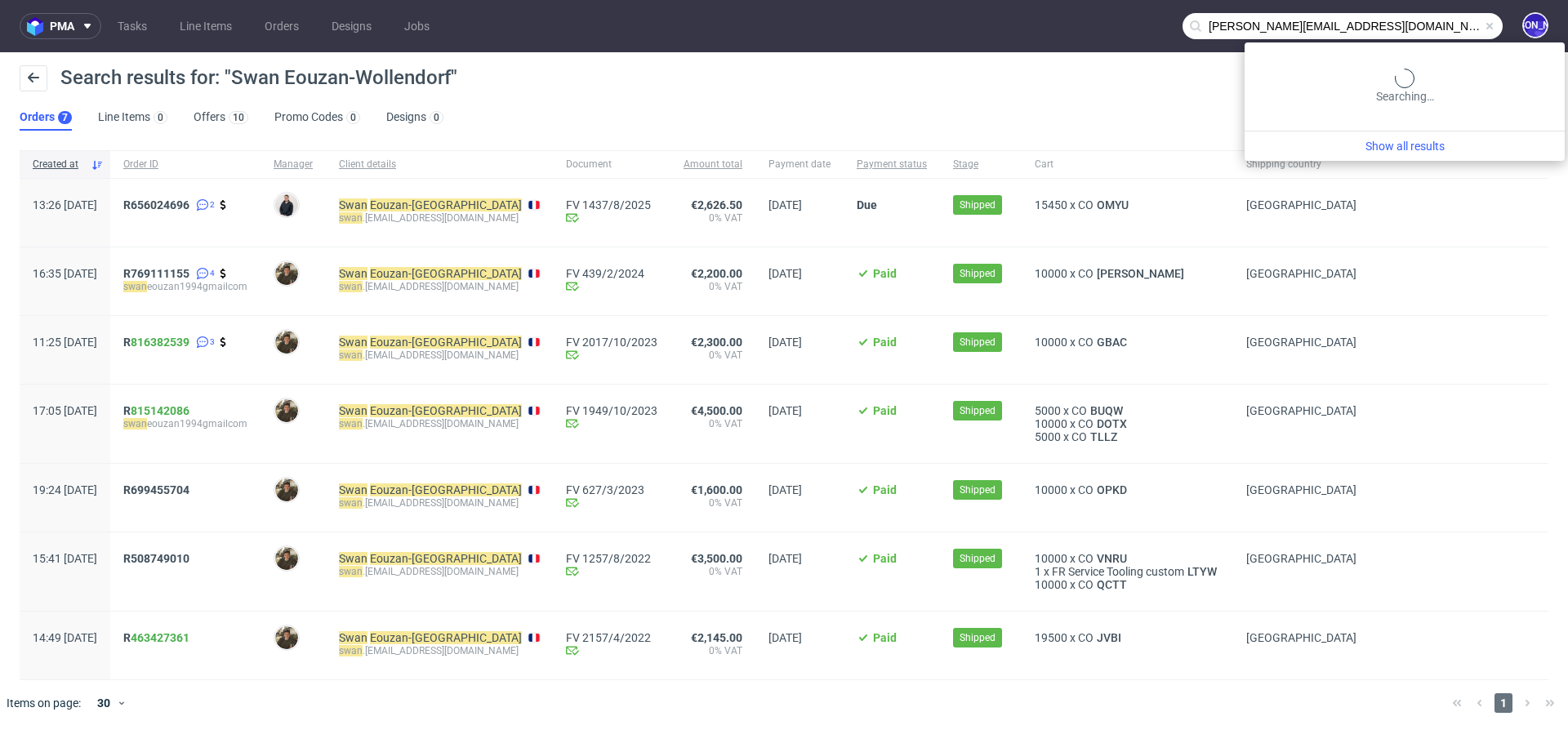
type input "[PERSON_NAME][EMAIL_ADDRESS][DOMAIN_NAME]"
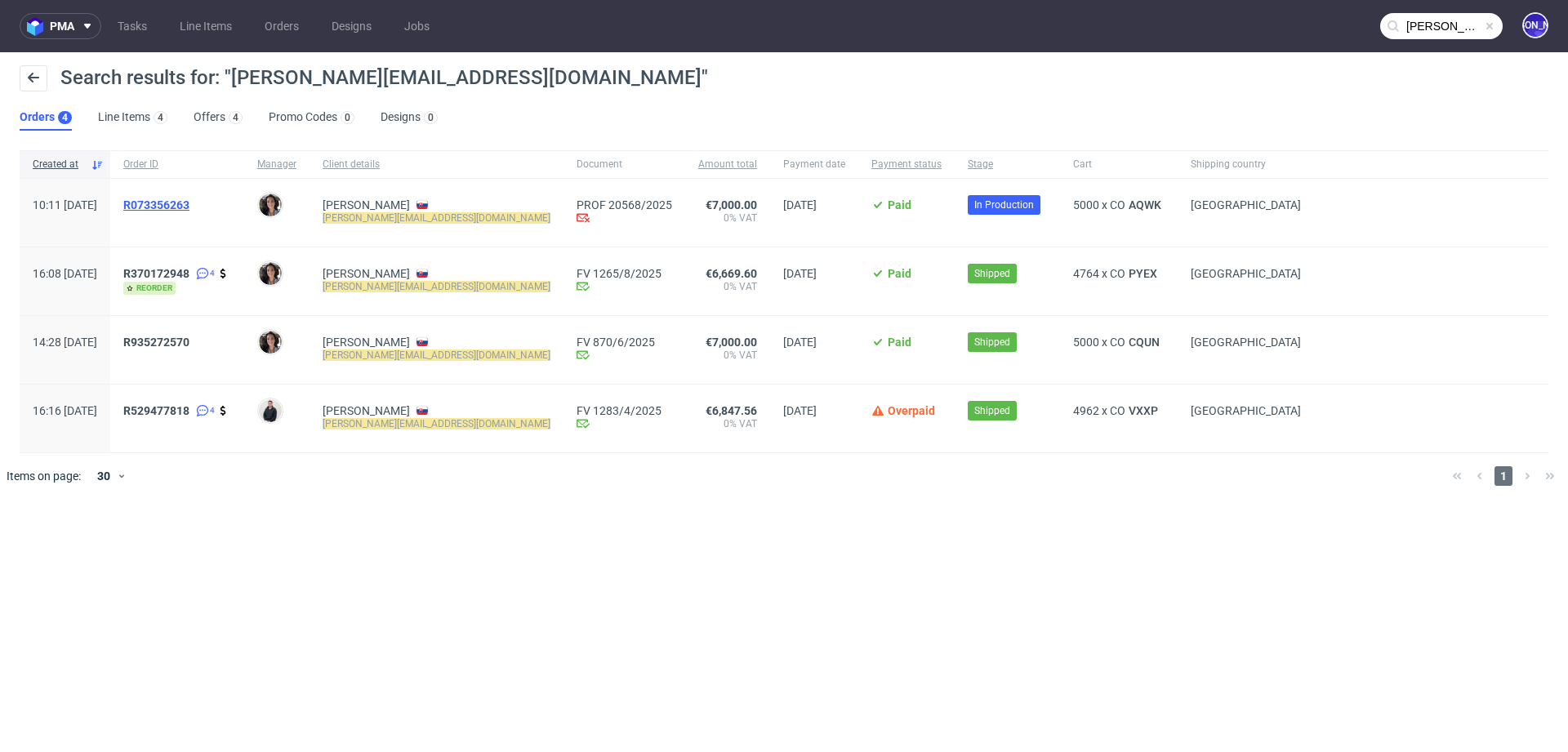
click at [181, 203] on span "R073356263" at bounding box center [155, 204] width 66 height 13
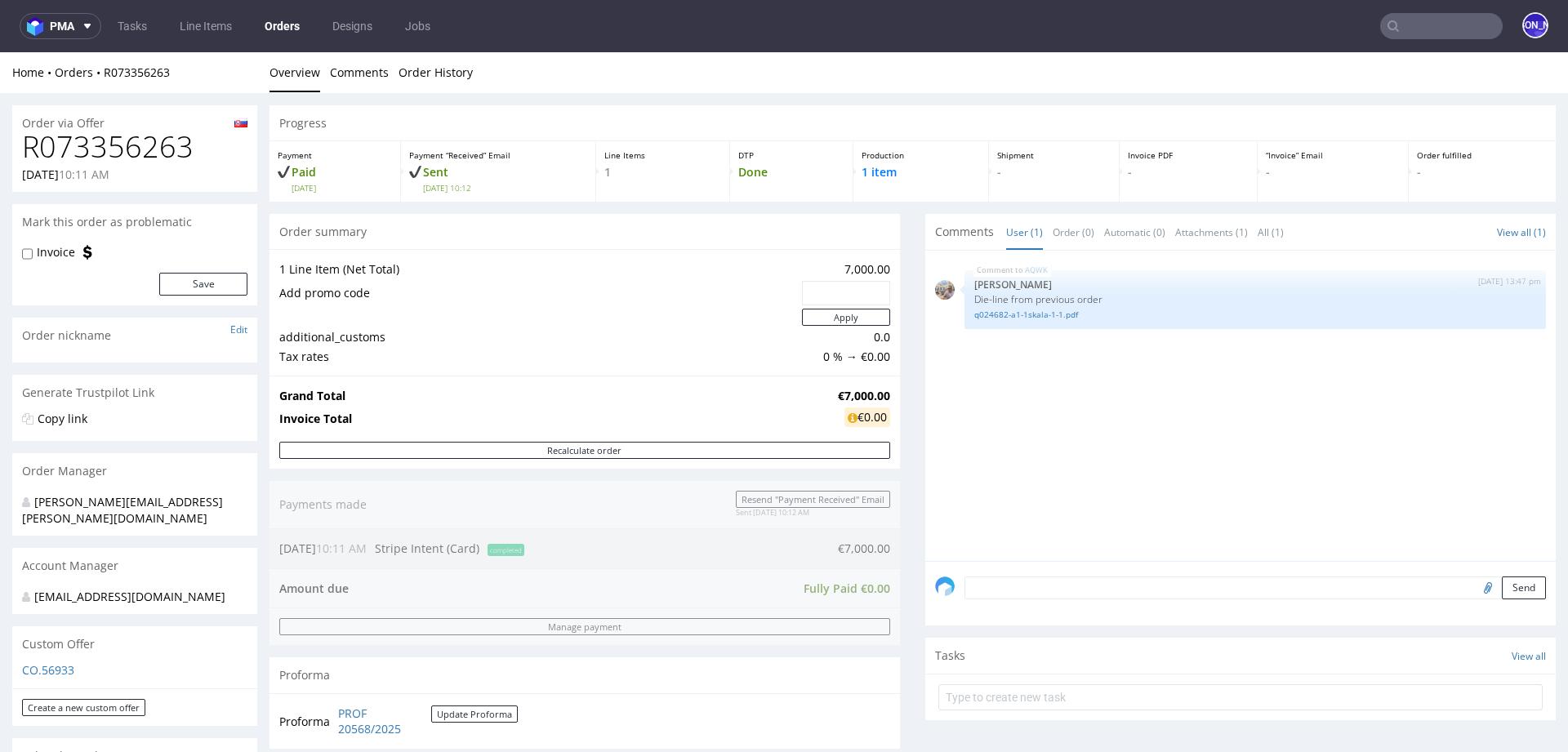
click at [1401, 25] on input "text" at bounding box center [1441, 26] width 122 height 26
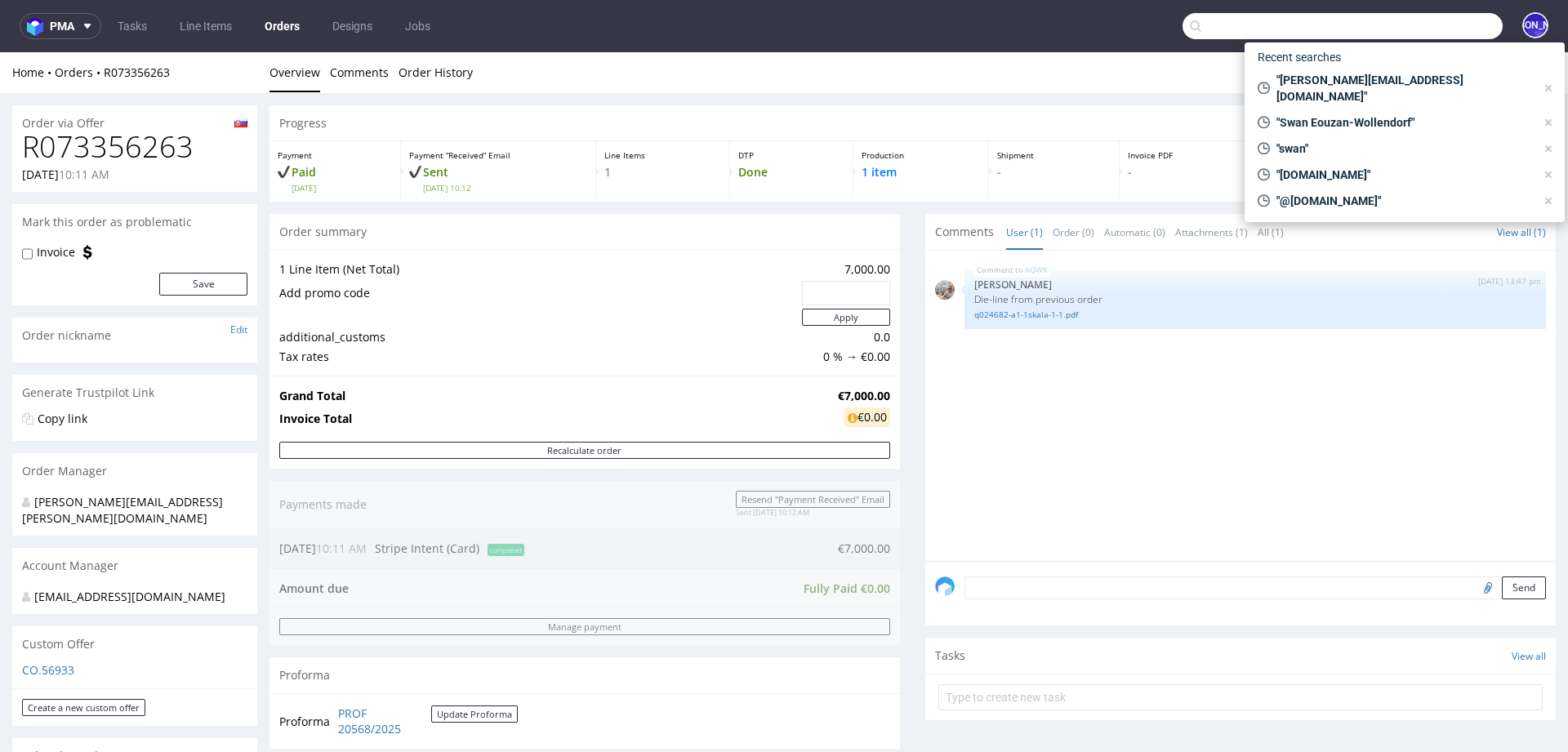
paste input "[PERSON_NAME][EMAIL_ADDRESS][DOMAIN_NAME]"
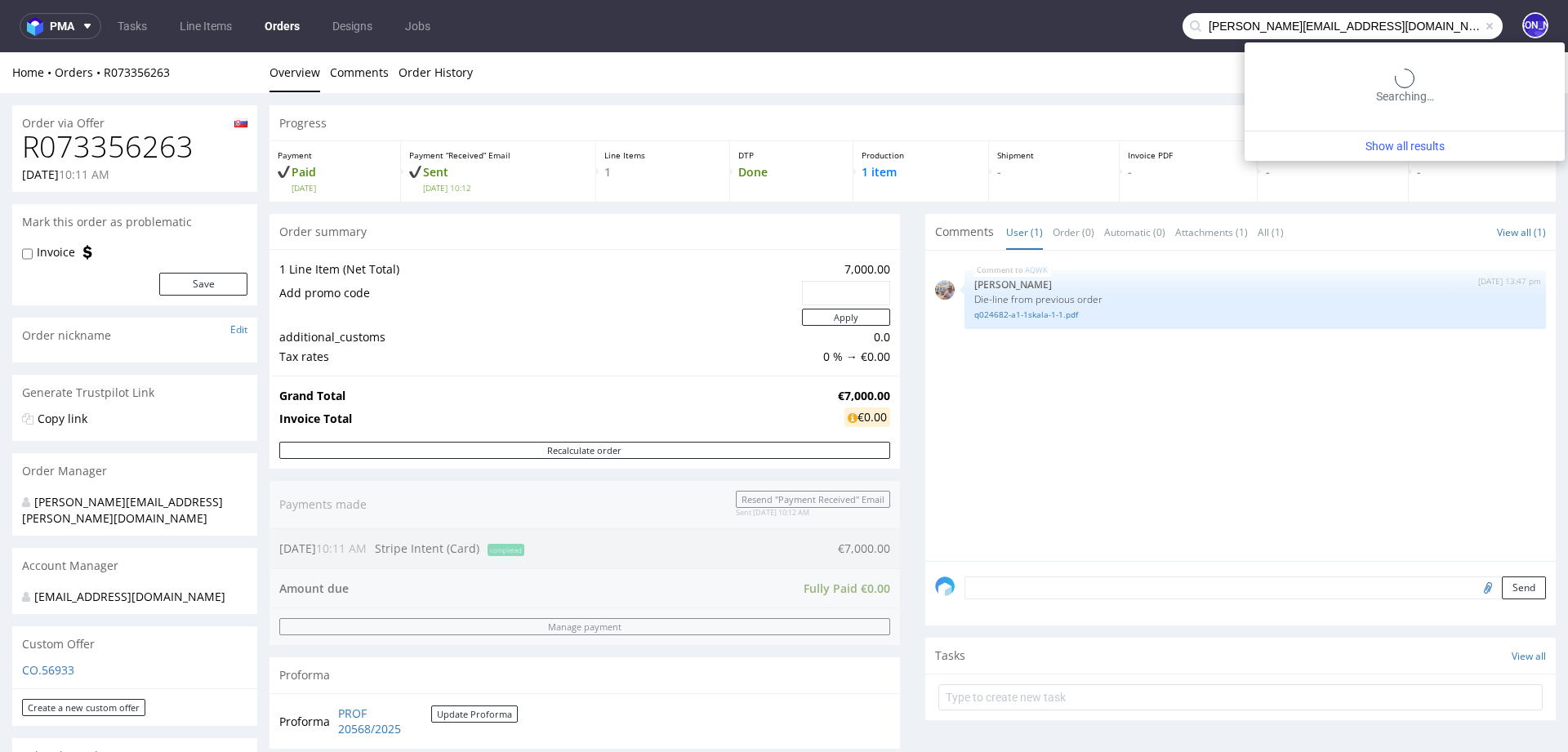
type input "[PERSON_NAME][EMAIL_ADDRESS][DOMAIN_NAME]"
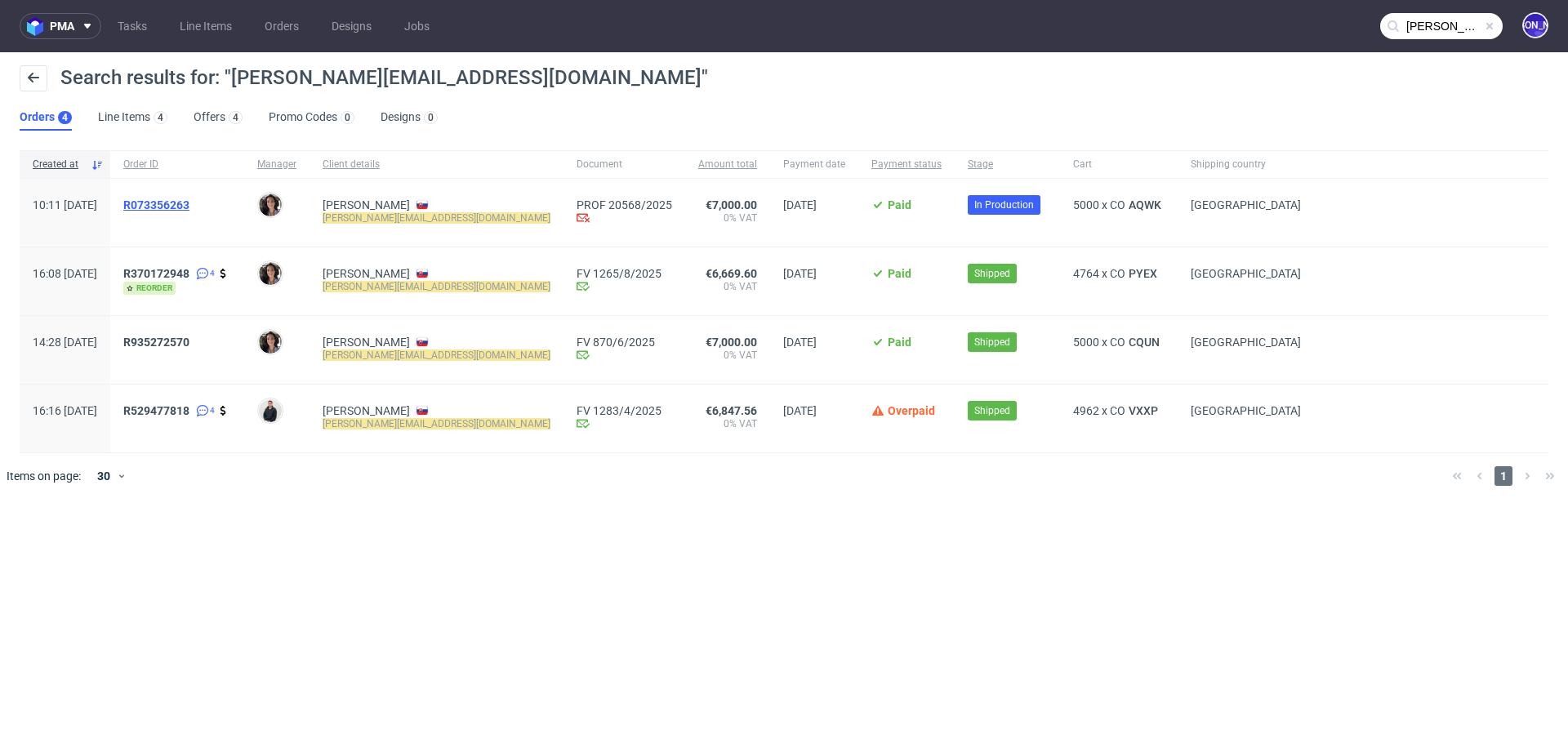
click at [183, 203] on span "R073356263" at bounding box center [155, 204] width 66 height 13
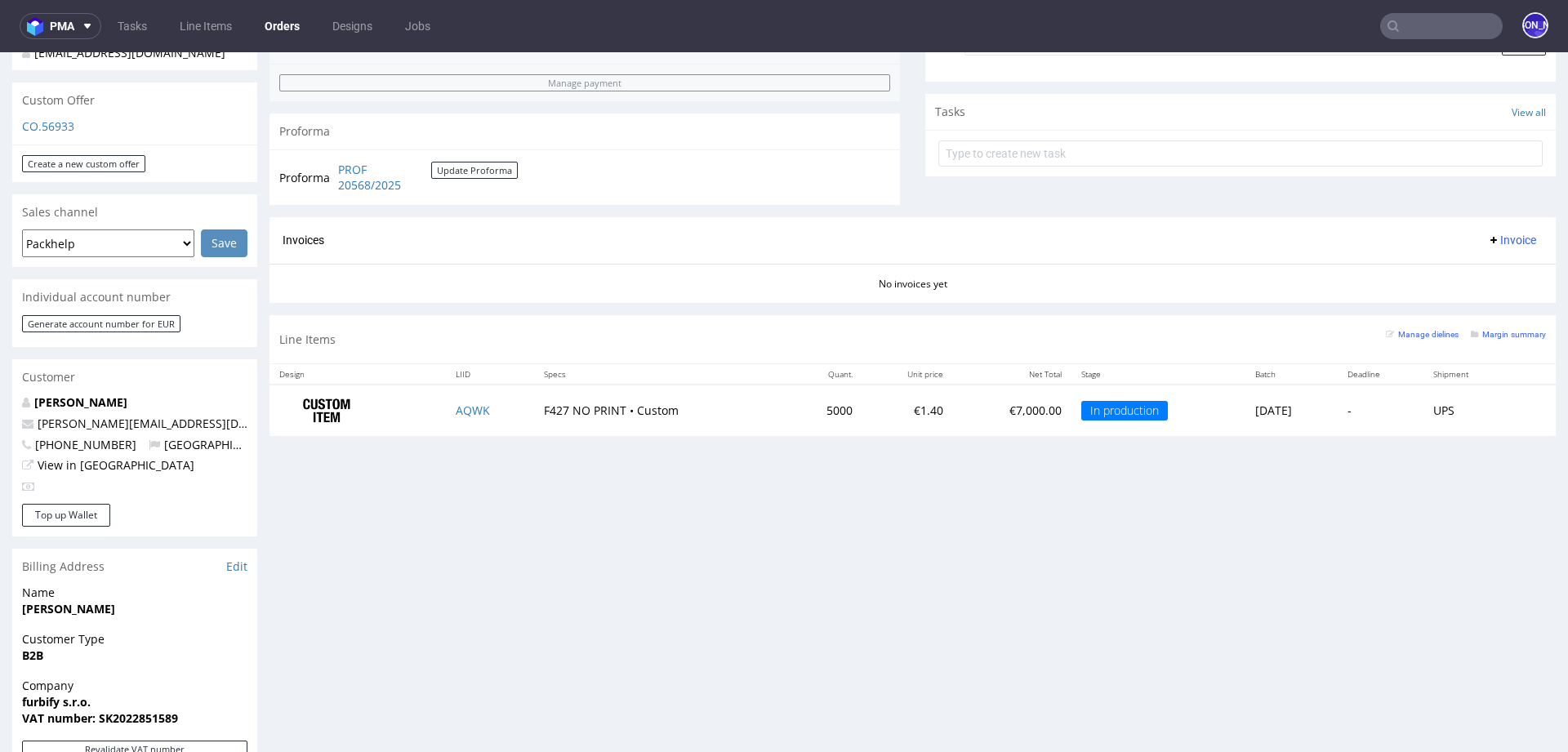
scroll to position [547, 0]
type input "[PERSON_NAME][EMAIL_ADDRESS][DOMAIN_NAME]"
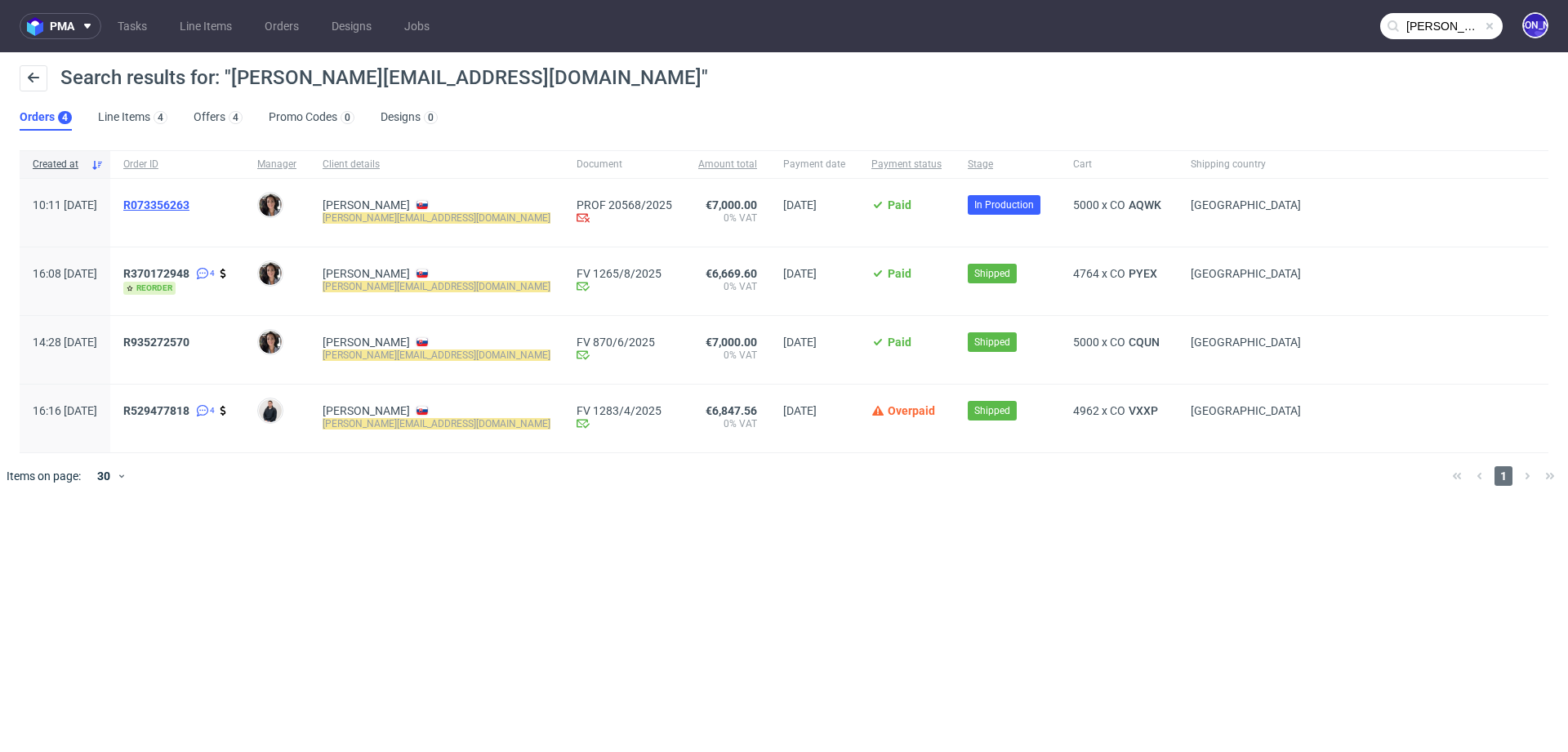
click at [190, 202] on span "R073356263" at bounding box center [155, 204] width 66 height 13
click at [190, 273] on span "R370172948" at bounding box center [155, 273] width 66 height 13
click at [190, 340] on span "R935272570" at bounding box center [155, 341] width 66 height 13
click at [190, 205] on span "R073356263" at bounding box center [155, 204] width 66 height 13
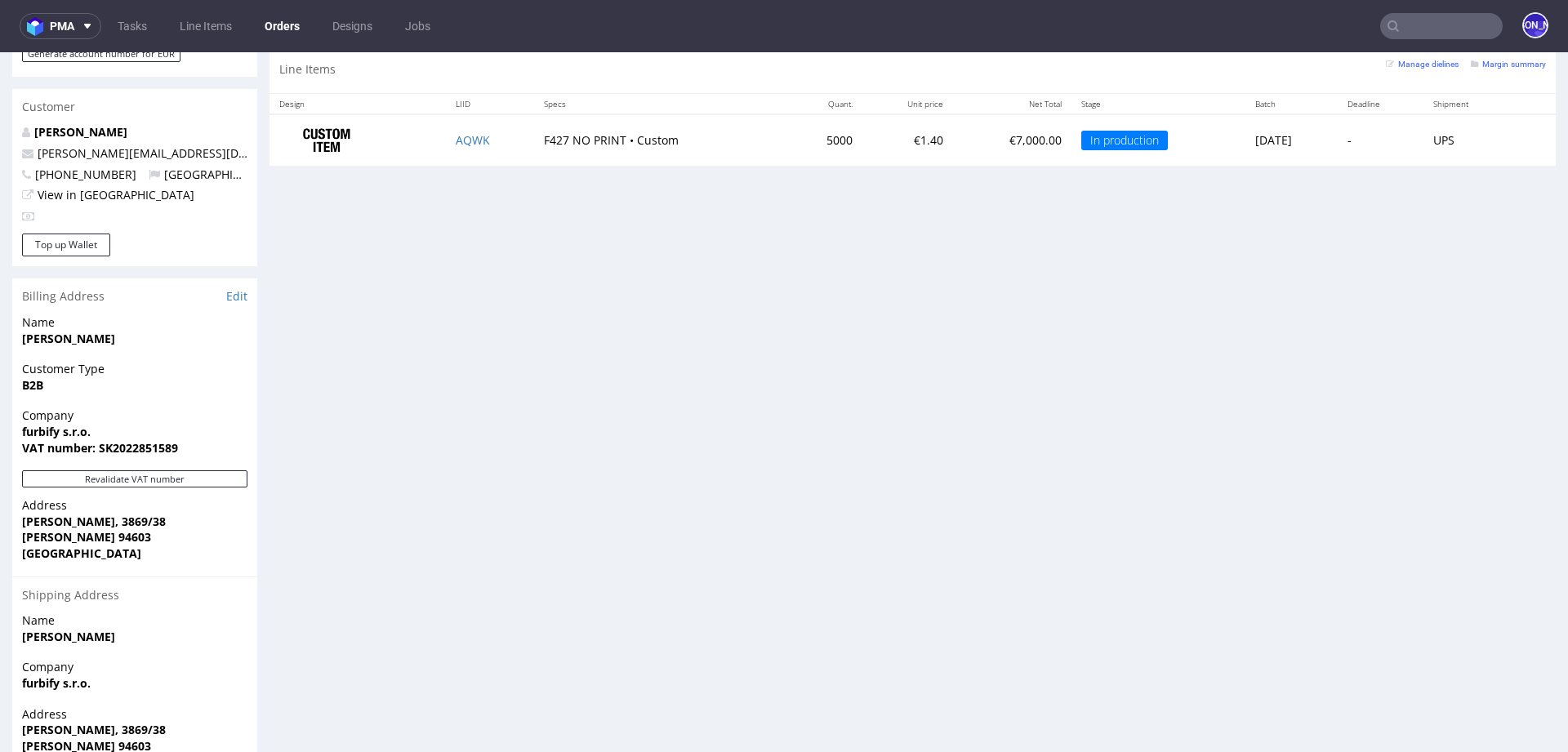
scroll to position [882, 0]
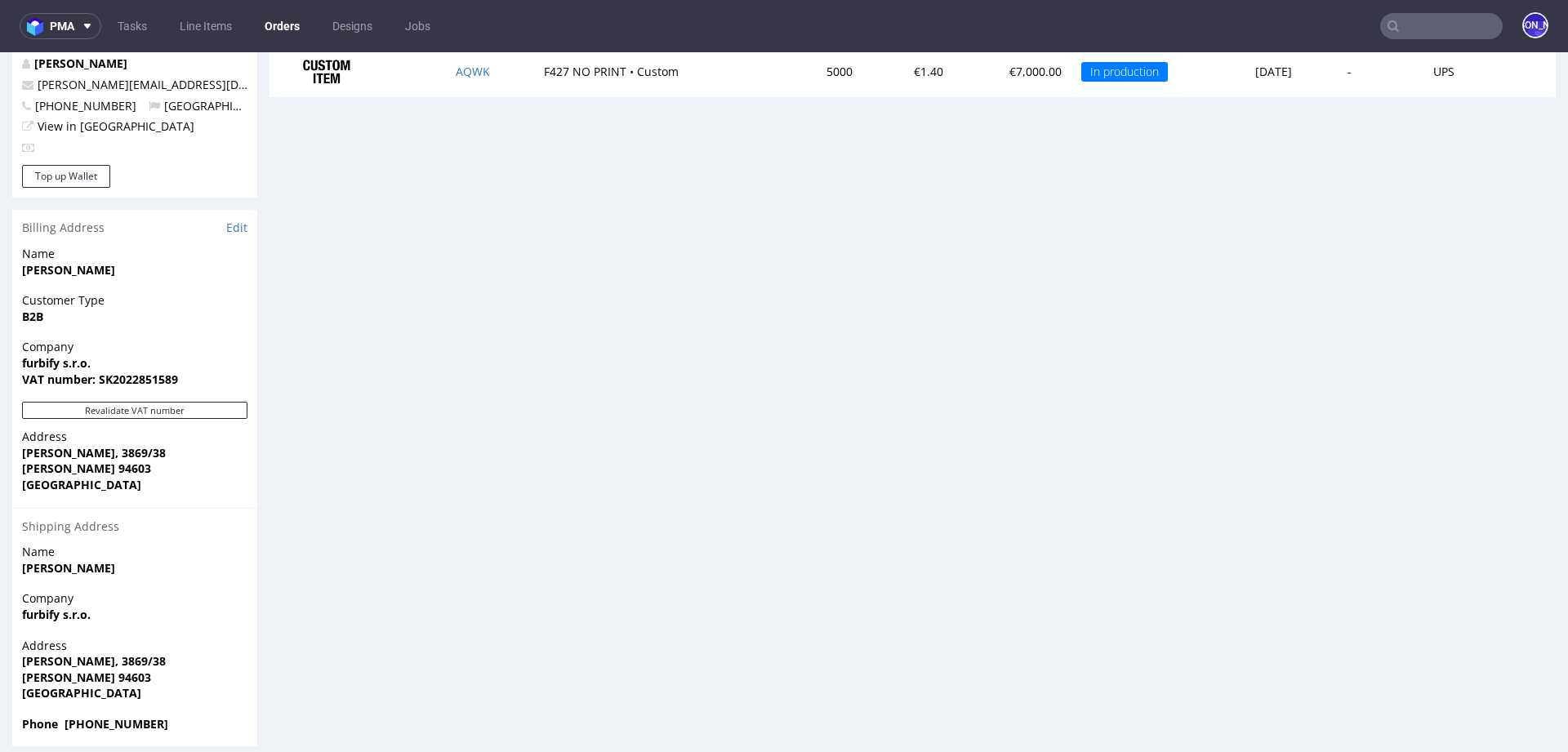
click at [493, 69] on td "AQWK" at bounding box center [490, 71] width 88 height 52
copy link "AQWK"
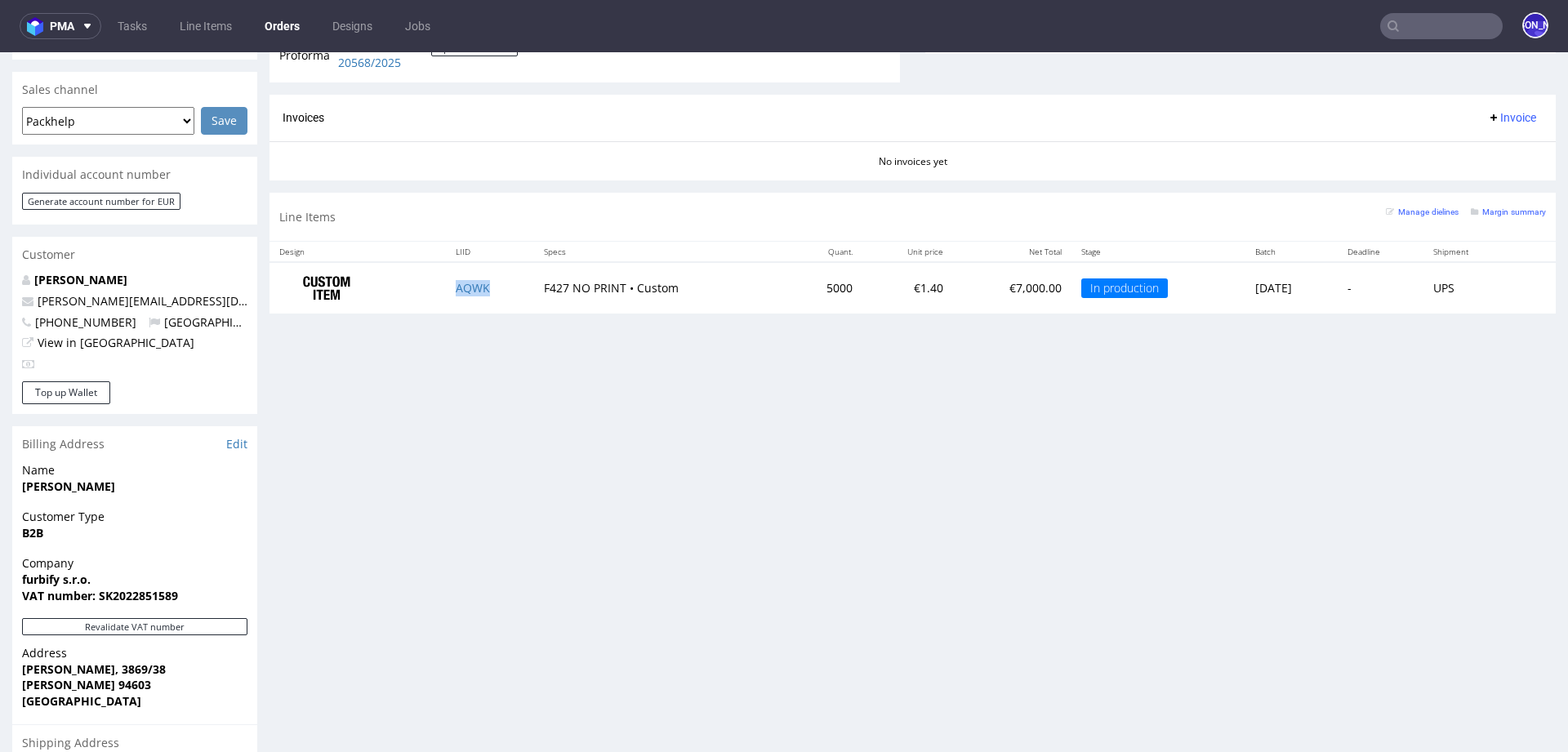
scroll to position [0, 0]
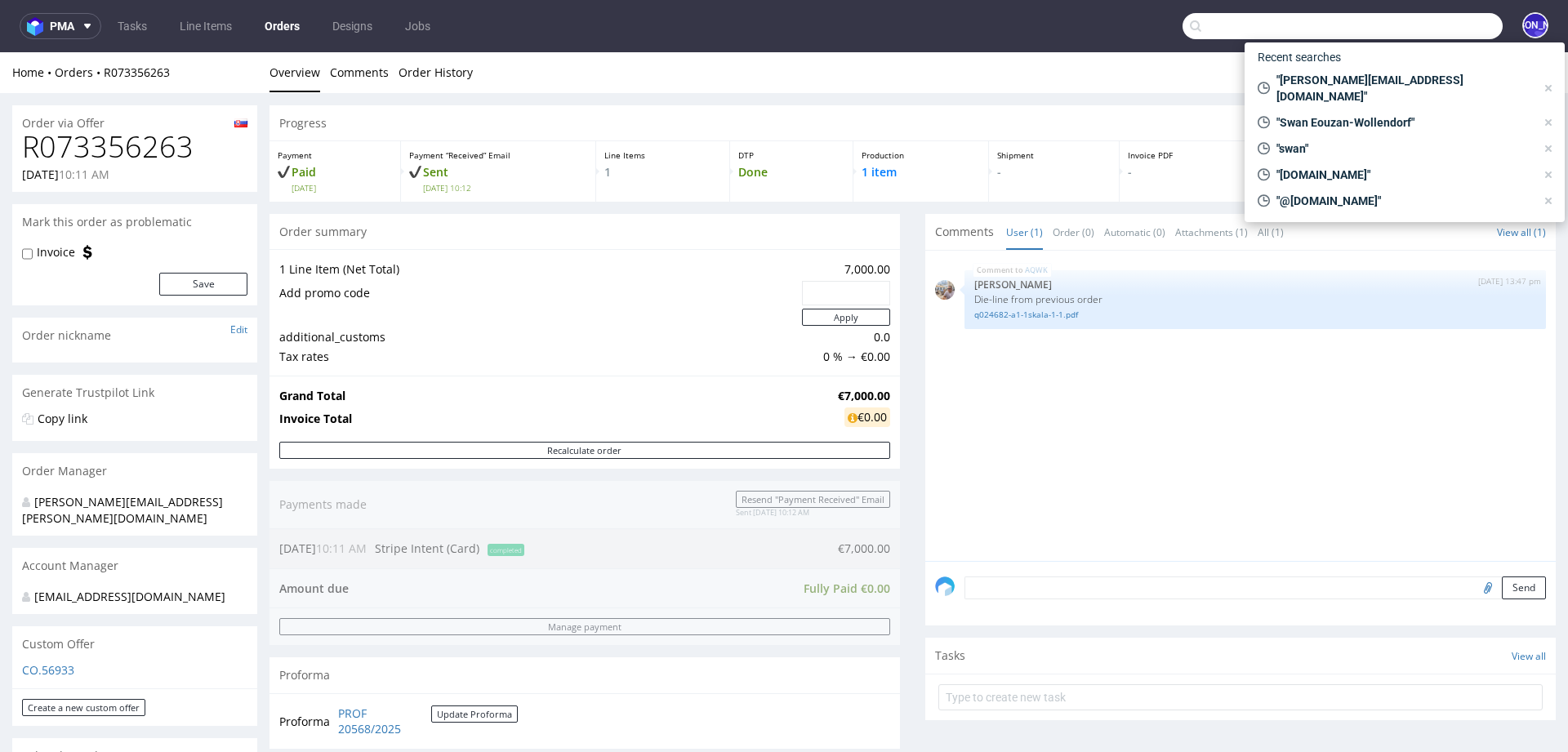
click at [1437, 32] on input "text" at bounding box center [1342, 26] width 320 height 26
paste input "[PERSON_NAME][EMAIL_ADDRESS][DOMAIN_NAME]"
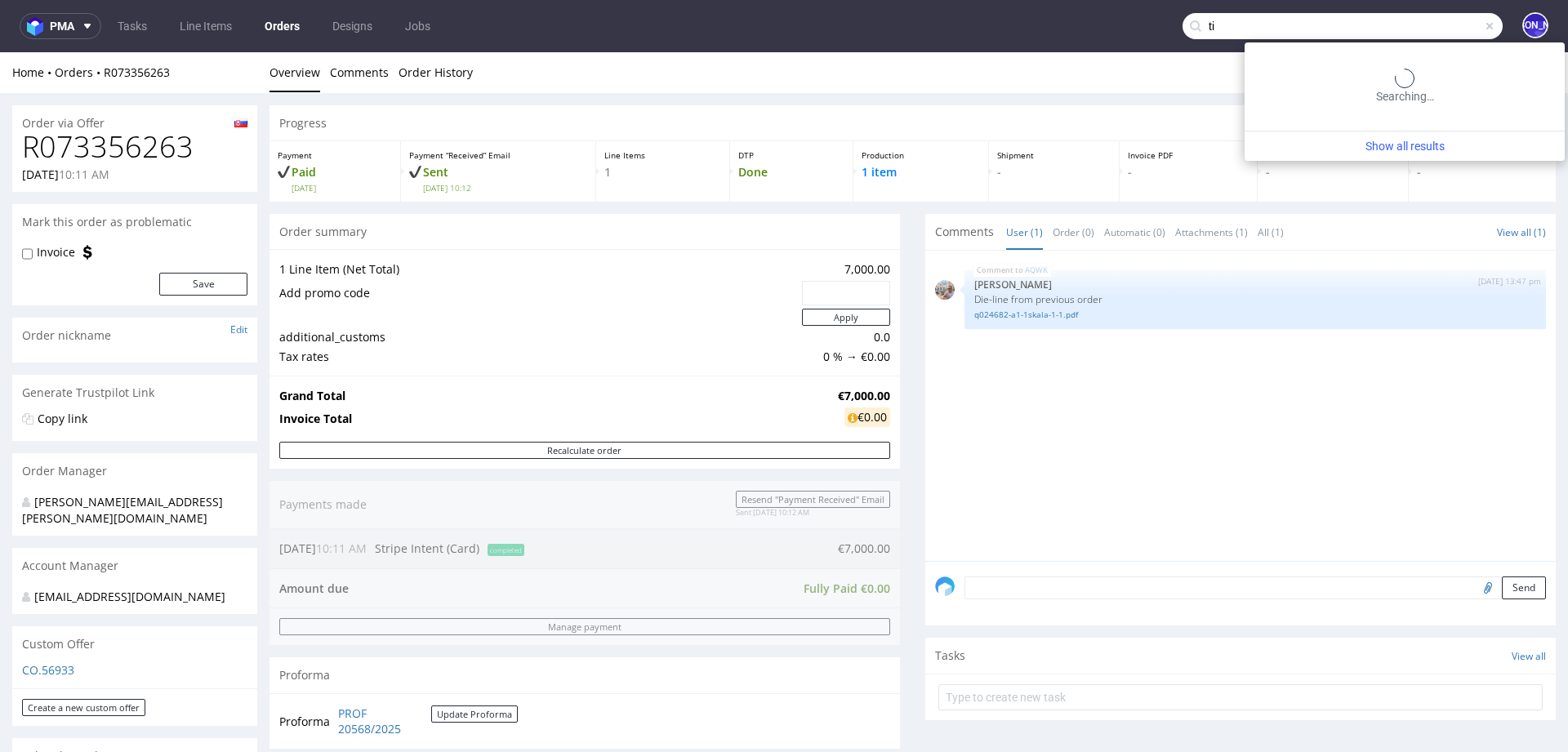
type input "t"
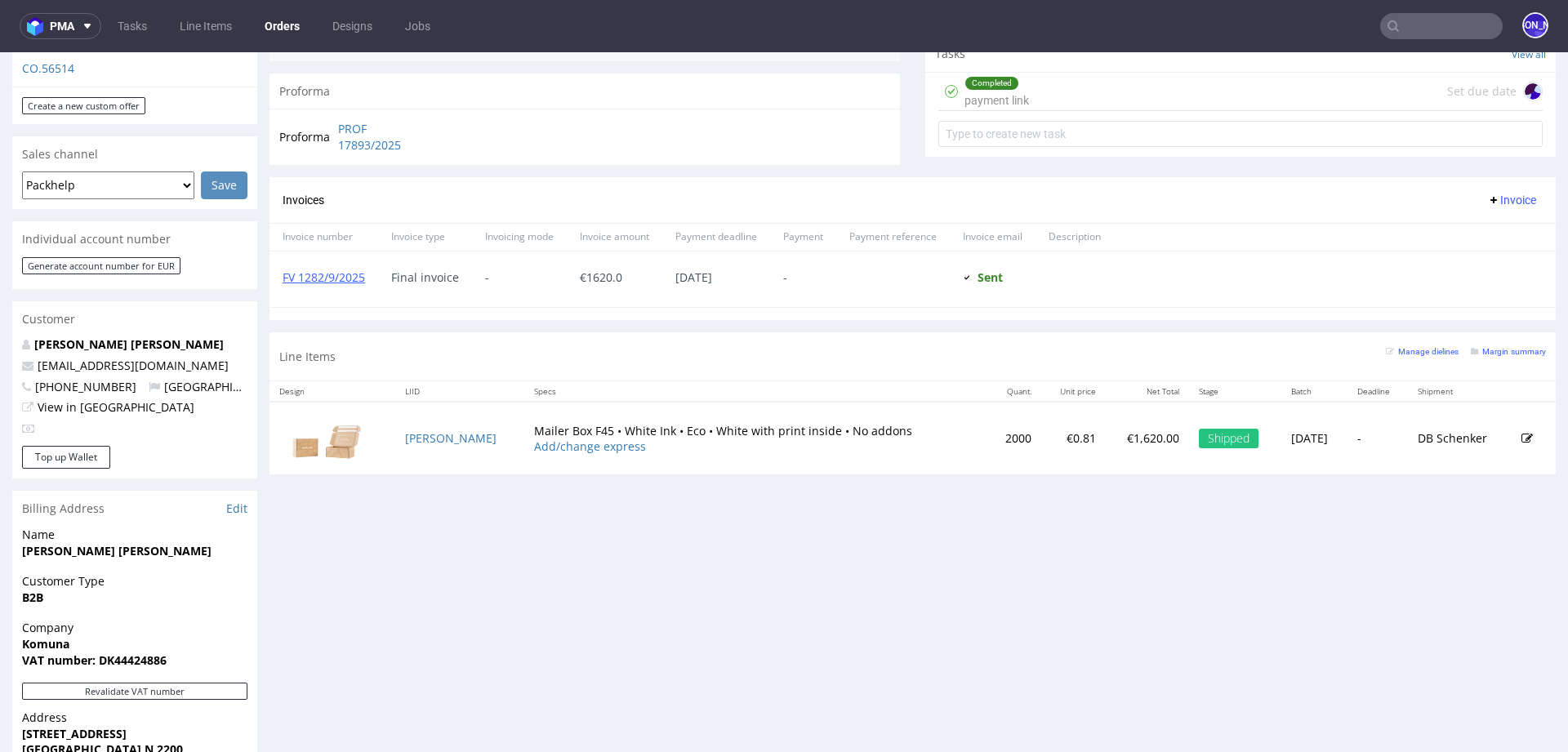
scroll to position [638, 0]
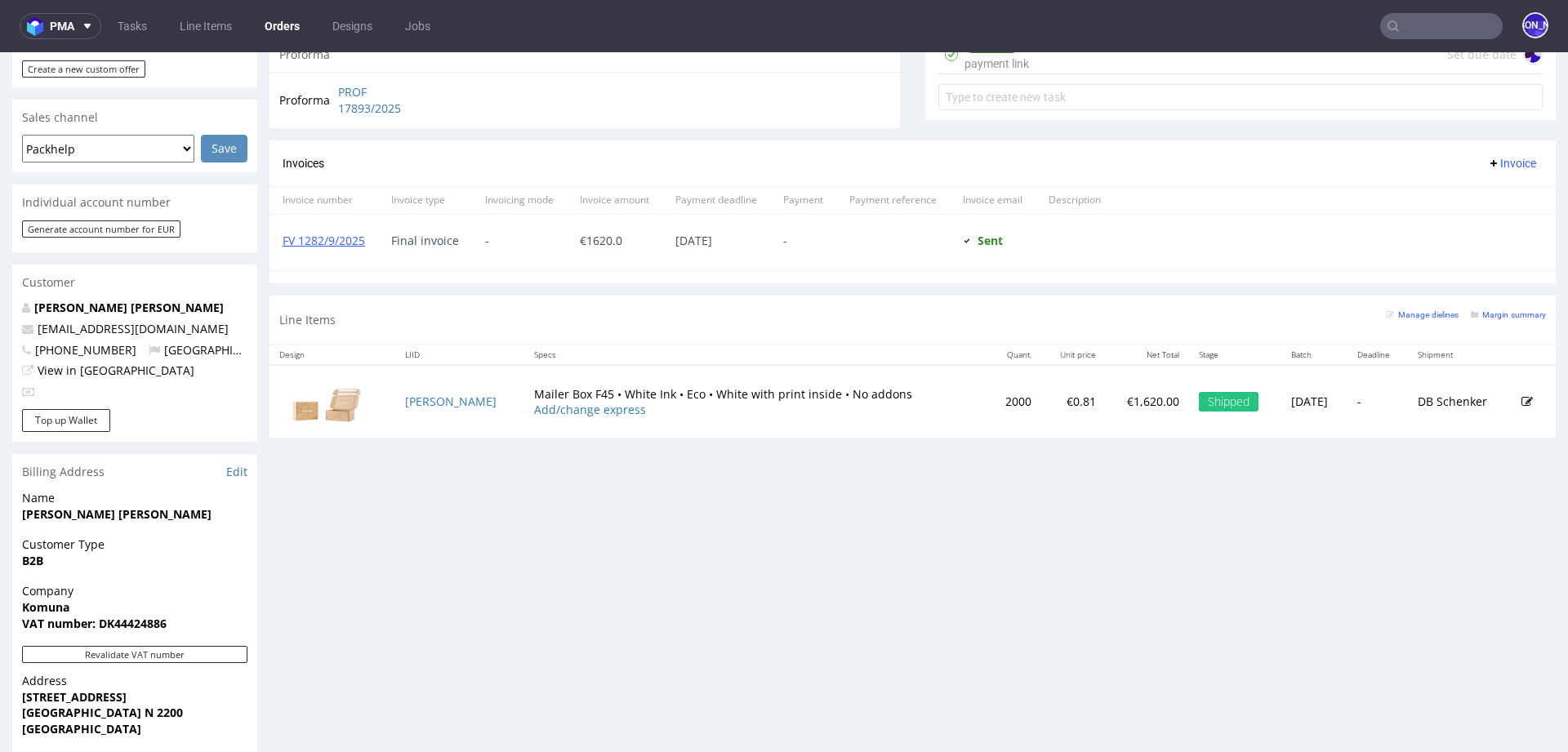
drag, startPoint x: 443, startPoint y: 394, endPoint x: 378, endPoint y: 394, distance: 65.0
click at [379, 394] on tr "ANNA Mailer Box F45 • White Ink • Eco • White with print inside • No addons Add…" at bounding box center [912, 401] width 1286 height 73
click at [448, 397] on td "ANNA" at bounding box center [459, 401] width 129 height 73
copy link "ANNA"
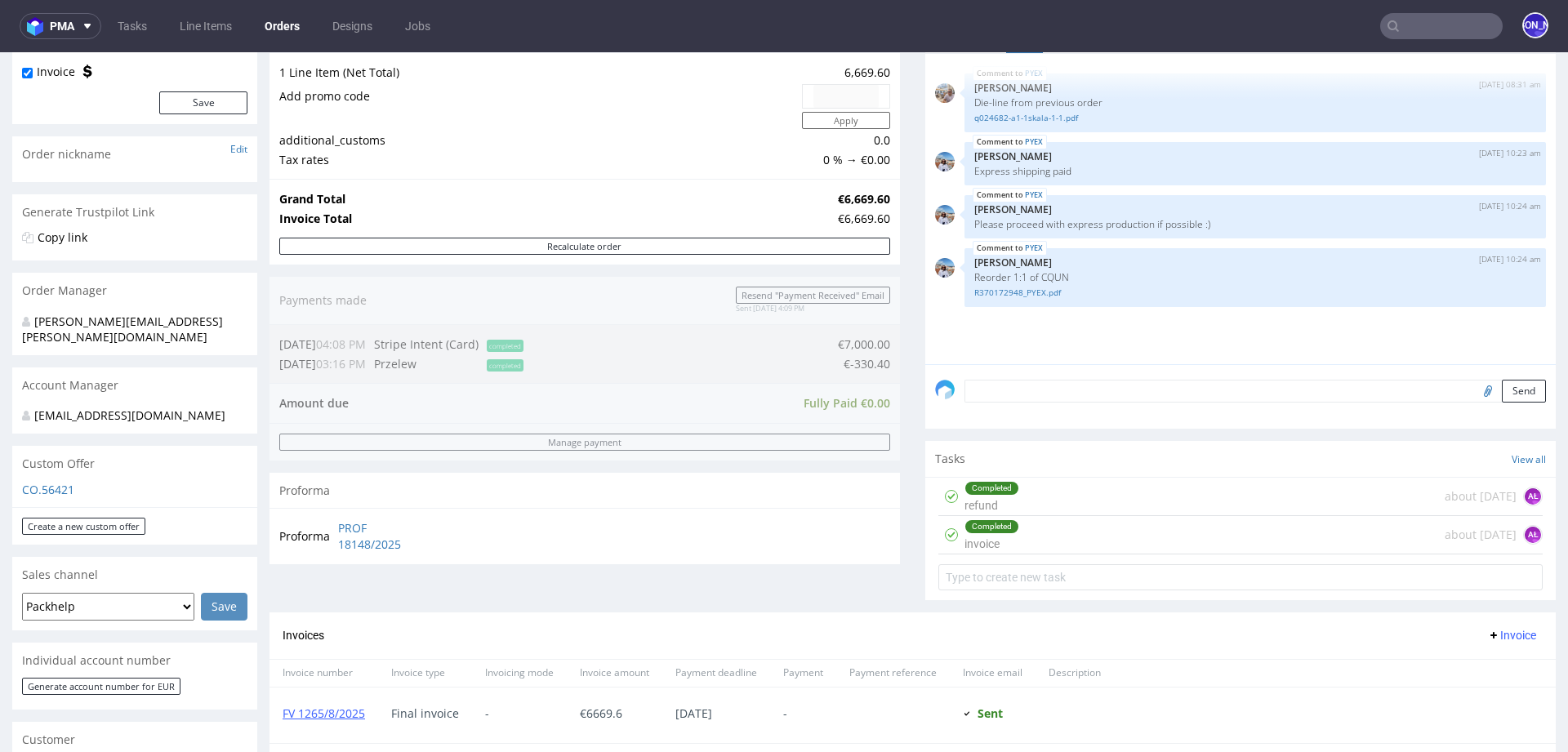
scroll to position [132, 0]
